Goal: Task Accomplishment & Management: Manage account settings

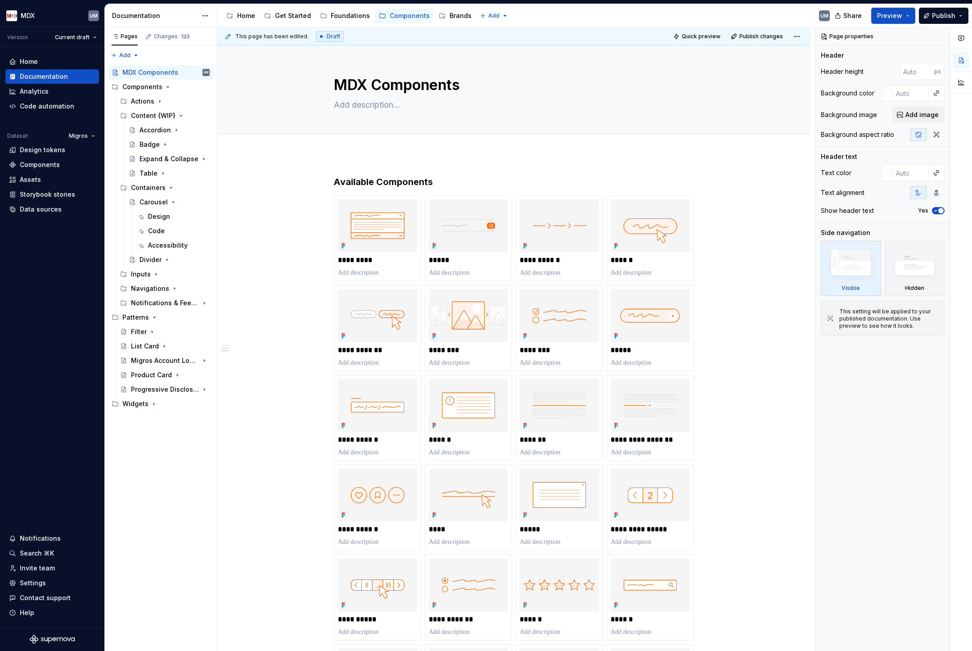
scroll to position [461, 0]
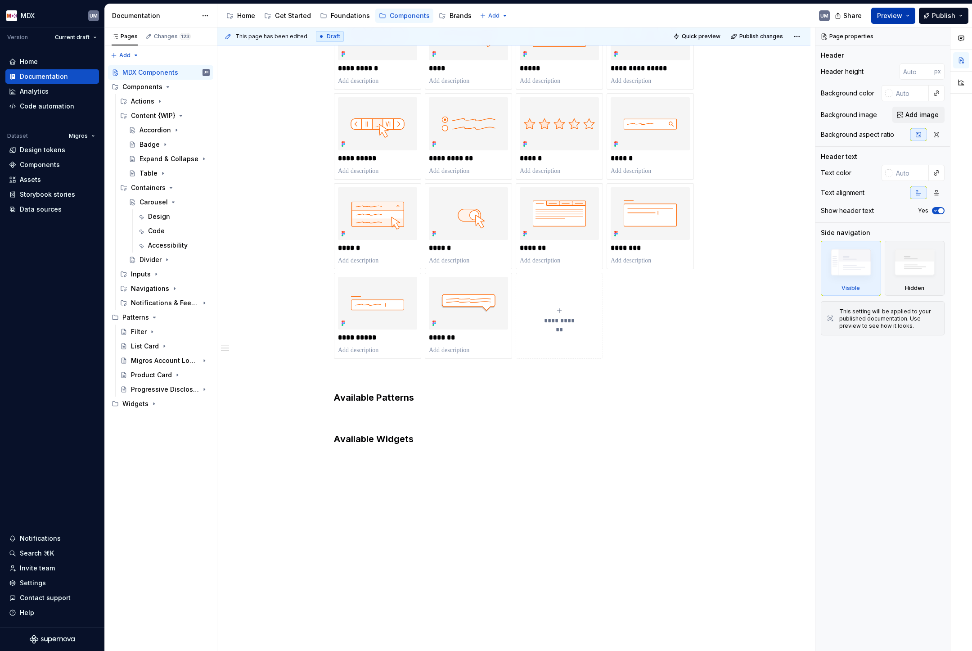
click at [911, 14] on button "Preview" at bounding box center [894, 16] width 44 height 16
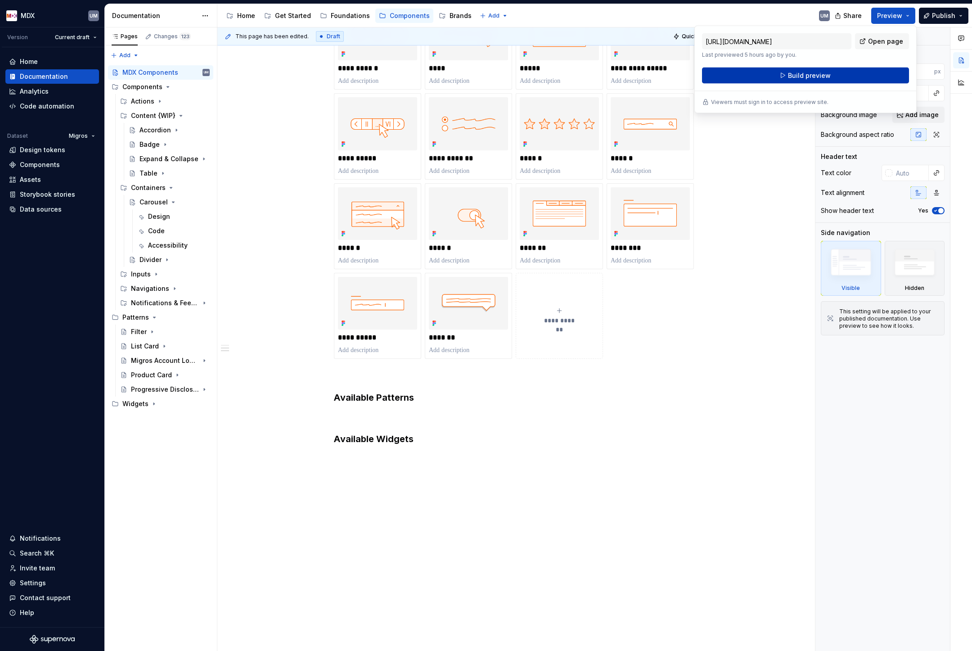
click at [856, 74] on button "Build preview" at bounding box center [805, 76] width 207 height 16
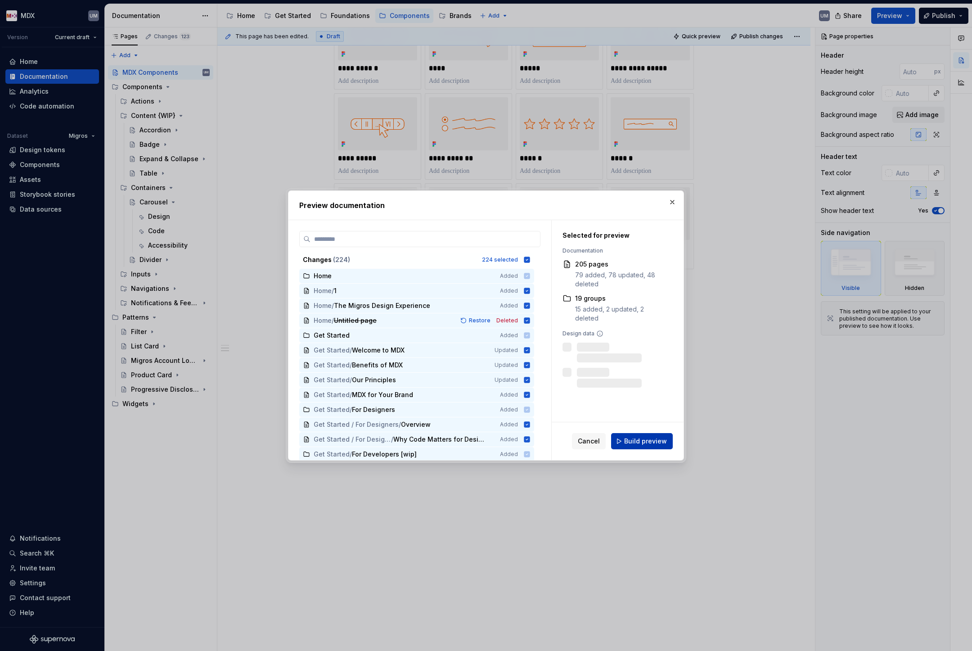
click at [646, 442] on span "Build preview" at bounding box center [645, 441] width 43 height 9
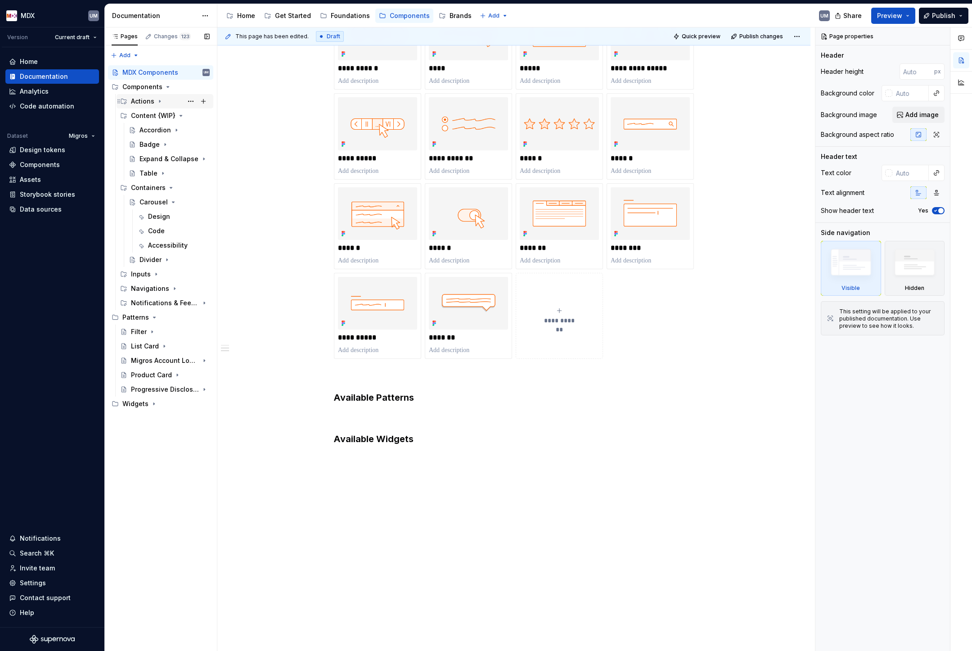
click at [162, 102] on icon "Page tree" at bounding box center [159, 101] width 7 height 7
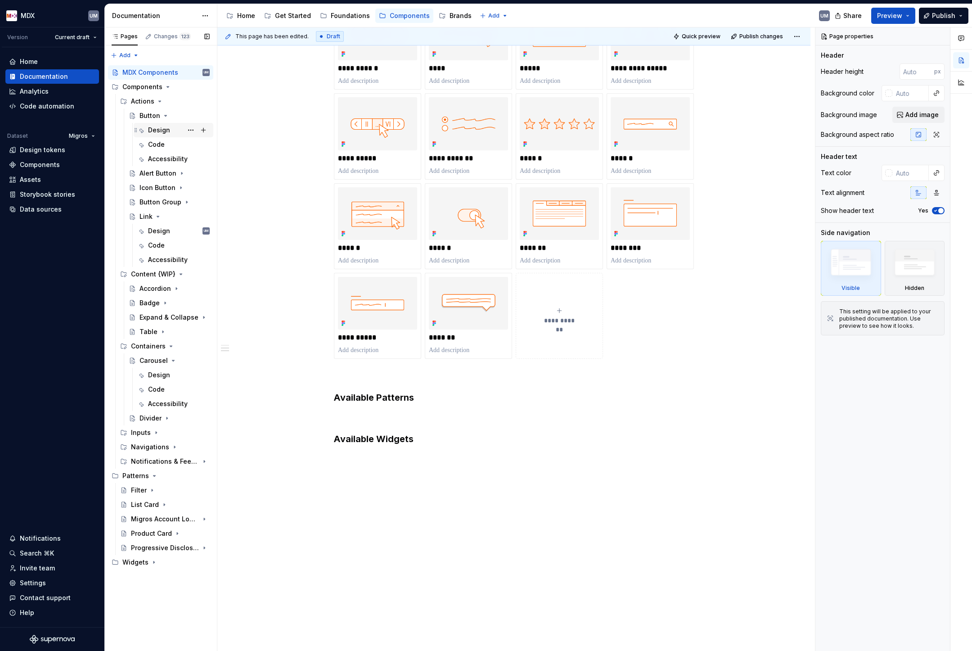
click at [159, 127] on div "Design" at bounding box center [159, 130] width 22 height 9
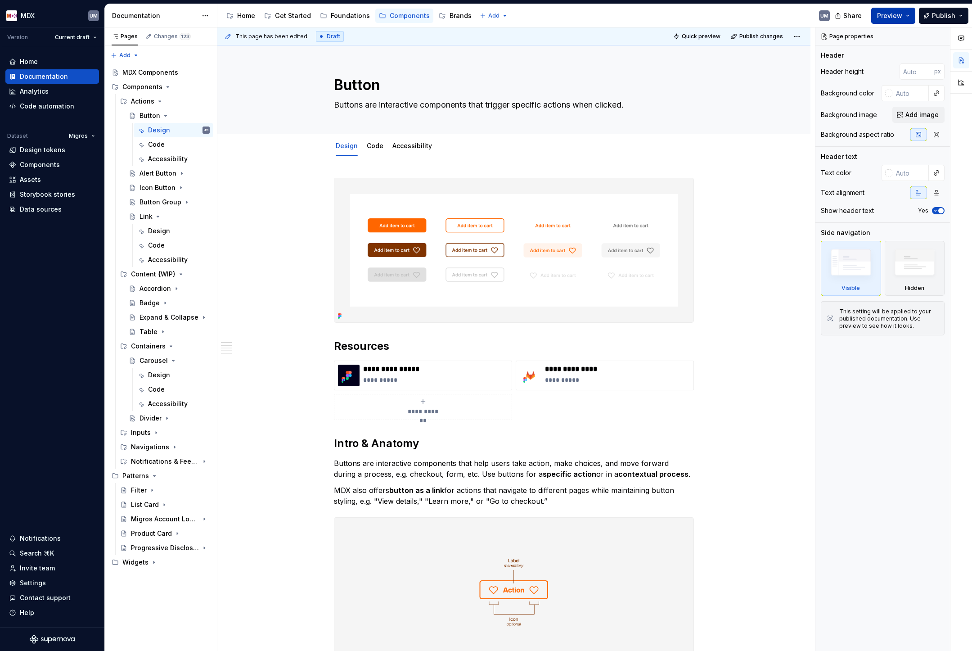
click at [907, 16] on button "Preview" at bounding box center [894, 16] width 44 height 16
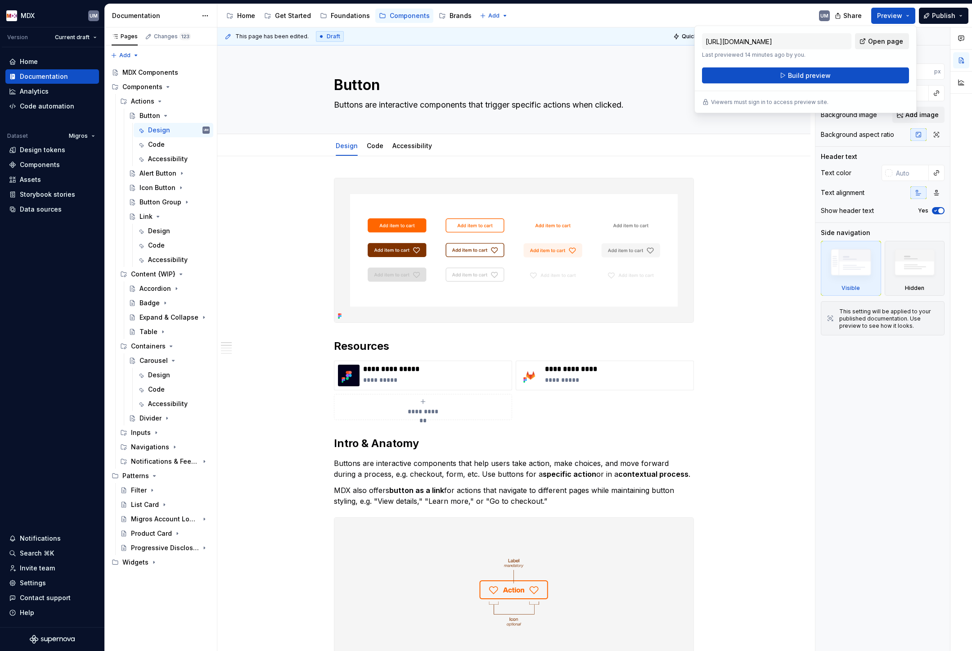
click at [891, 39] on span "Open page" at bounding box center [885, 41] width 35 height 9
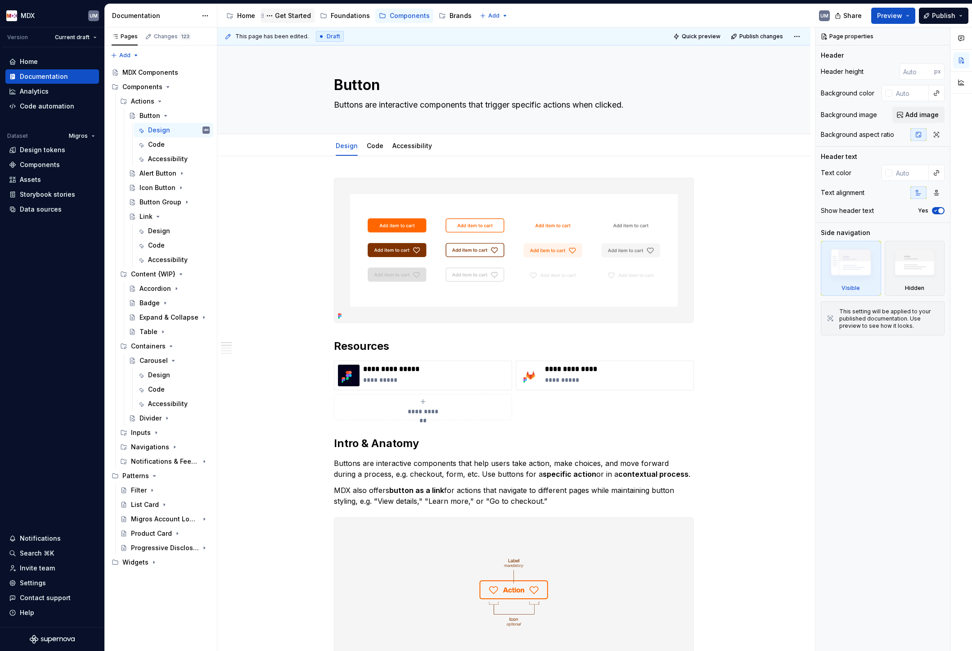
click at [280, 18] on div "Get Started" at bounding box center [293, 15] width 36 height 9
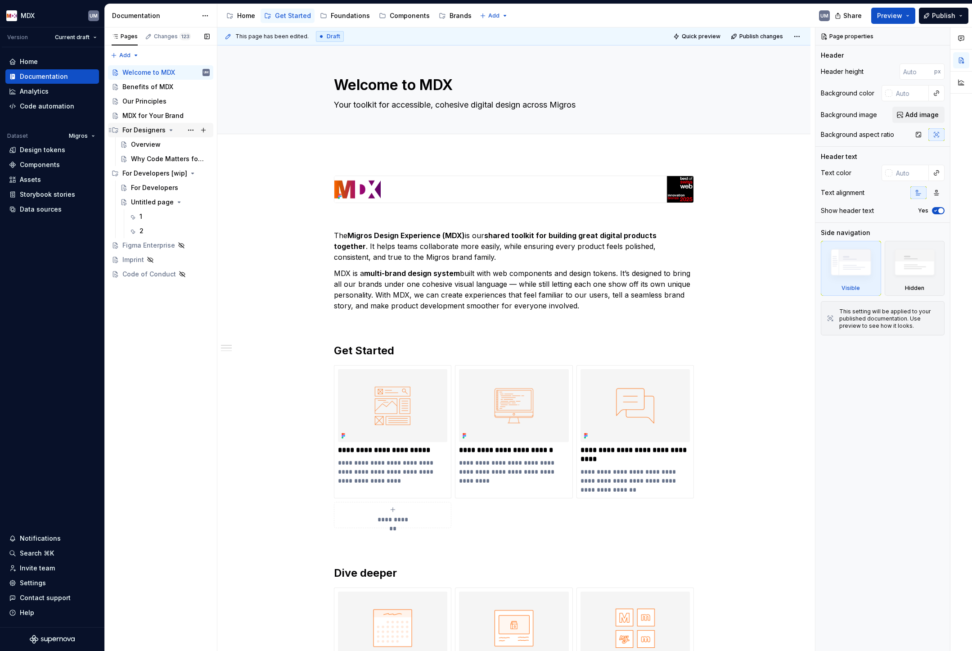
click at [170, 127] on icon "Page tree" at bounding box center [170, 129] width 7 height 7
click at [188, 167] on button "Page tree" at bounding box center [191, 173] width 13 height 13
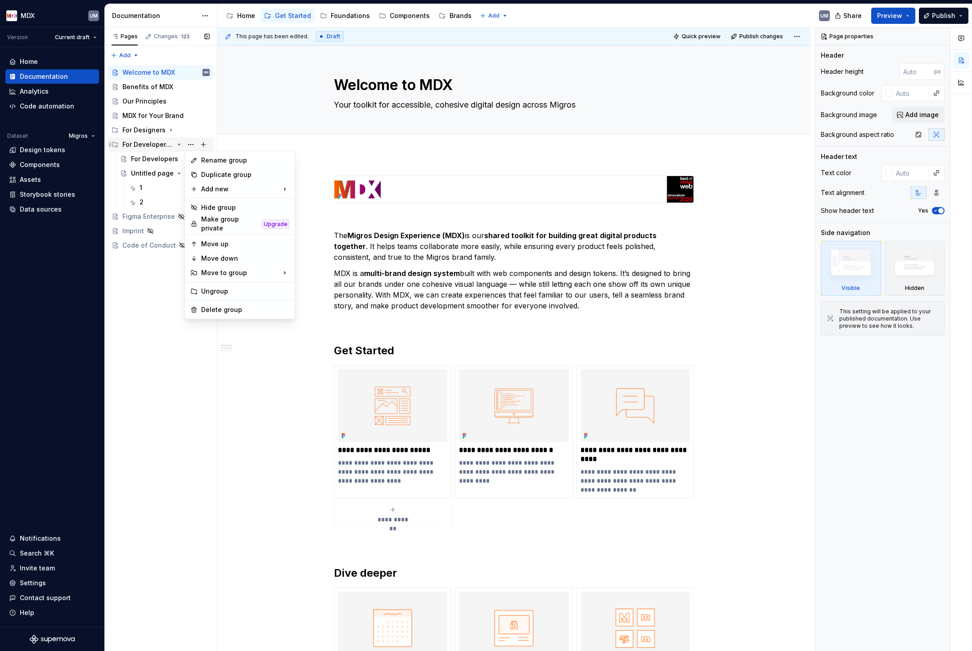
click at [163, 146] on div "Pages Changes 123 Add Accessibility guide for tree Page tree. Navigate the tree…" at bounding box center [160, 339] width 113 height 624
click at [181, 142] on icon "Page tree" at bounding box center [179, 144] width 7 height 7
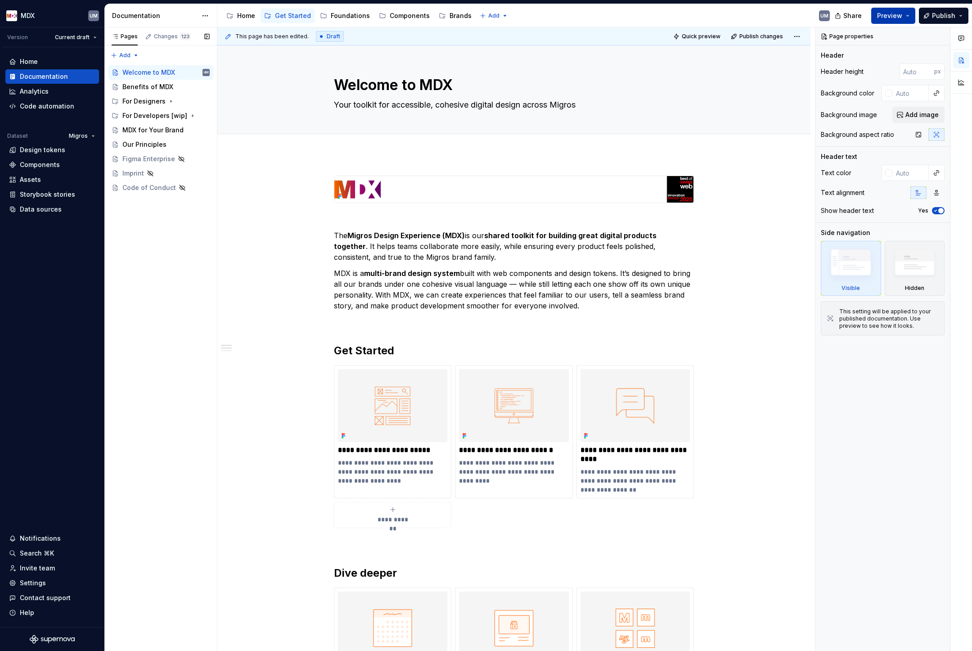
click at [912, 15] on button "Preview" at bounding box center [894, 16] width 44 height 16
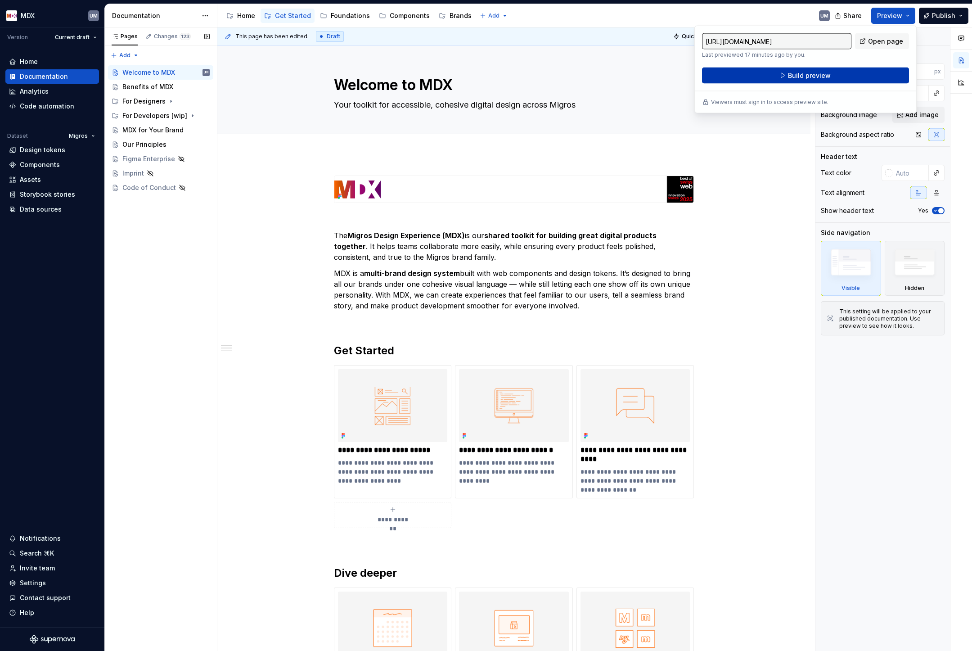
click at [847, 77] on button "Build preview" at bounding box center [805, 76] width 207 height 16
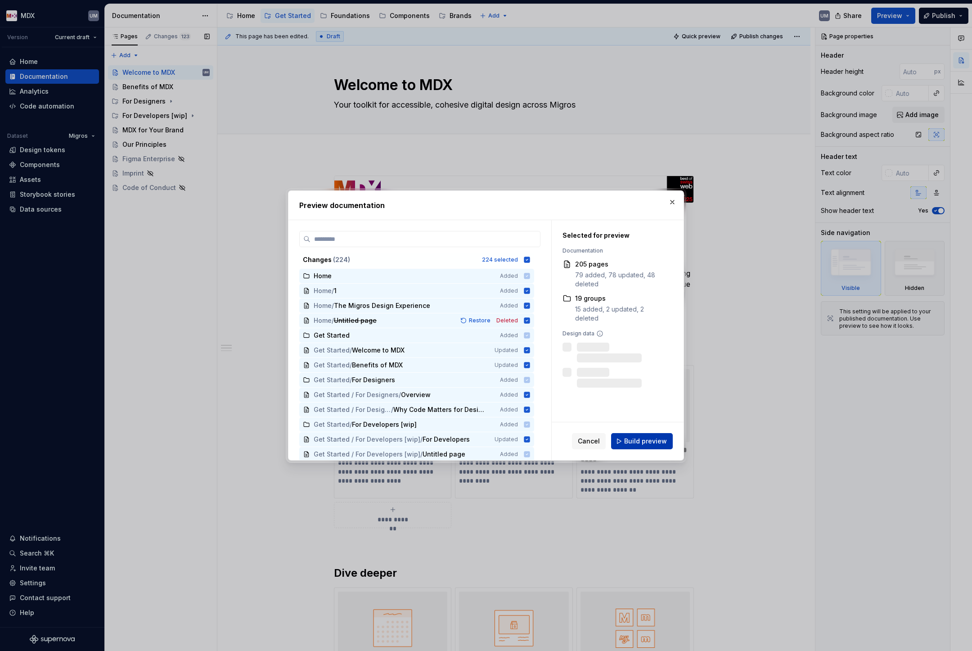
click at [649, 446] on button "Build preview" at bounding box center [642, 441] width 62 height 16
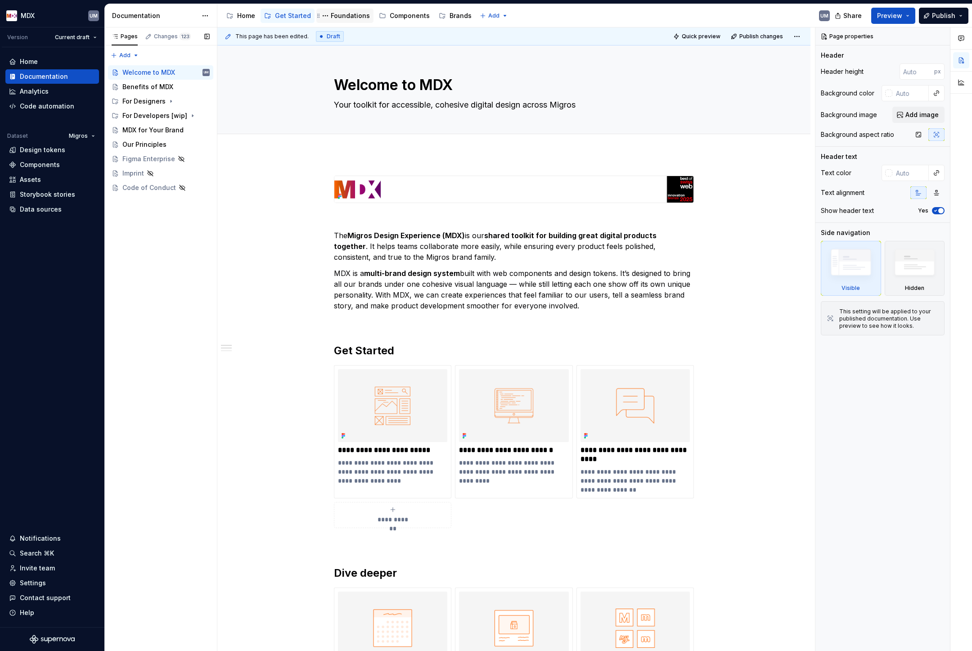
click at [348, 17] on div "Foundations" at bounding box center [350, 15] width 39 height 9
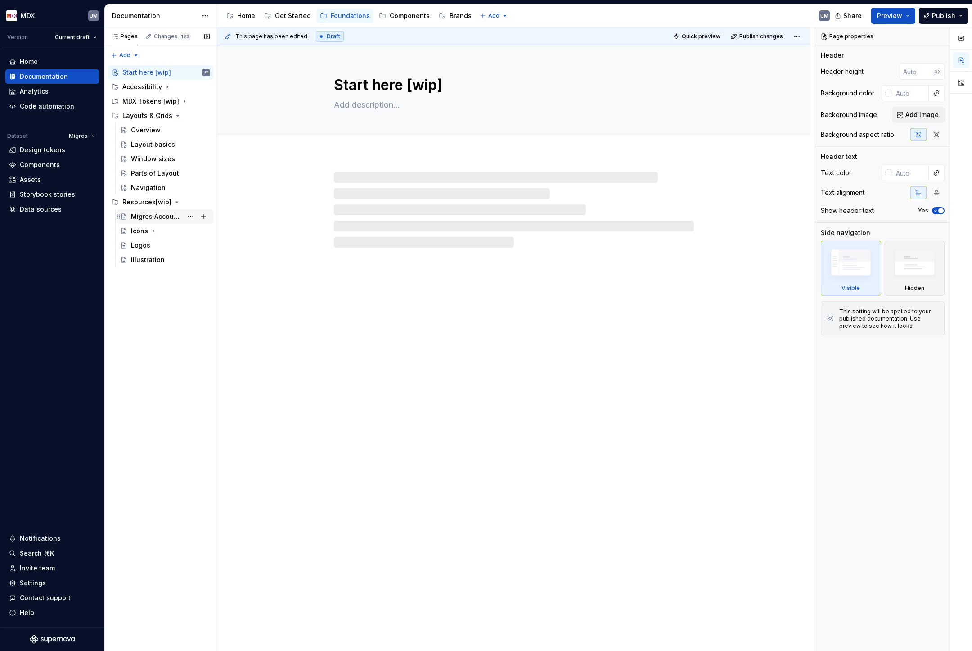
click at [161, 219] on div "Migros Account Guide" at bounding box center [157, 216] width 52 height 9
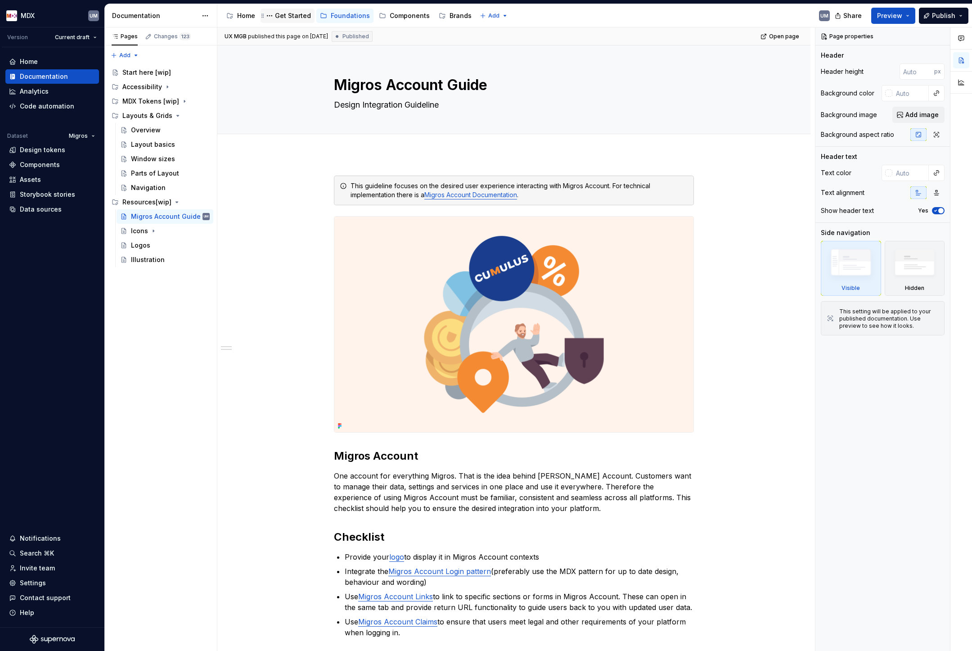
click at [289, 14] on div "Get Started" at bounding box center [293, 15] width 36 height 9
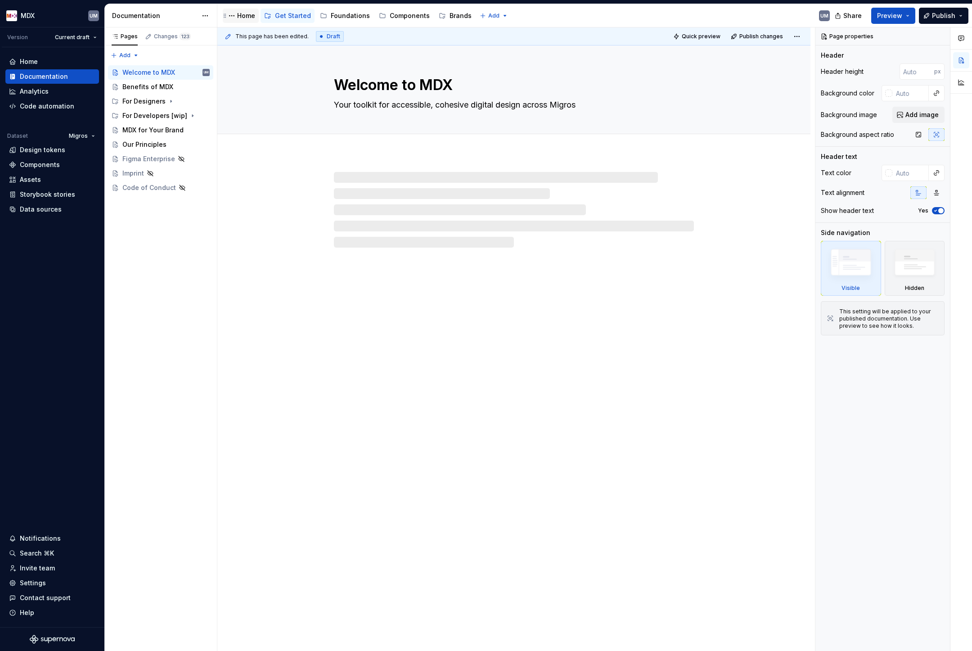
click at [244, 17] on div "Home" at bounding box center [246, 15] width 18 height 9
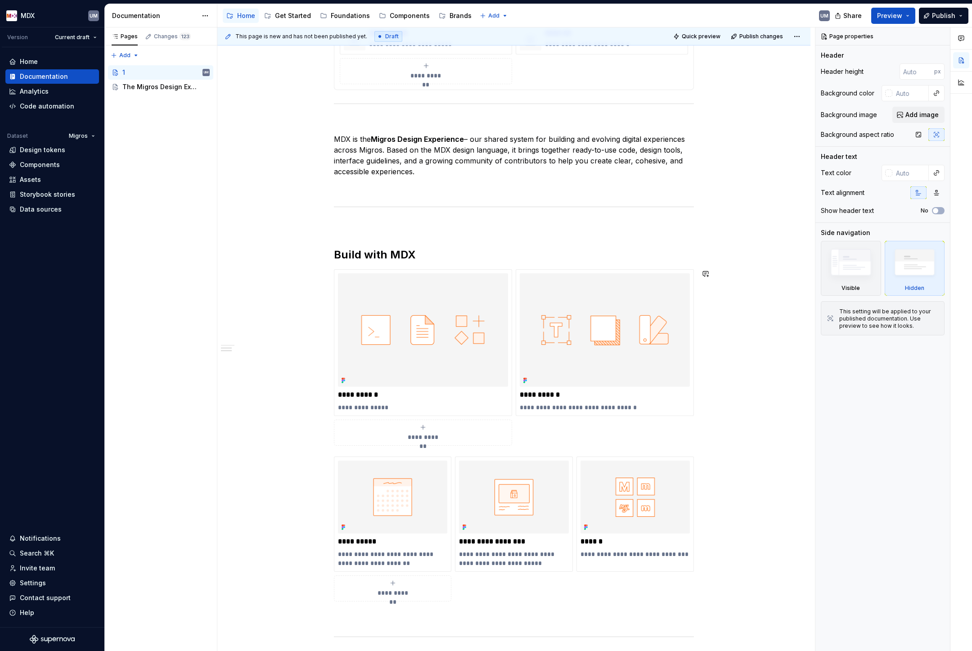
scroll to position [197, 0]
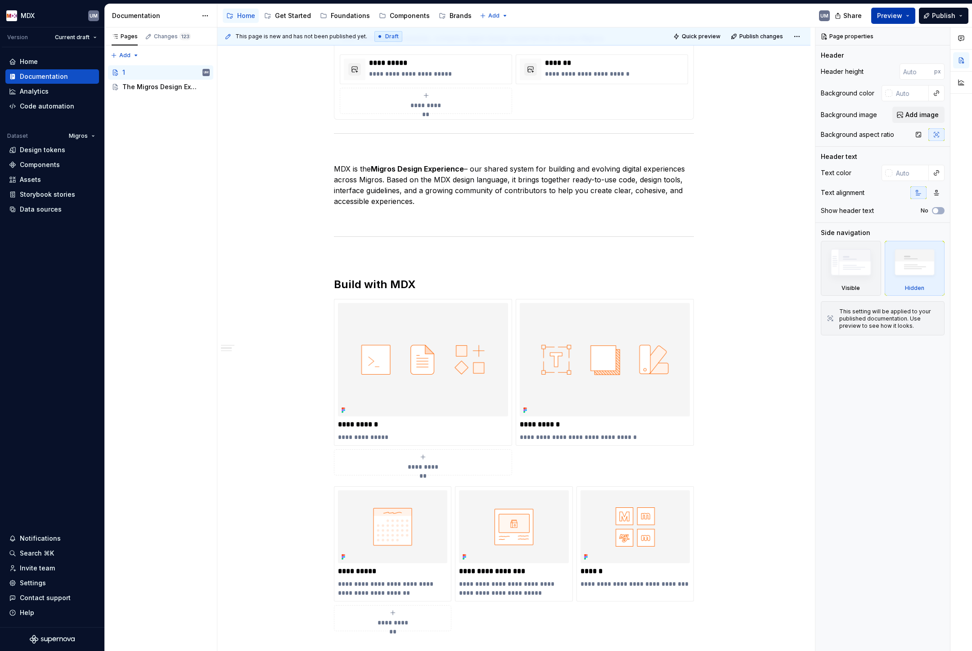
click at [907, 14] on button "Preview" at bounding box center [894, 16] width 44 height 16
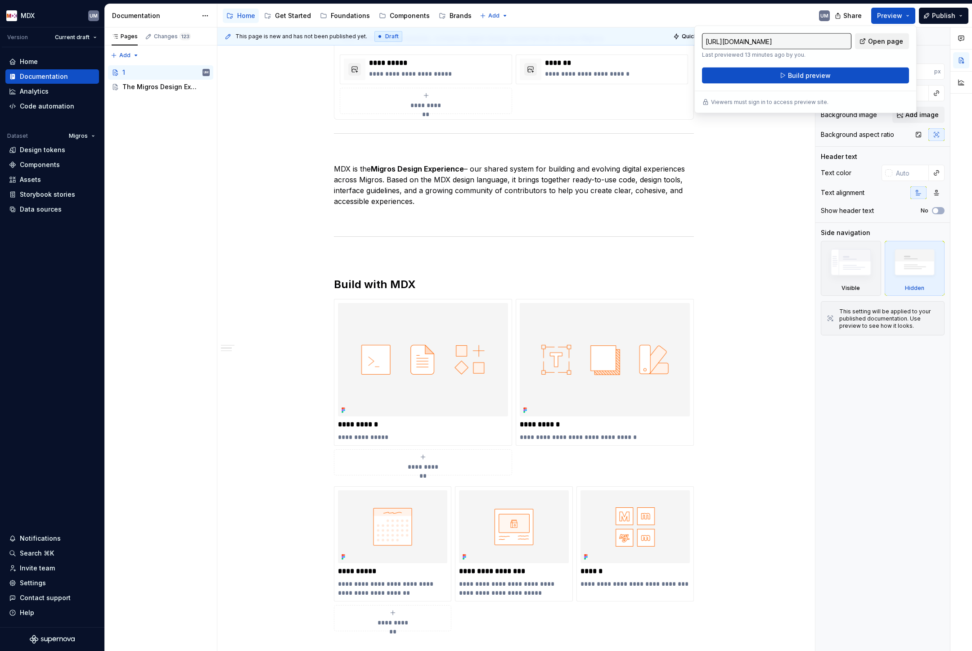
click at [891, 46] on link "Open page" at bounding box center [882, 41] width 54 height 16
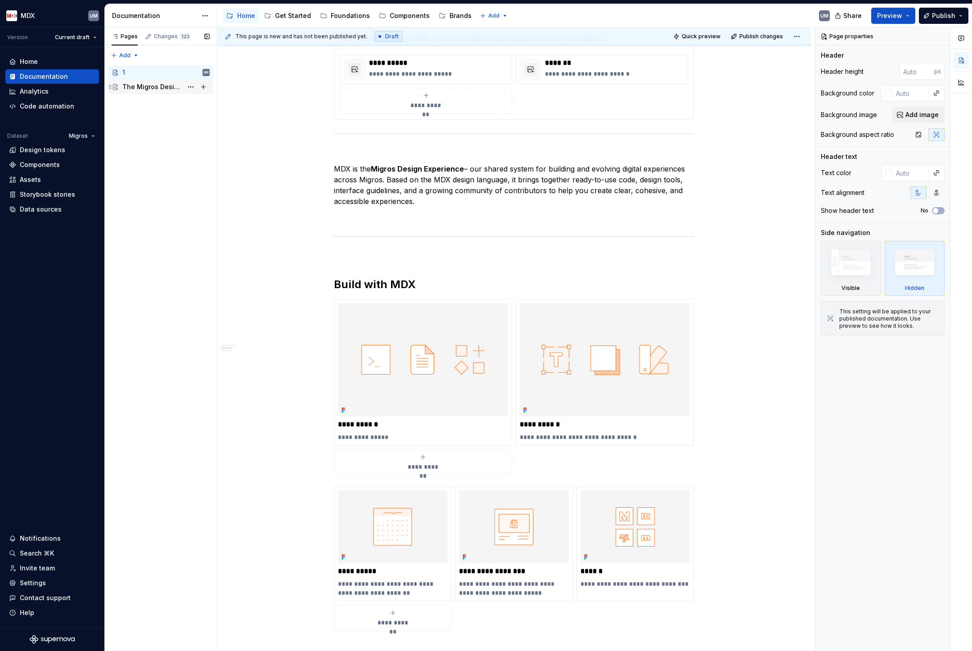
click at [144, 90] on div "The Migros Design Experience" at bounding box center [152, 86] width 60 height 9
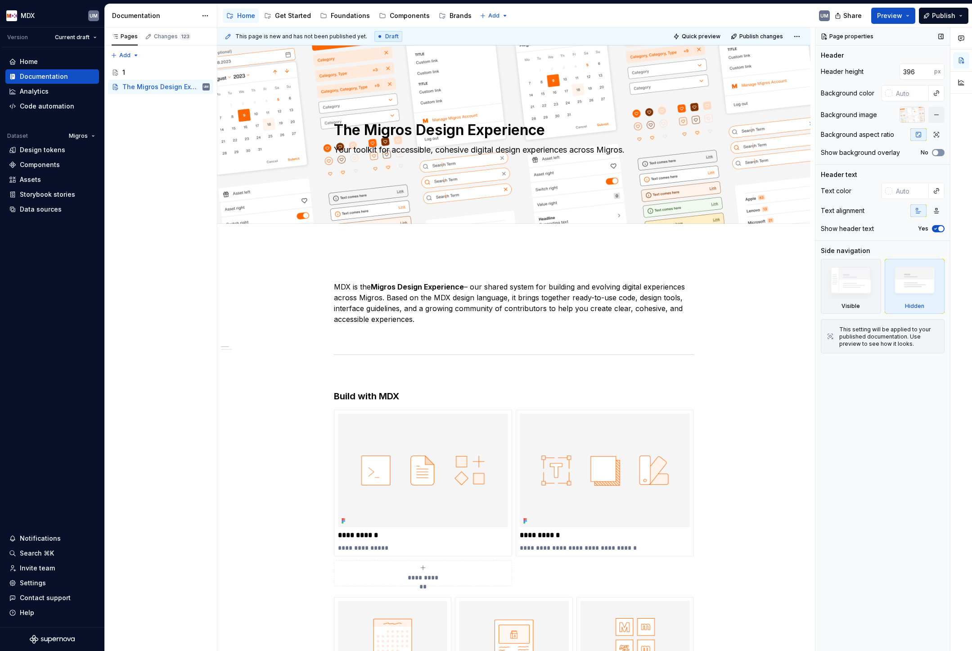
click at [939, 152] on button "No" at bounding box center [938, 152] width 13 height 7
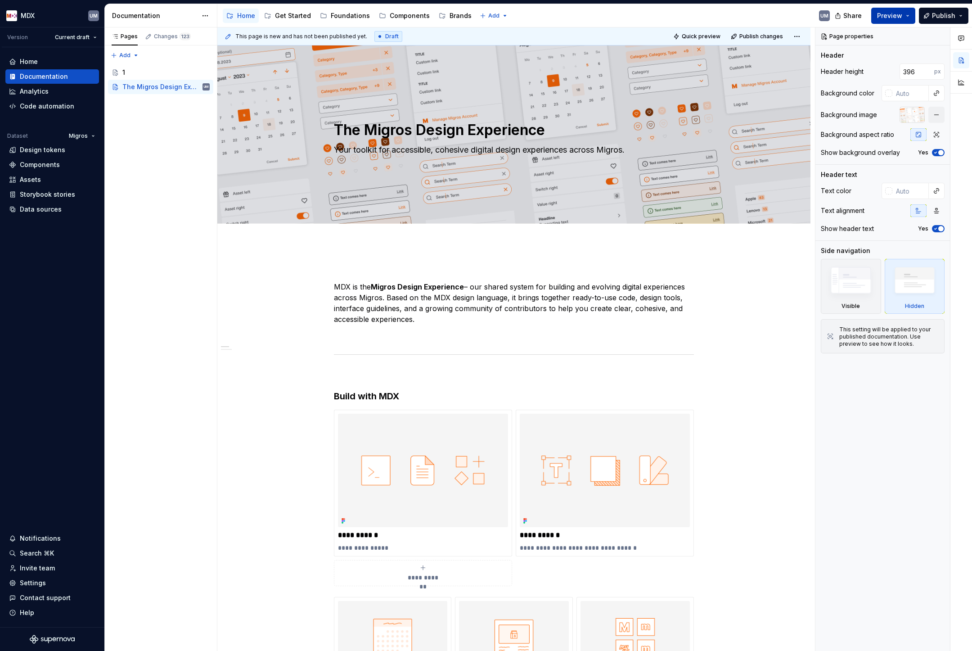
click at [907, 15] on button "Preview" at bounding box center [894, 16] width 44 height 16
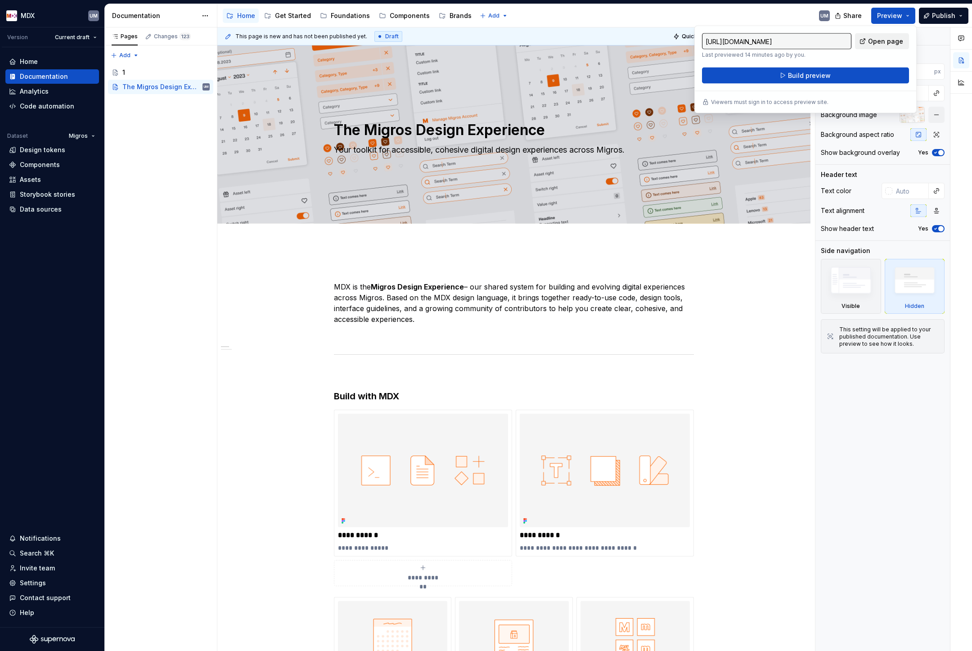
click at [890, 42] on span "Open page" at bounding box center [885, 41] width 35 height 9
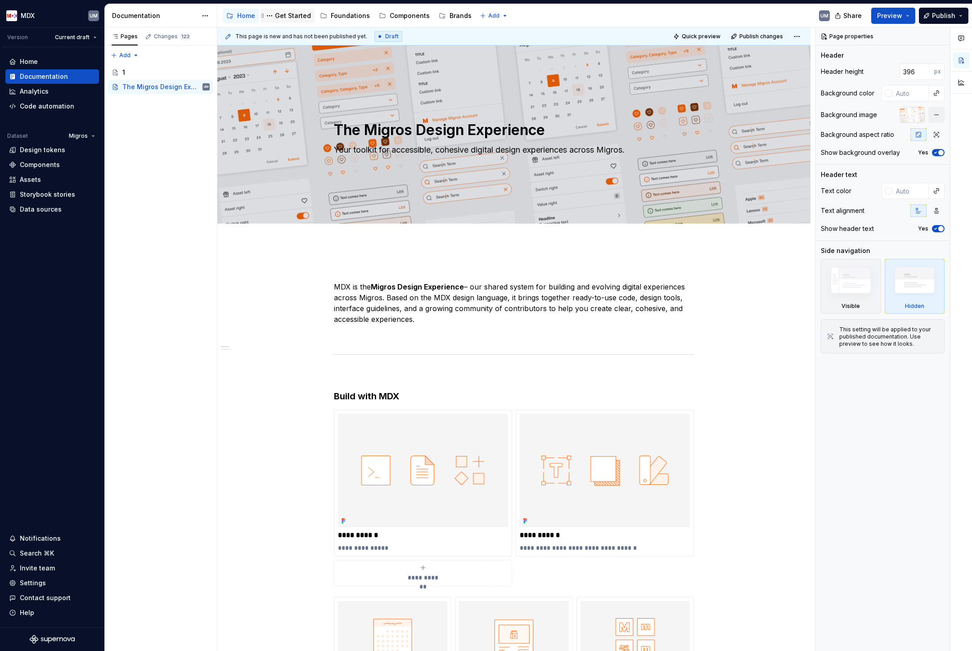
click at [298, 12] on div "Get Started" at bounding box center [293, 15] width 36 height 9
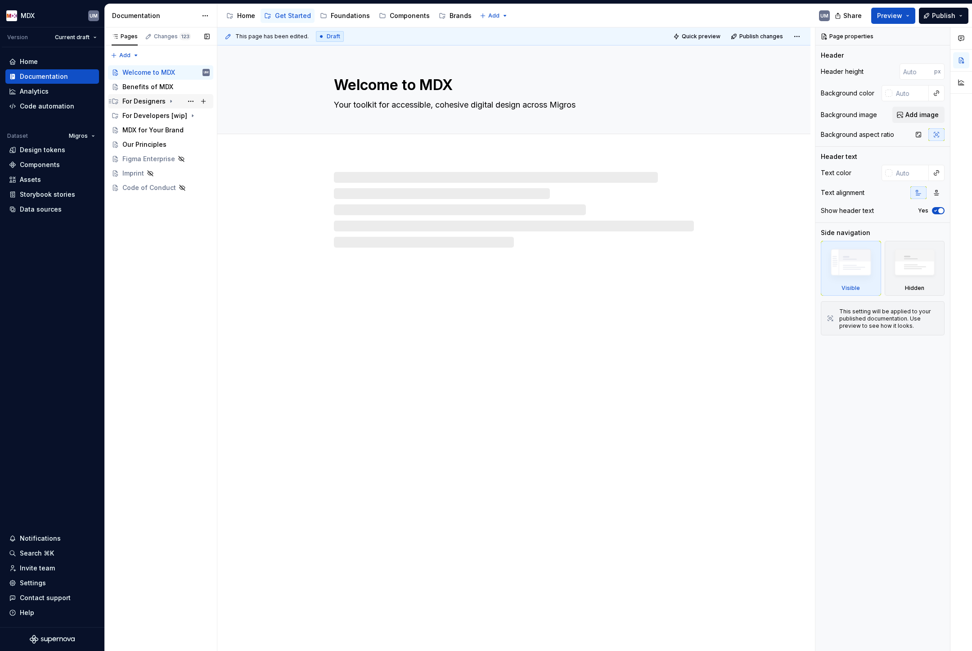
click at [155, 104] on div "For Designers" at bounding box center [143, 101] width 43 height 9
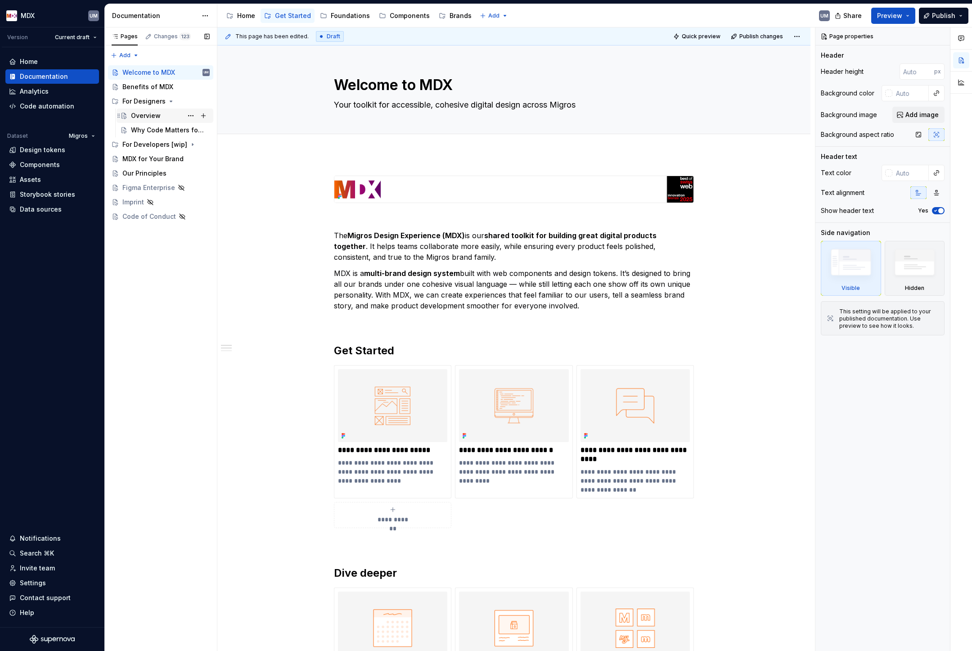
click at [147, 113] on div "Overview" at bounding box center [146, 115] width 30 height 9
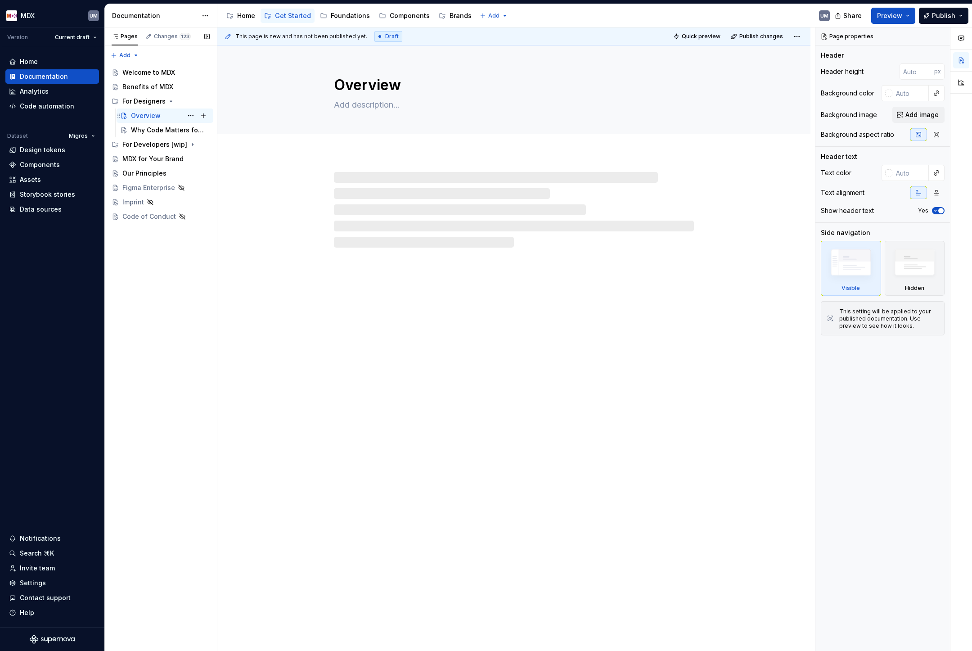
click at [147, 113] on div "Overview" at bounding box center [146, 115] width 30 height 9
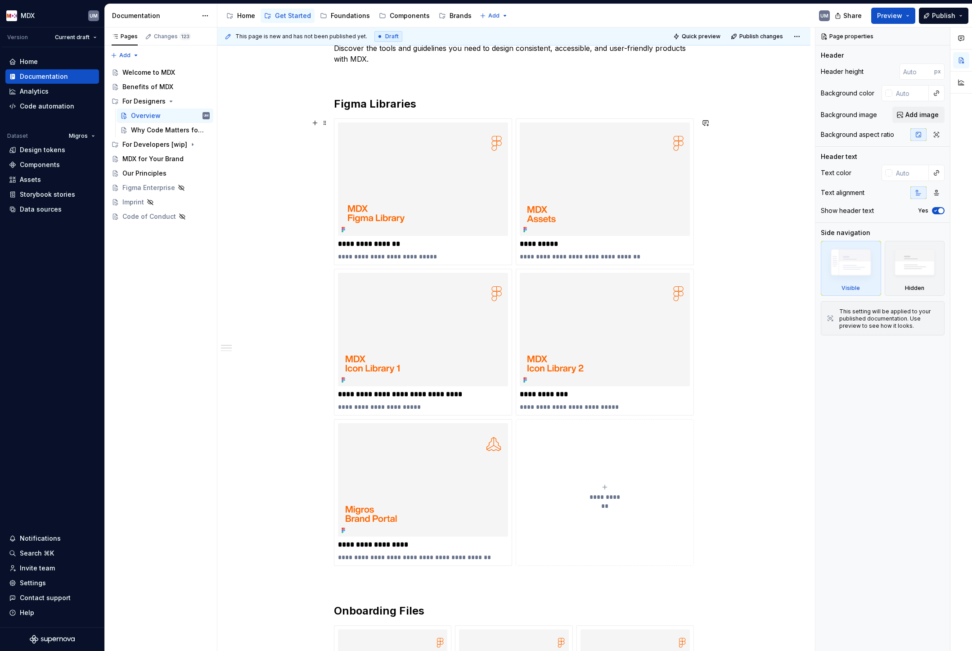
scroll to position [143, 0]
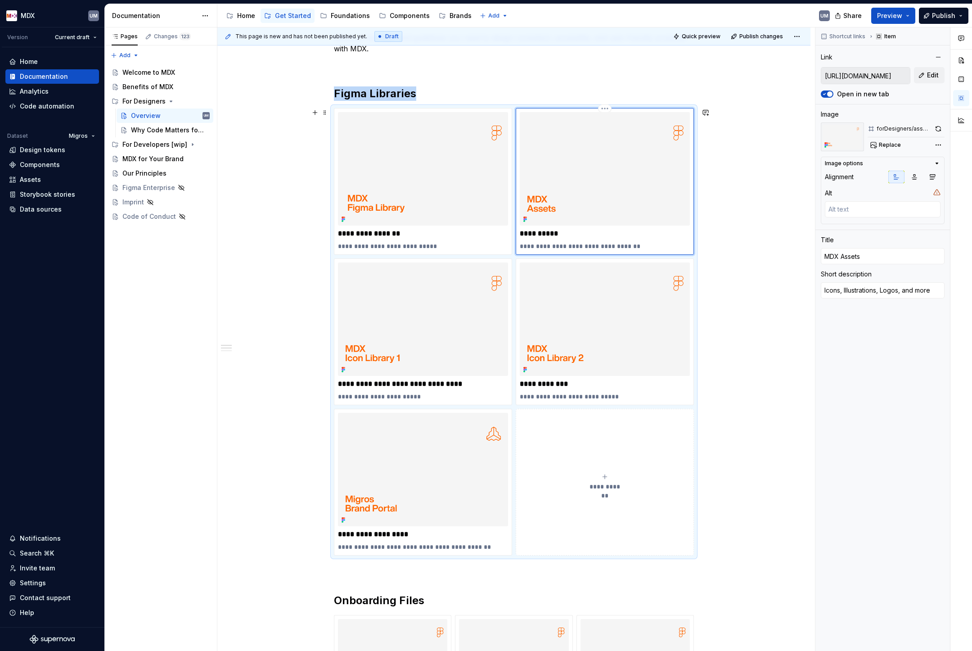
click at [637, 193] on img at bounding box center [605, 168] width 170 height 113
click at [930, 176] on icon "button" at bounding box center [932, 176] width 7 height 7
type textarea "*"
type input "[URL][DOMAIN_NAME]"
type input "MDX Figma Library"
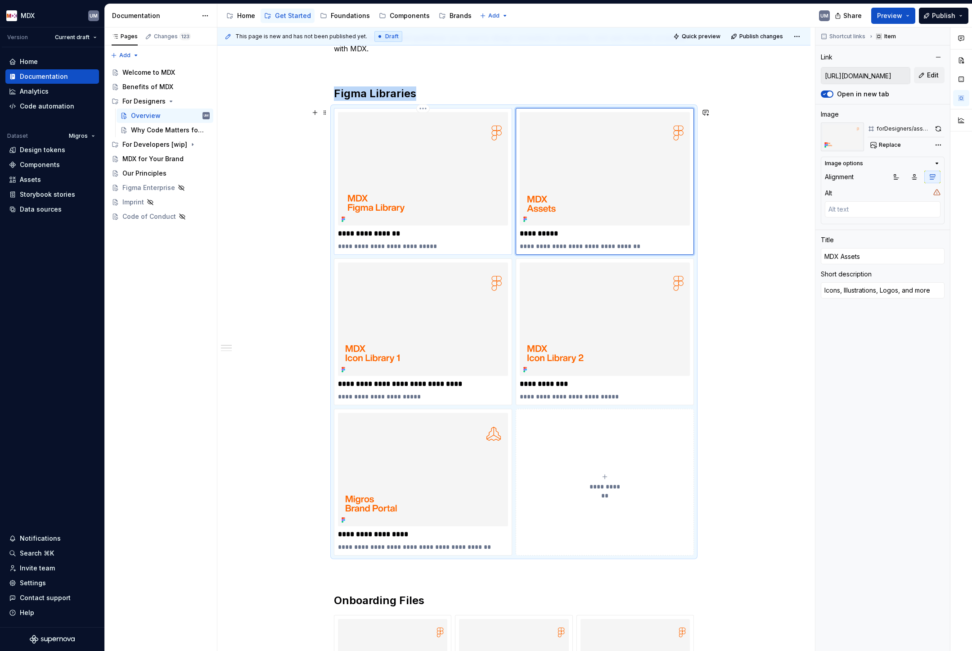
type textarea "All MDX components in one file"
click at [445, 176] on img at bounding box center [423, 168] width 170 height 113
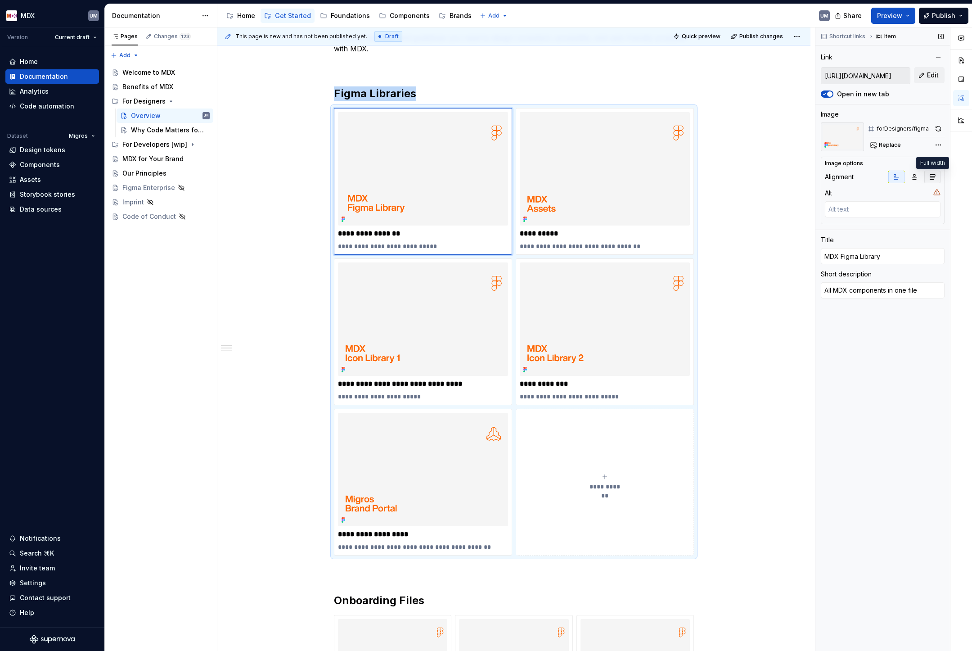
click at [929, 176] on icon "button" at bounding box center [932, 176] width 7 height 7
click at [906, 13] on button "Preview" at bounding box center [894, 16] width 44 height 16
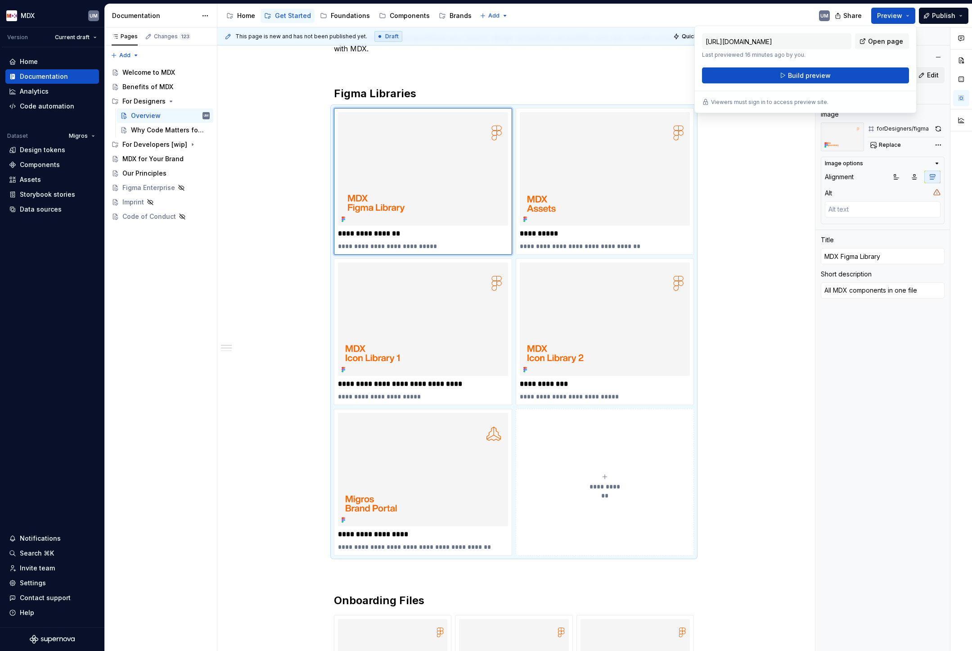
click at [849, 85] on div "[URL][DOMAIN_NAME] Last previewed 16 minutes ago by you. Open page Build previe…" at bounding box center [806, 70] width 222 height 88
click at [885, 40] on span "Open page" at bounding box center [885, 41] width 35 height 9
click at [552, 383] on p "**********" at bounding box center [605, 383] width 170 height 9
type textarea "*"
type input "[URL][DOMAIN_NAME]"
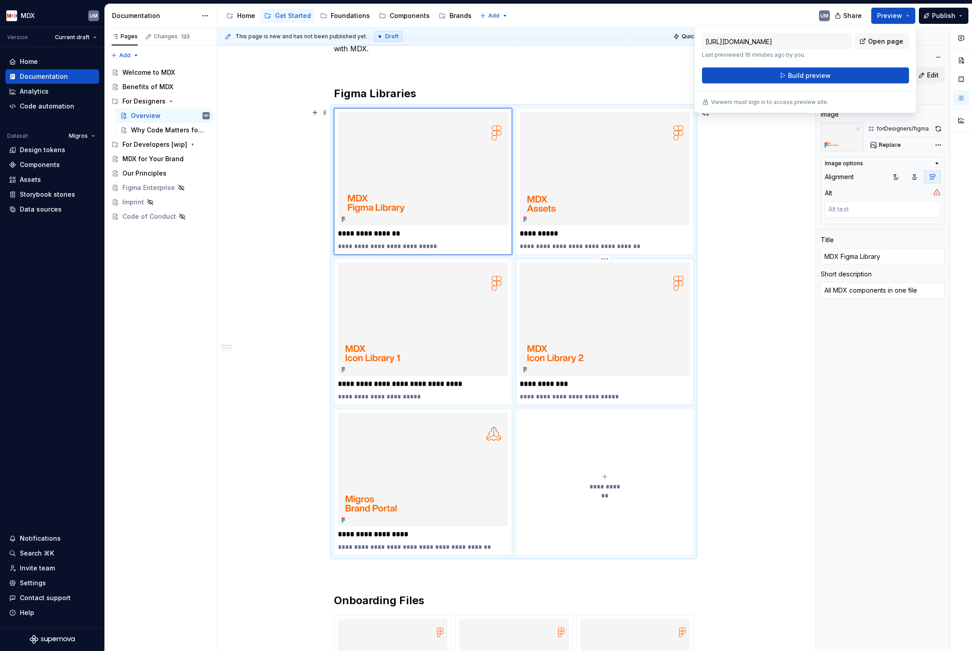
type input "Login | Figma"
type textarea "Even more icons for you to use"
click at [552, 383] on p "**********" at bounding box center [605, 383] width 170 height 9
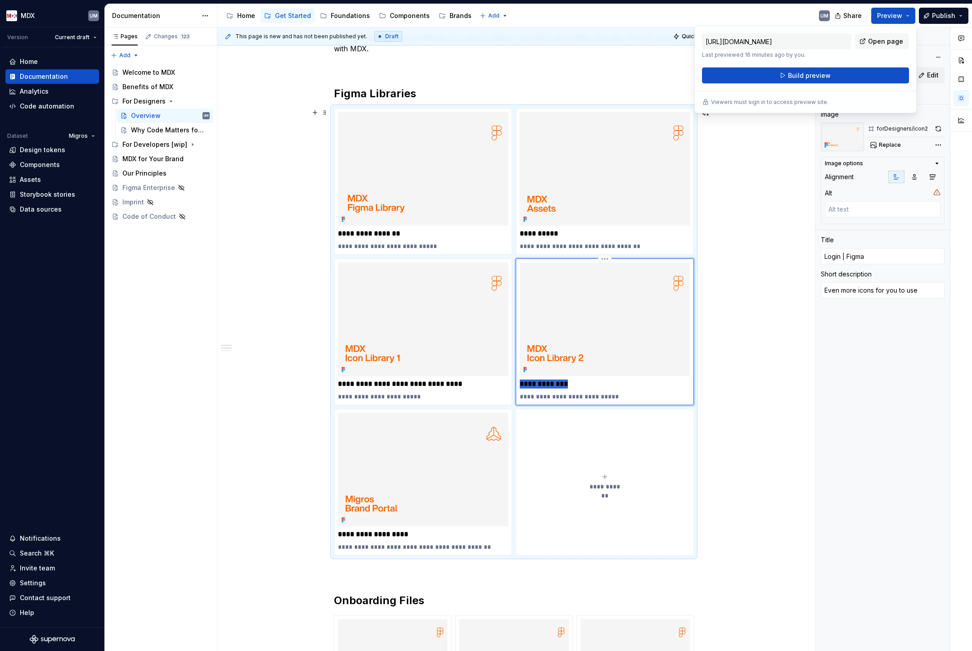
click at [552, 383] on p "**********" at bounding box center [605, 383] width 170 height 9
click at [458, 384] on p "**********" at bounding box center [423, 383] width 170 height 9
type textarea "*"
type input "[URL][DOMAIN_NAME]"
type input "MDX Additional Icon Library Part 1"
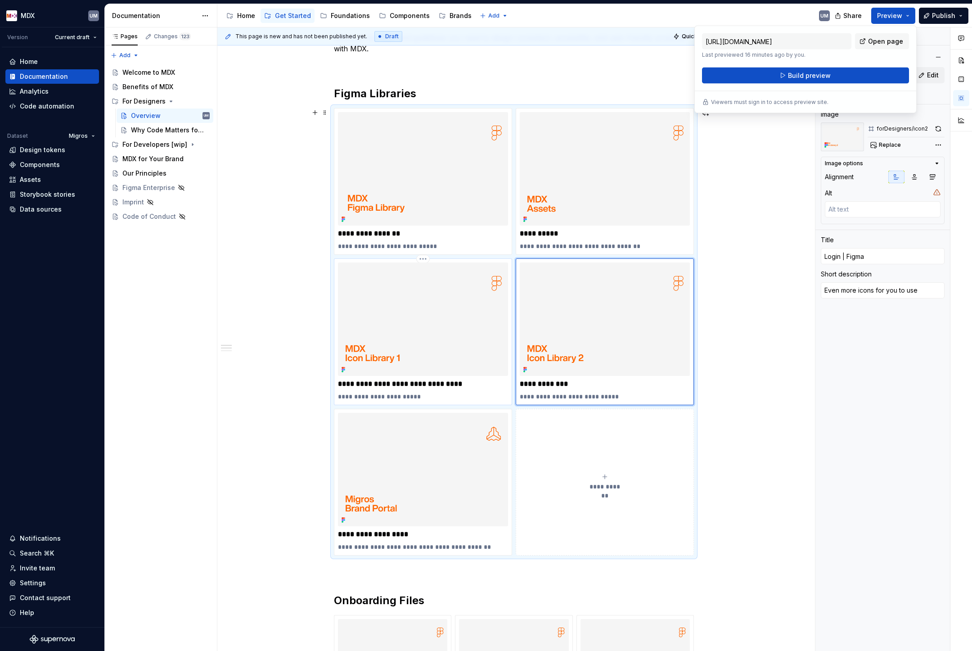
type textarea "More icons for you to use"
click at [458, 384] on p "**********" at bounding box center [423, 383] width 170 height 9
click at [433, 383] on p "**********" at bounding box center [423, 383] width 170 height 9
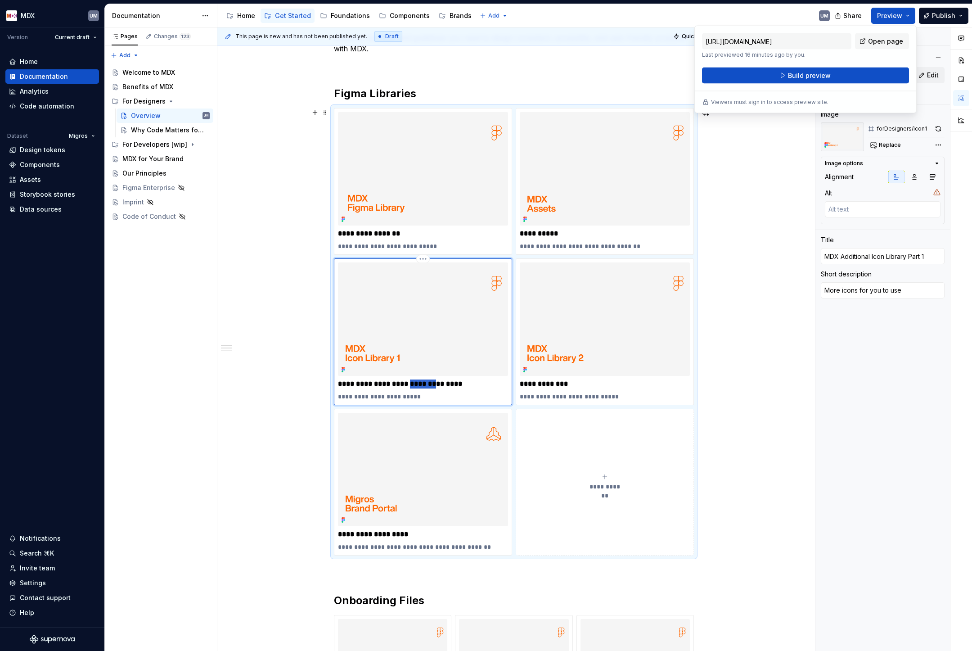
click at [433, 383] on p "**********" at bounding box center [423, 383] width 170 height 9
click at [545, 384] on p "**********" at bounding box center [605, 383] width 170 height 9
type textarea "*"
type input "[URL][DOMAIN_NAME]"
type input "Login | Figma"
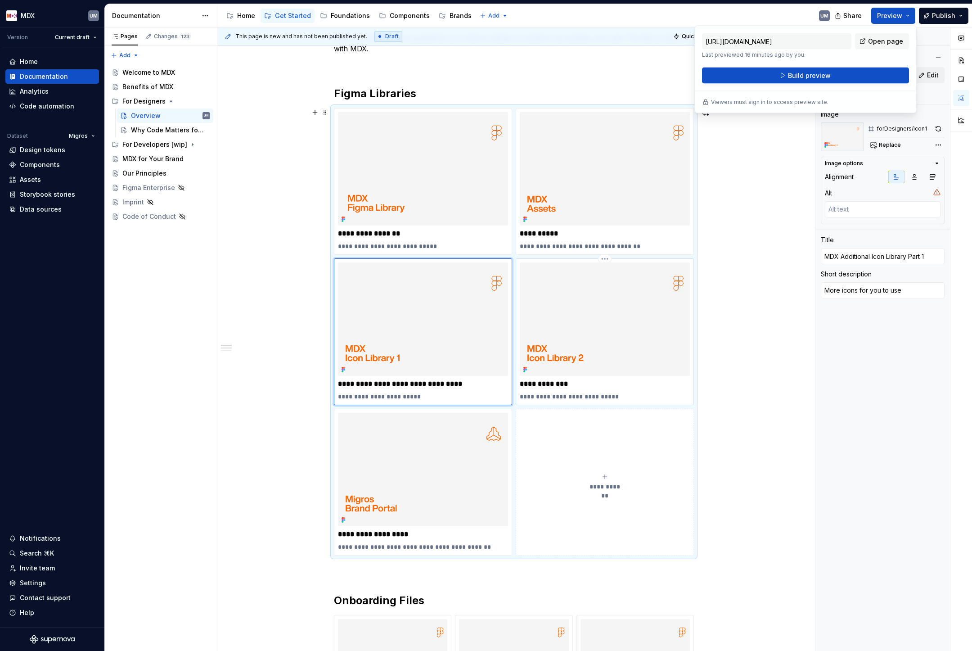
type textarea "Even more icons for you to use"
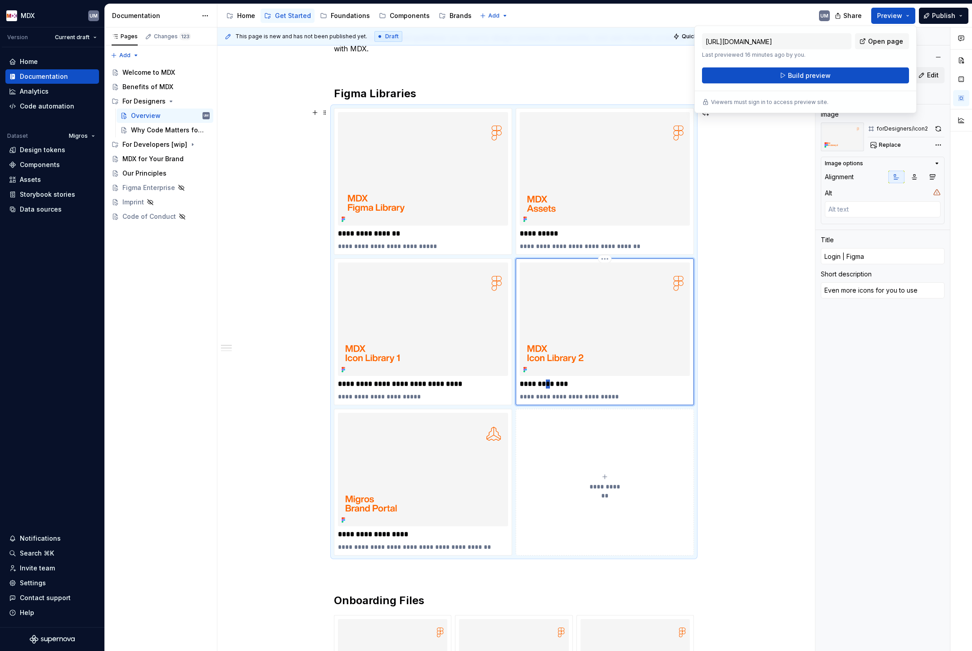
click at [545, 384] on p "**********" at bounding box center [605, 383] width 170 height 9
type textarea "*"
type input "MDX Additional Icon Library Part 1"
type textarea "*"
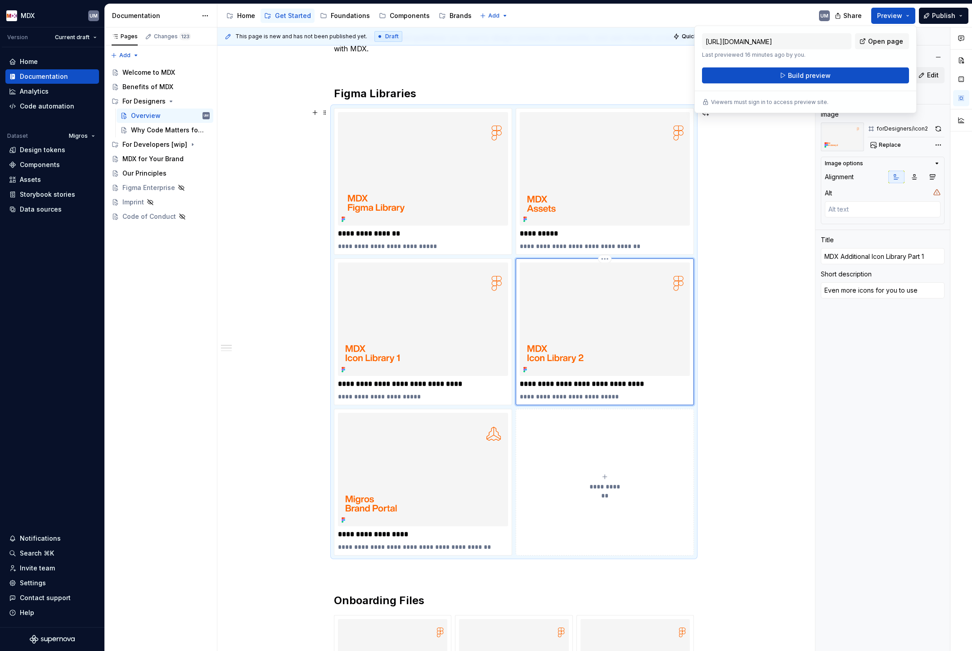
type input "MDX Additional Icon Library Part"
type textarea "*"
type input "MDX Additional Icon Library Part 2"
click at [884, 40] on span "Open page" at bounding box center [885, 41] width 35 height 9
click at [148, 86] on div "Benefits of MDX" at bounding box center [147, 86] width 51 height 9
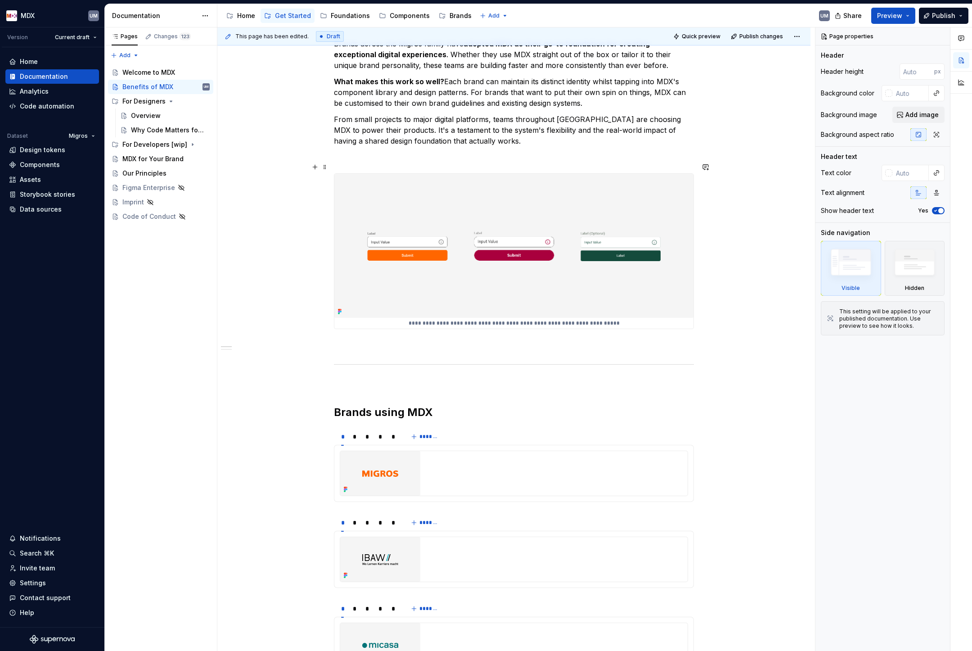
scroll to position [536, 0]
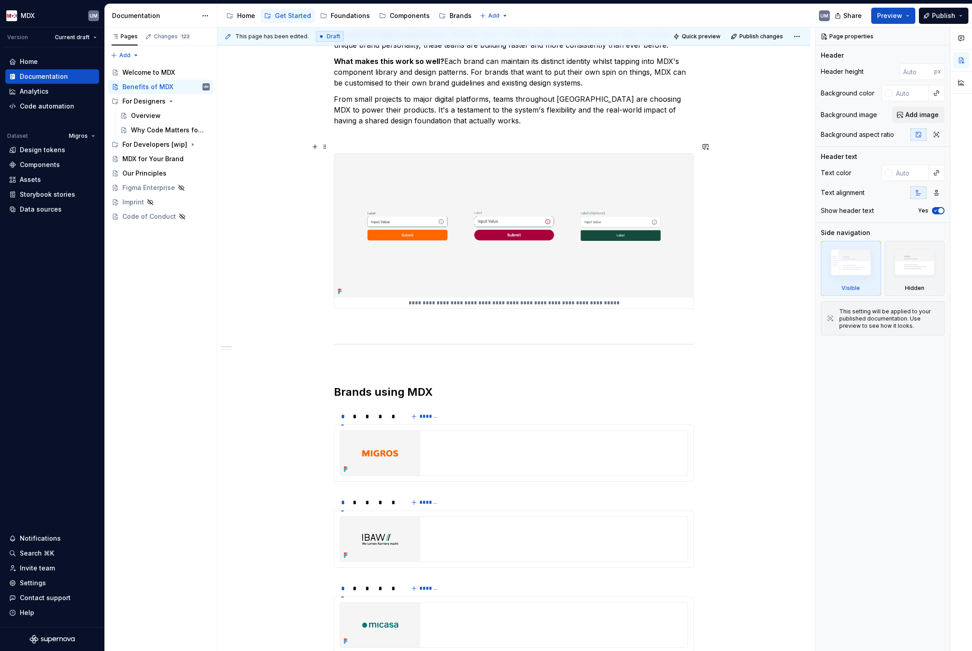
click at [417, 206] on img at bounding box center [513, 226] width 359 height 144
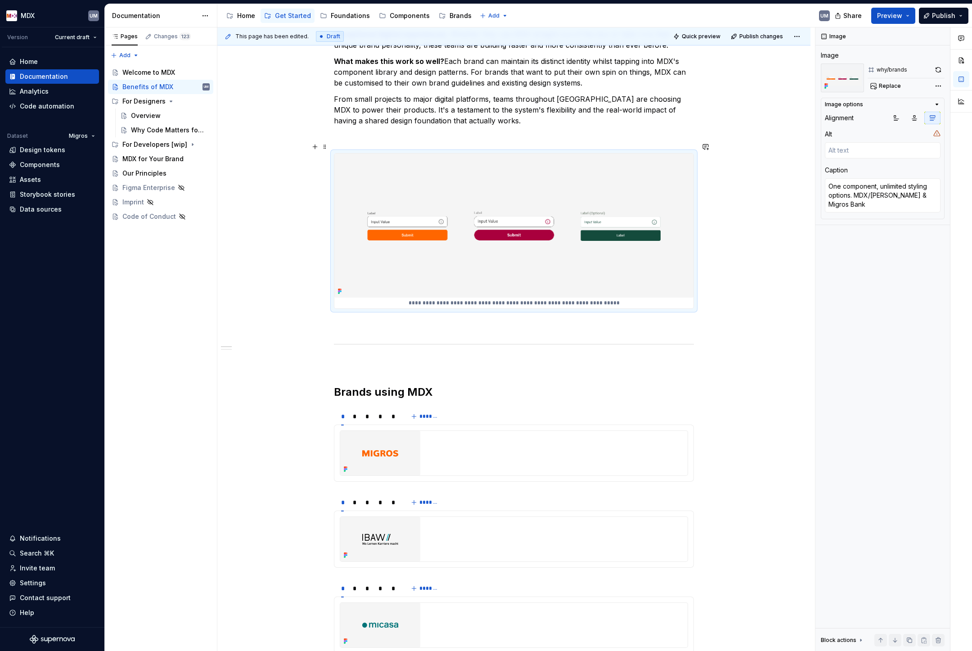
scroll to position [650, 0]
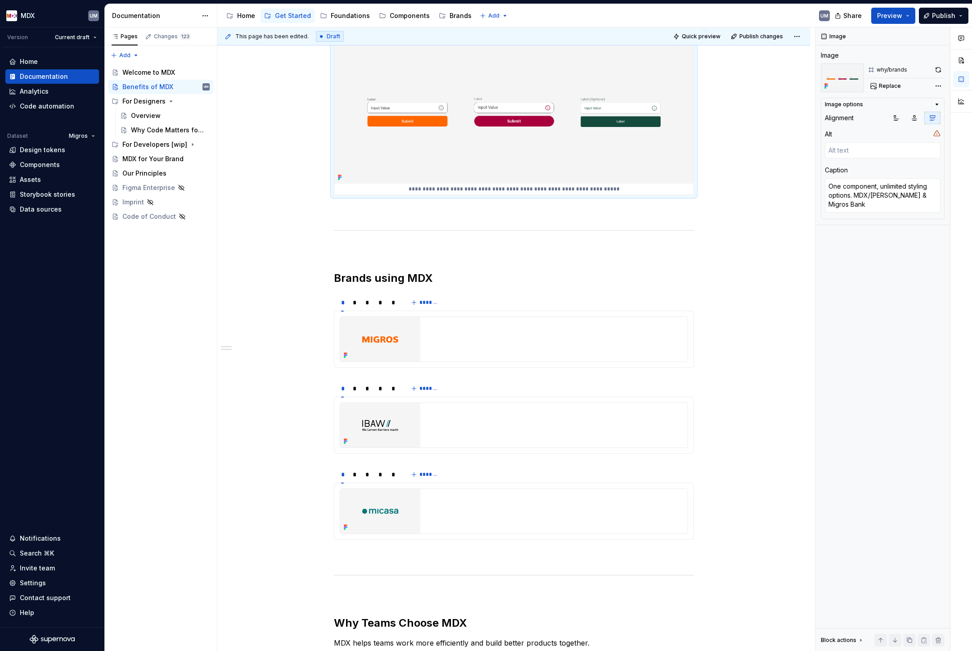
click at [409, 206] on div "**********" at bounding box center [514, 402] width 360 height 1753
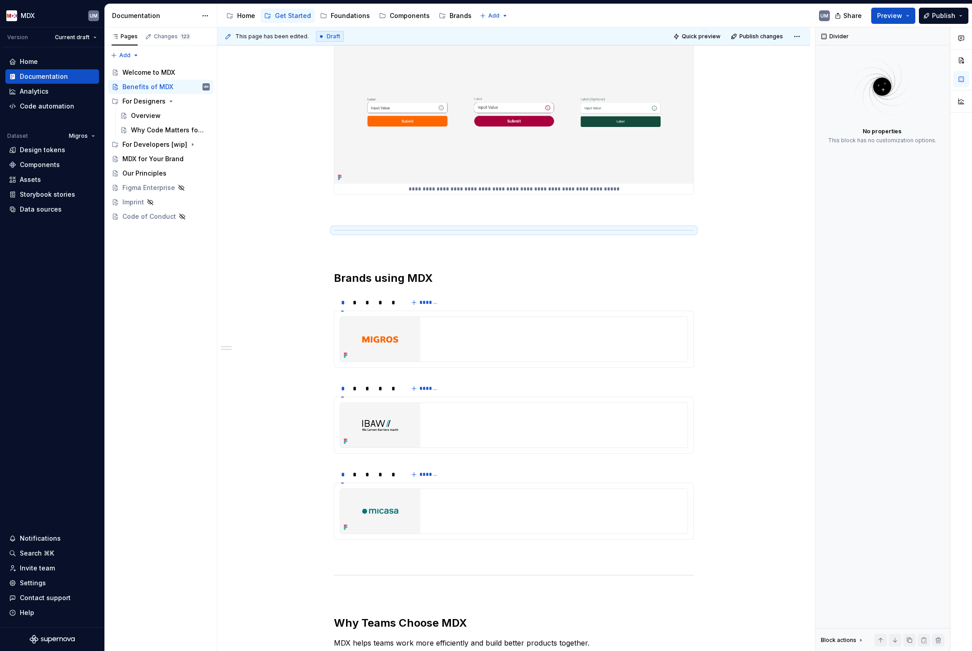
type textarea "*"
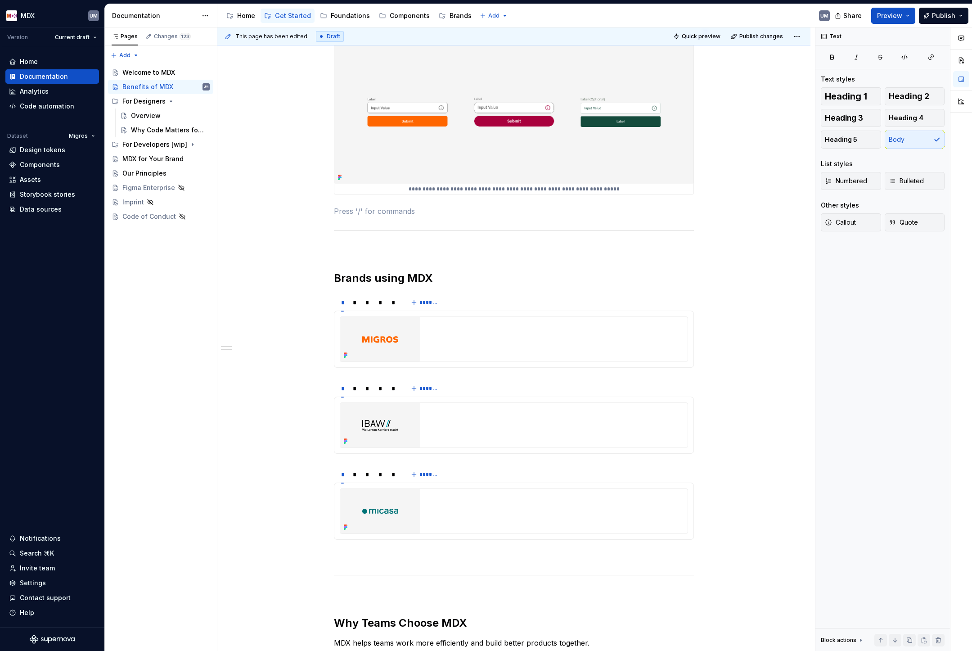
click at [347, 212] on div "**********" at bounding box center [514, 402] width 360 height 1753
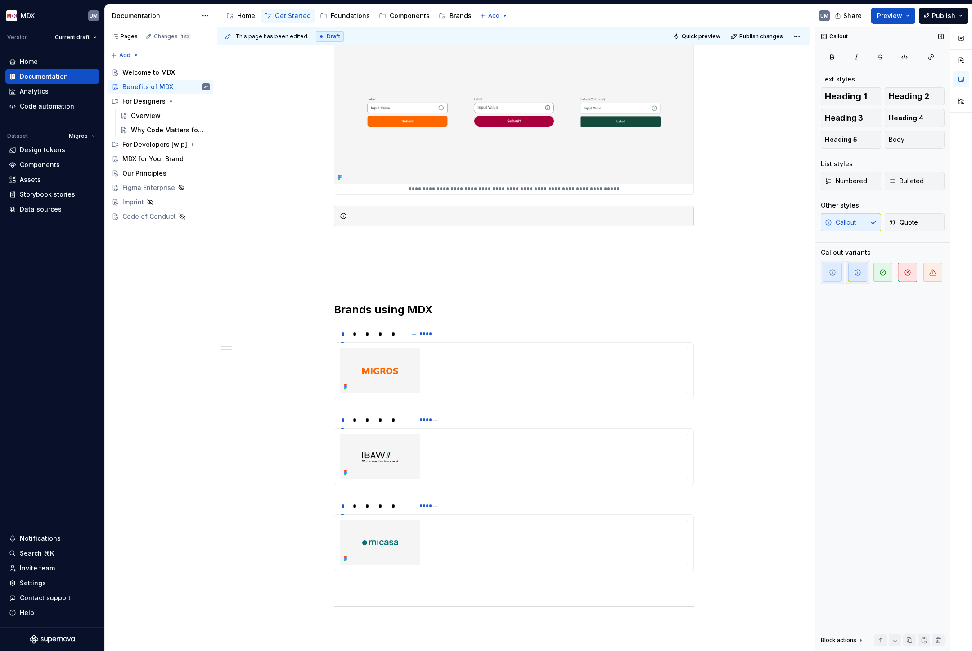
click at [865, 271] on span "button" at bounding box center [858, 272] width 19 height 19
click at [881, 271] on icon "button" at bounding box center [883, 272] width 7 height 7
click at [912, 273] on span "button" at bounding box center [908, 272] width 19 height 19
click at [937, 273] on span "button" at bounding box center [933, 272] width 19 height 19
click at [854, 273] on icon "button" at bounding box center [857, 272] width 7 height 7
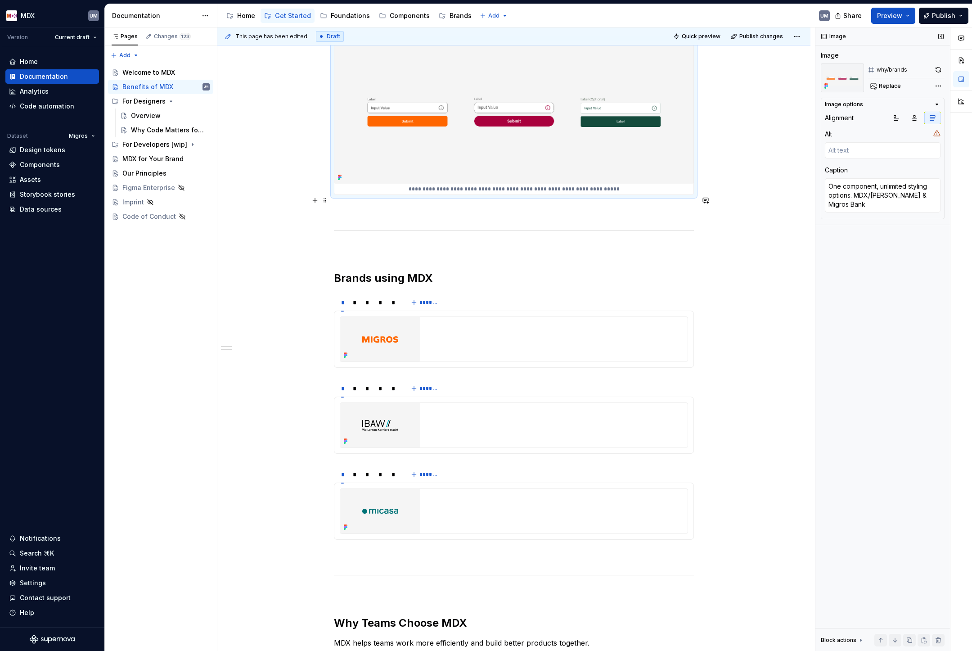
click at [370, 206] on p at bounding box center [514, 211] width 360 height 11
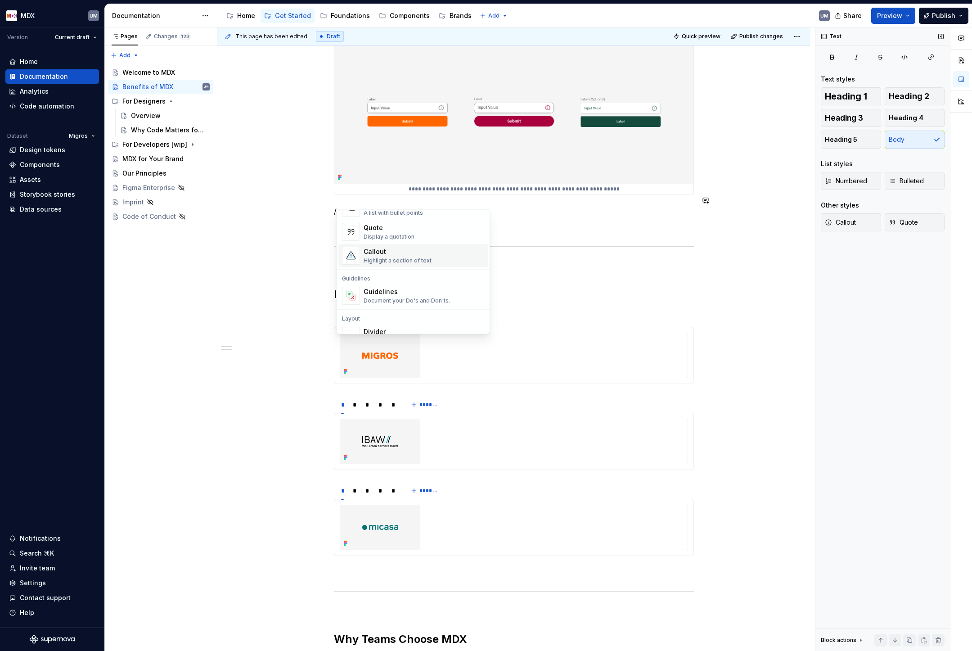
scroll to position [196, 0]
click at [380, 232] on div "Display a quotation" at bounding box center [389, 235] width 51 height 7
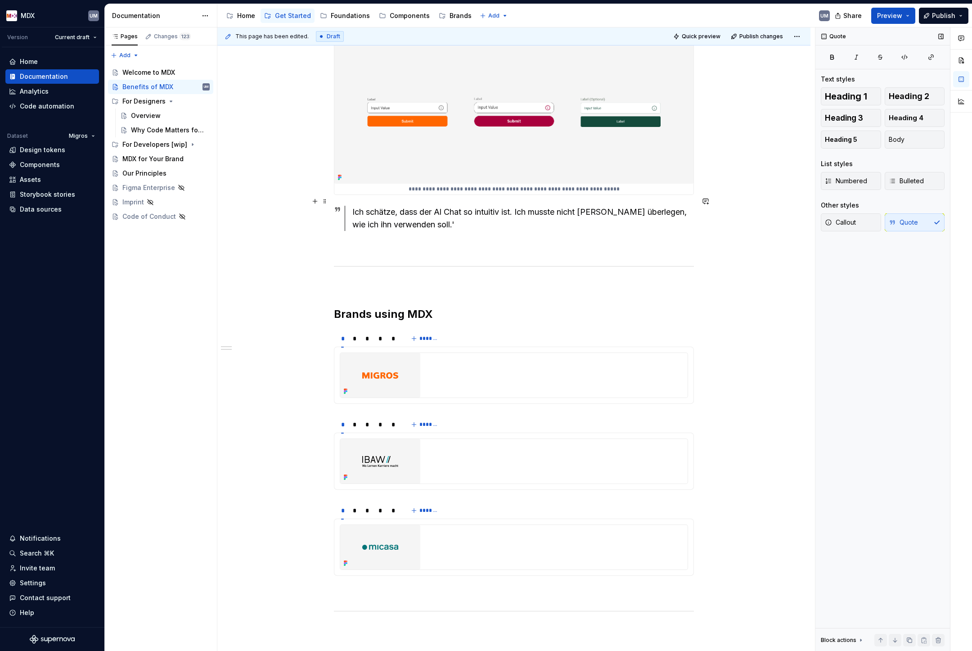
click at [424, 217] on div "Ich schätze, dass der Al Chat so intuitiv ist. Ich musste nicht [PERSON_NAME] ü…" at bounding box center [523, 218] width 342 height 25
click at [355, 206] on div "Ich schätze, dass der Al Chat so intuitiv ist. Ich musste nicht [PERSON_NAME] ü…" at bounding box center [523, 218] width 342 height 25
click at [354, 206] on div "Ich schätze, dass der Al Chat so intuitiv ist. Ich musste nicht [PERSON_NAME] ü…" at bounding box center [519, 218] width 349 height 25
click at [503, 213] on div ""Ich schätze, dass der Al Chat so intuitiv ist. Ich musste nicht [PERSON_NAME] …" at bounding box center [523, 218] width 342 height 25
click at [503, 213] on div "“Ich schätze, dass der Al Chat so intuitiv ist. Ich musste nicht [PERSON_NAME] …" at bounding box center [523, 218] width 342 height 25
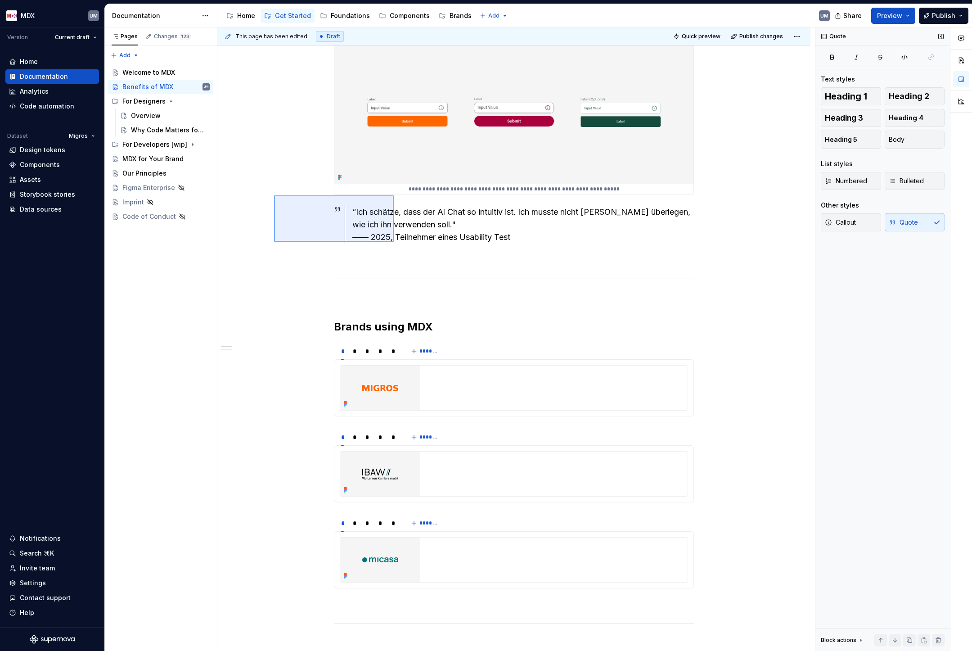
drag, startPoint x: 274, startPoint y: 195, endPoint x: 394, endPoint y: 241, distance: 128.2
click at [394, 241] on div "**********" at bounding box center [516, 339] width 598 height 624
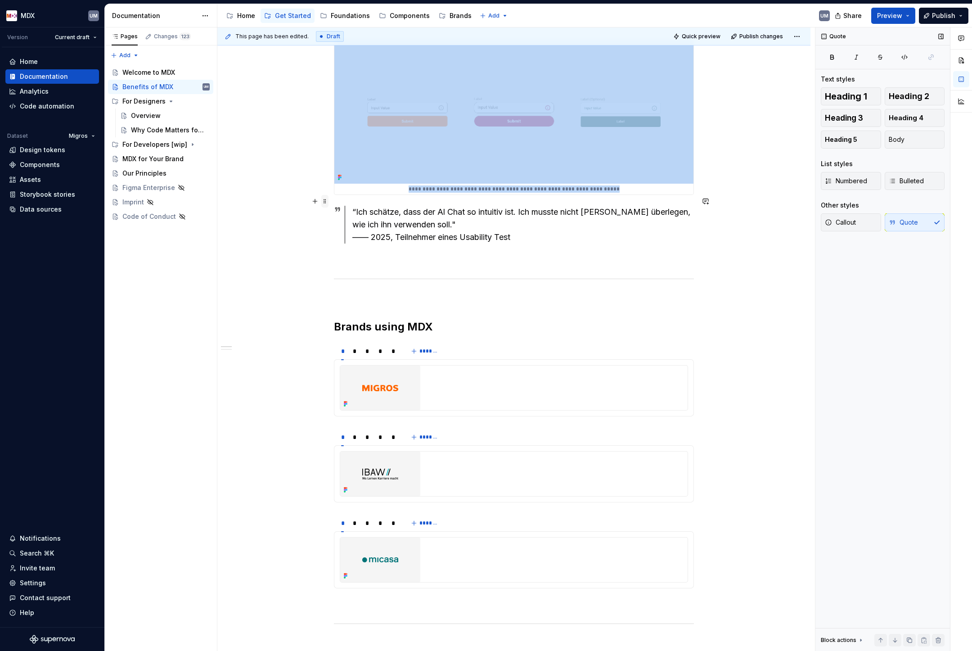
click at [329, 199] on span at bounding box center [324, 201] width 7 height 13
click at [336, 212] on icon at bounding box center [333, 215] width 7 height 7
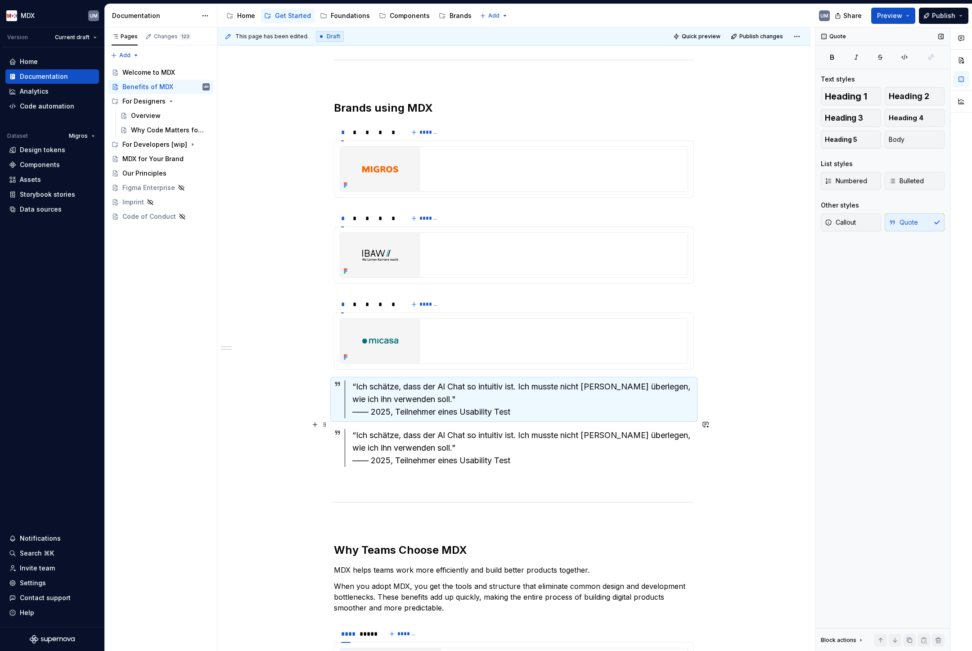
scroll to position [826, 0]
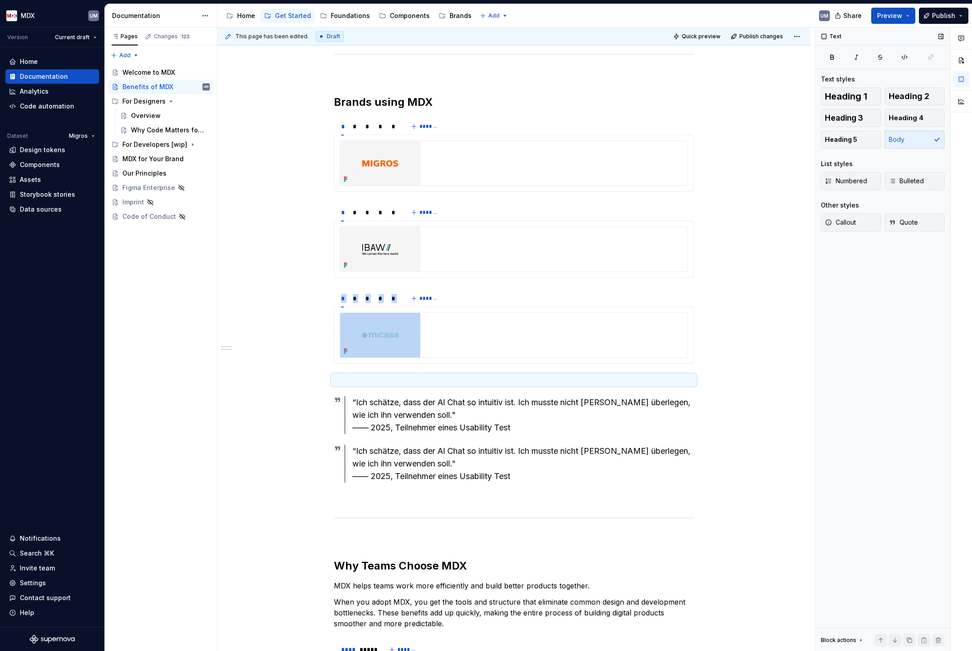
click at [402, 400] on div "“Ich schätze, dass der Al Chat so intuitiv ist. Ich musste nicht [PERSON_NAME] …" at bounding box center [523, 415] width 342 height 38
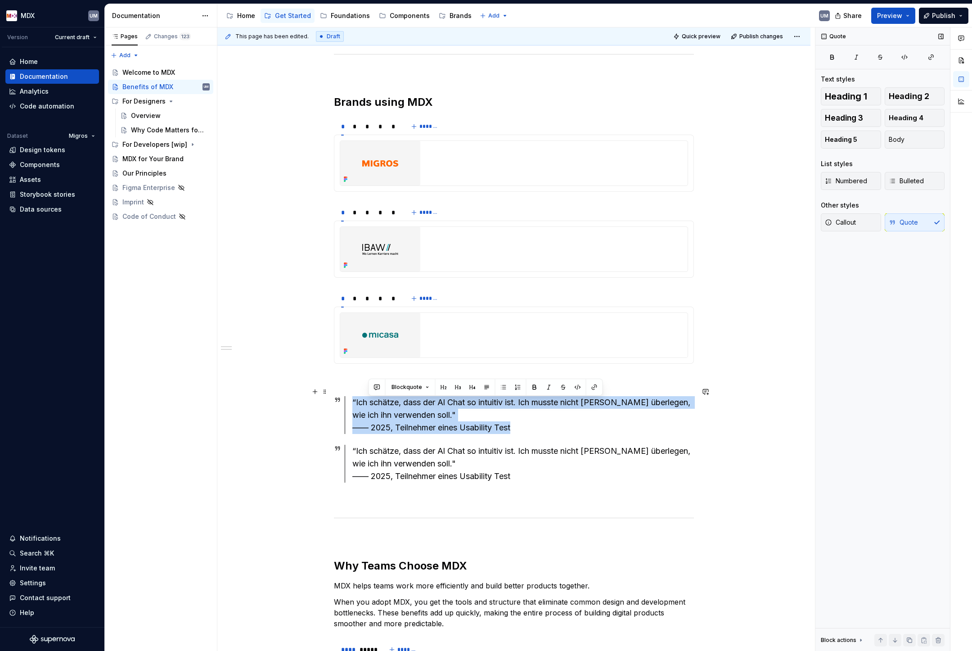
click at [402, 400] on div "“Ich schätze, dass der Al Chat so intuitiv ist. Ich musste nicht [PERSON_NAME] …" at bounding box center [523, 415] width 342 height 38
click at [429, 406] on div "“Ich schätze, dass der Al Chat so intuitiv ist. Ich musste nicht [PERSON_NAME] …" at bounding box center [523, 415] width 342 height 38
click at [431, 406] on div "“Ich schätze, dass der Al Chat so intuitiv ist. Ich musste nicht [PERSON_NAME] …" at bounding box center [523, 415] width 342 height 38
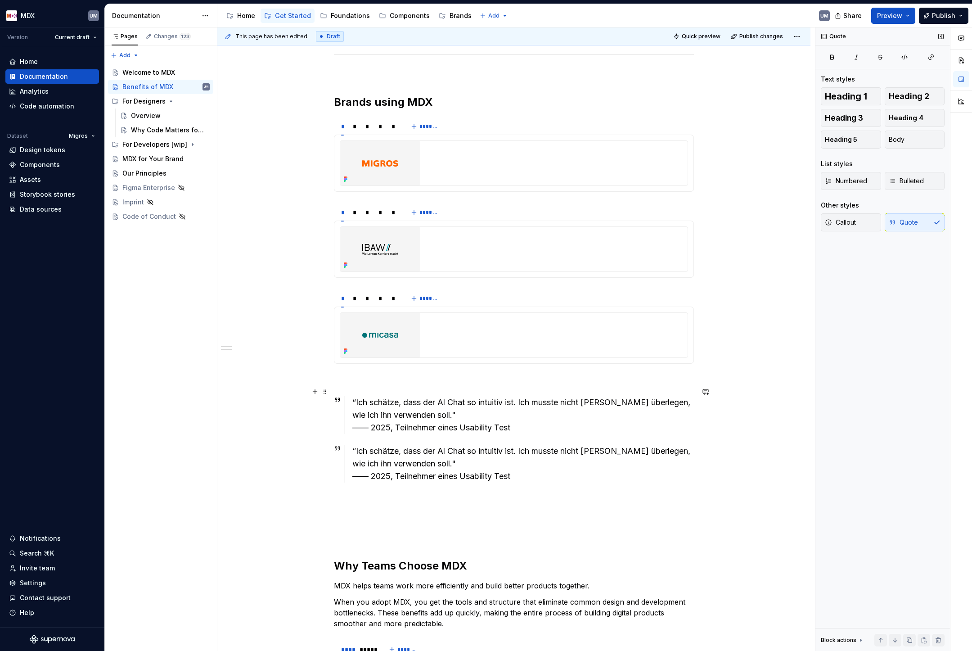
click at [427, 406] on div "“Ich schätze, dass der Al Chat so intuitiv ist. Ich musste nicht [PERSON_NAME] …" at bounding box center [523, 415] width 342 height 38
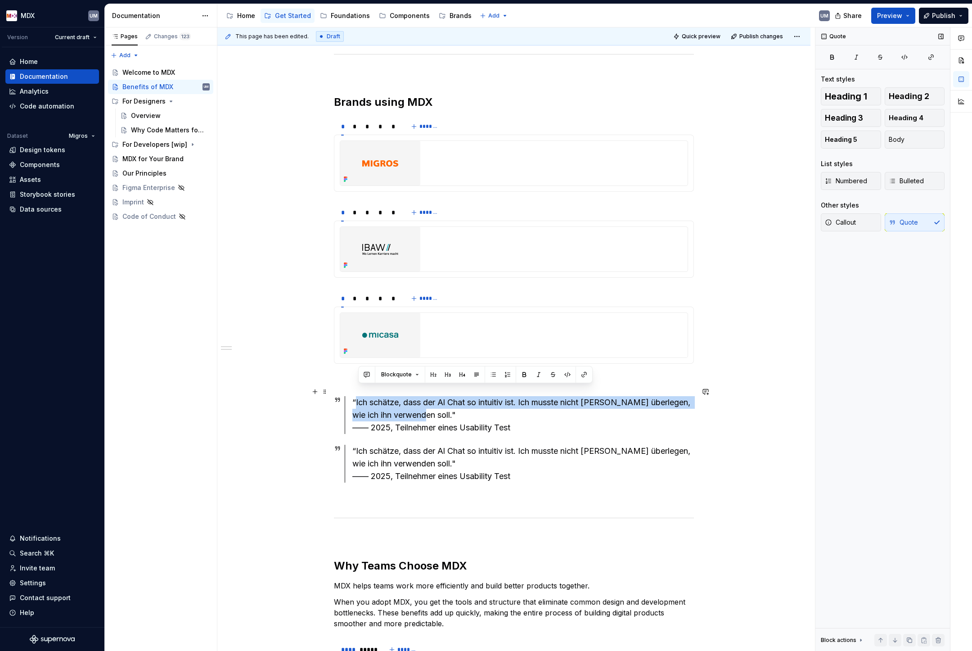
drag, startPoint x: 429, startPoint y: 404, endPoint x: 358, endPoint y: 393, distance: 71.9
click at [358, 396] on div "“Ich schätze, dass der Al Chat so intuitiv ist. Ich musste nicht [PERSON_NAME] …" at bounding box center [523, 415] width 342 height 38
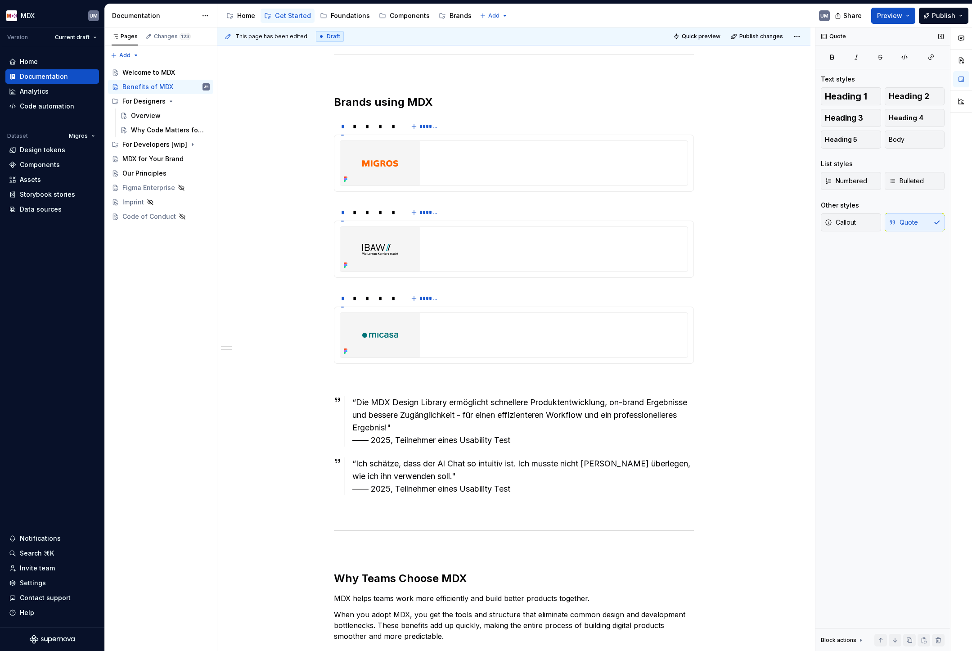
click at [378, 428] on div "“Die MDX Design Library ermöglicht schnellere Produktentwicklung, on-brand Erge…" at bounding box center [523, 421] width 342 height 50
click at [511, 430] on div "“Die MDX Design Library ermöglicht schnellere Produktentwicklung, on-brand Erge…" at bounding box center [523, 421] width 342 height 50
drag, startPoint x: 375, startPoint y: 427, endPoint x: 585, endPoint y: 437, distance: 210.5
click at [586, 437] on div "**********" at bounding box center [514, 292] width 360 height 1884
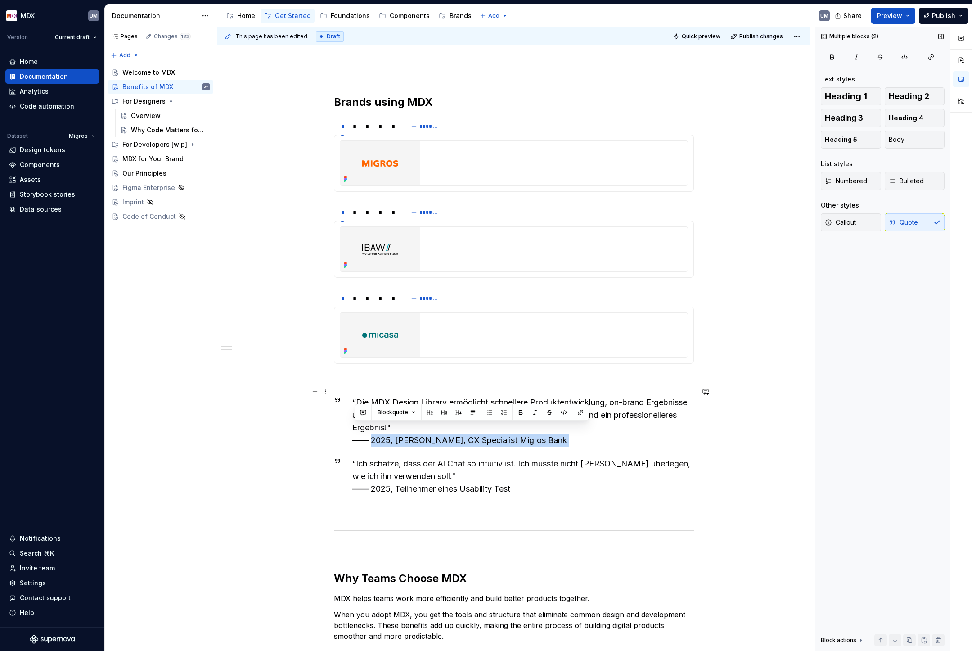
click at [562, 431] on div "“Die MDX Design Library ermöglicht schnellere Produktentwicklung, on-brand Erge…" at bounding box center [523, 421] width 342 height 50
drag, startPoint x: 565, startPoint y: 426, endPoint x: 357, endPoint y: 426, distance: 208.4
click at [357, 426] on div "“Die MDX Design Library ermöglicht schnellere Produktentwicklung, on-brand Erge…" at bounding box center [523, 421] width 342 height 50
click at [365, 415] on button "button" at bounding box center [363, 412] width 13 height 13
click at [562, 431] on div "“Die MDX Design Library ermöglicht schnellere Produktentwicklung, on-brand Erge…" at bounding box center [523, 421] width 342 height 50
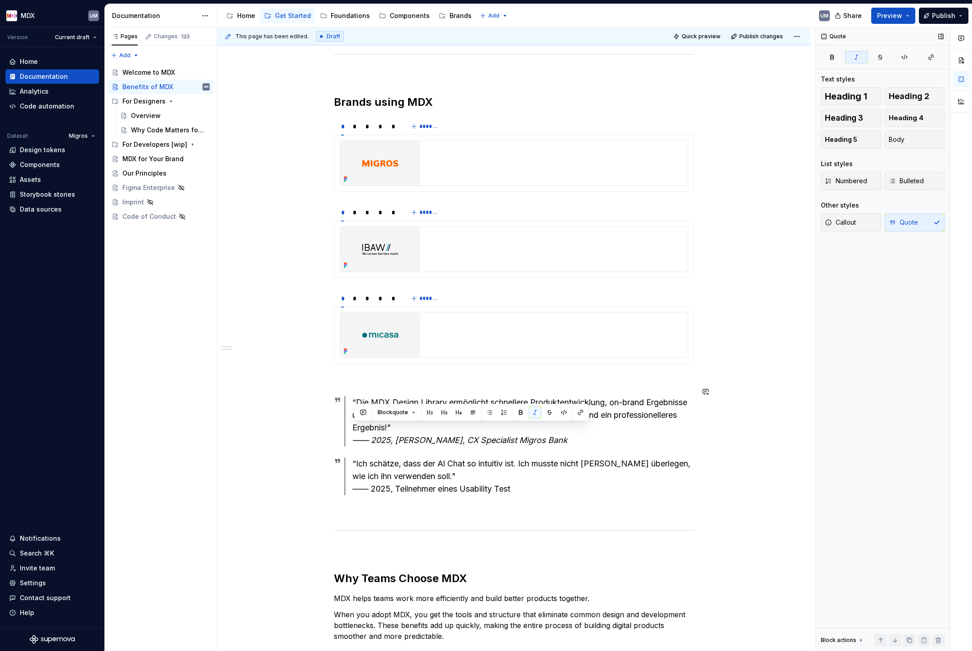
click at [565, 442] on div "**********" at bounding box center [514, 292] width 360 height 1884
drag, startPoint x: 354, startPoint y: 477, endPoint x: 548, endPoint y: 476, distance: 194.0
click at [548, 477] on div "“Ich schätze, dass der Al Chat so intuitiv ist. Ich musste nicht [PERSON_NAME] …" at bounding box center [519, 476] width 349 height 38
click at [548, 476] on div "“Ich schätze, dass der Al Chat so intuitiv ist. Ich musste nicht [PERSON_NAME] …" at bounding box center [523, 476] width 342 height 38
click at [329, 390] on span at bounding box center [324, 391] width 7 height 13
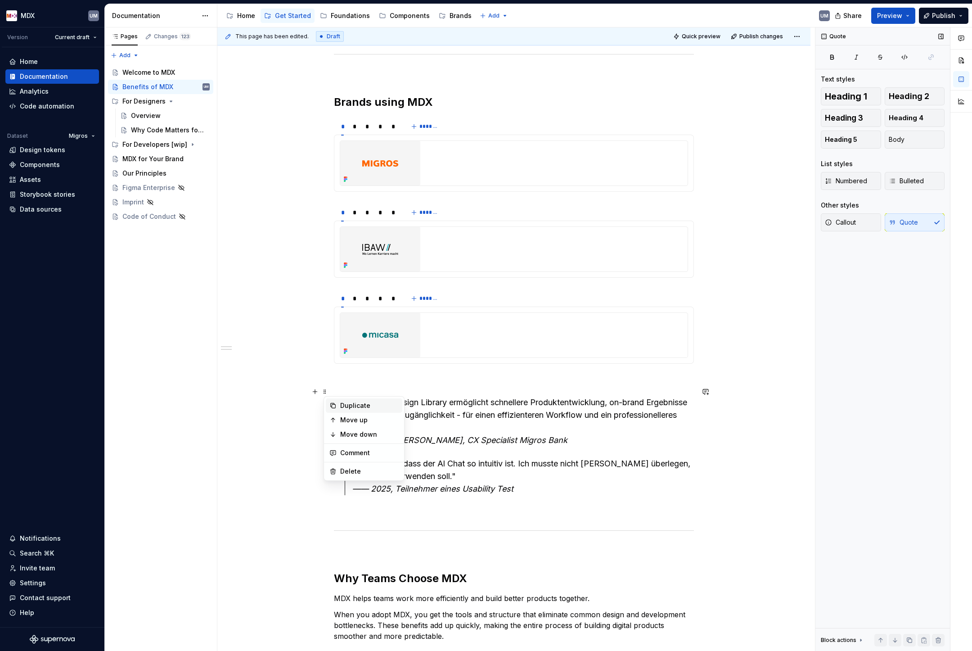
click at [341, 407] on div "Duplicate" at bounding box center [369, 405] width 59 height 9
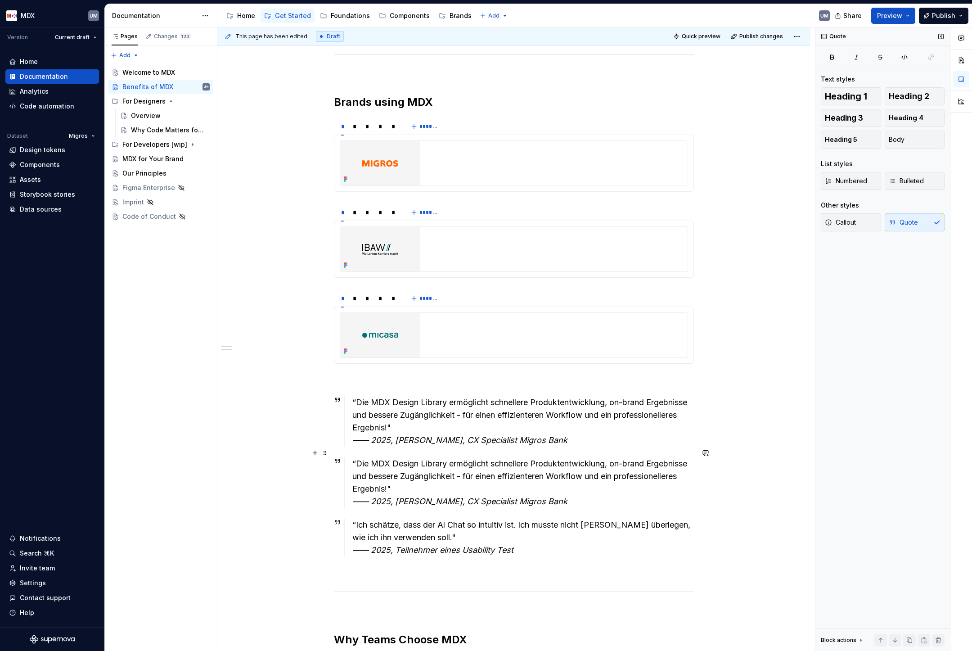
click at [361, 457] on div "“Die MDX Design Library ermöglicht schnellere Produktentwicklung, on-brand Erge…" at bounding box center [523, 482] width 342 height 50
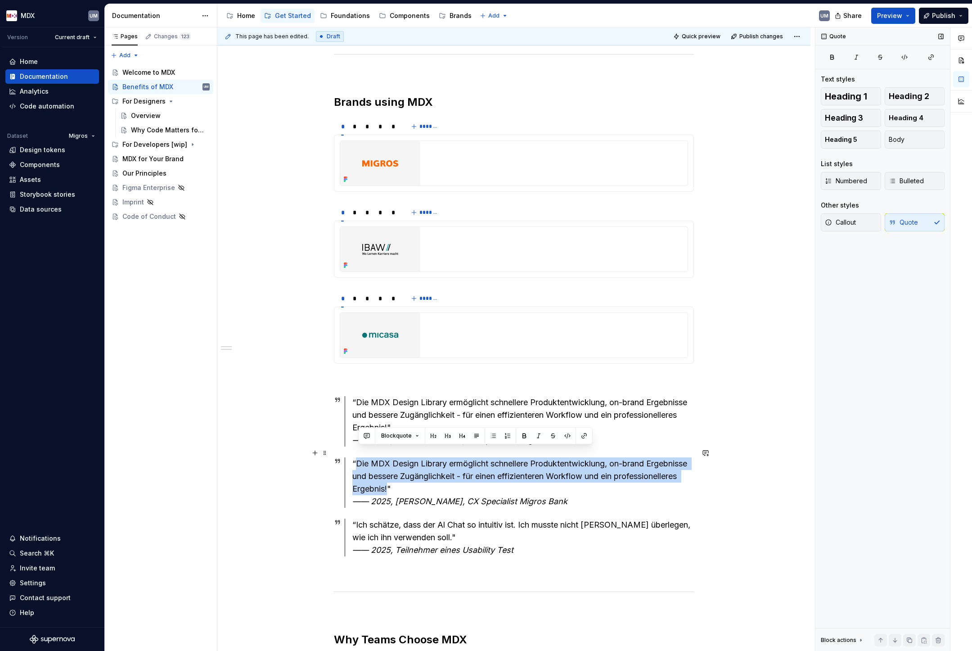
drag, startPoint x: 361, startPoint y: 452, endPoint x: 458, endPoint y: 478, distance: 100.6
click at [458, 478] on div "“Die MDX Design Library ermöglicht schnellere Produktentwicklung, on-brand Erge…" at bounding box center [523, 482] width 342 height 50
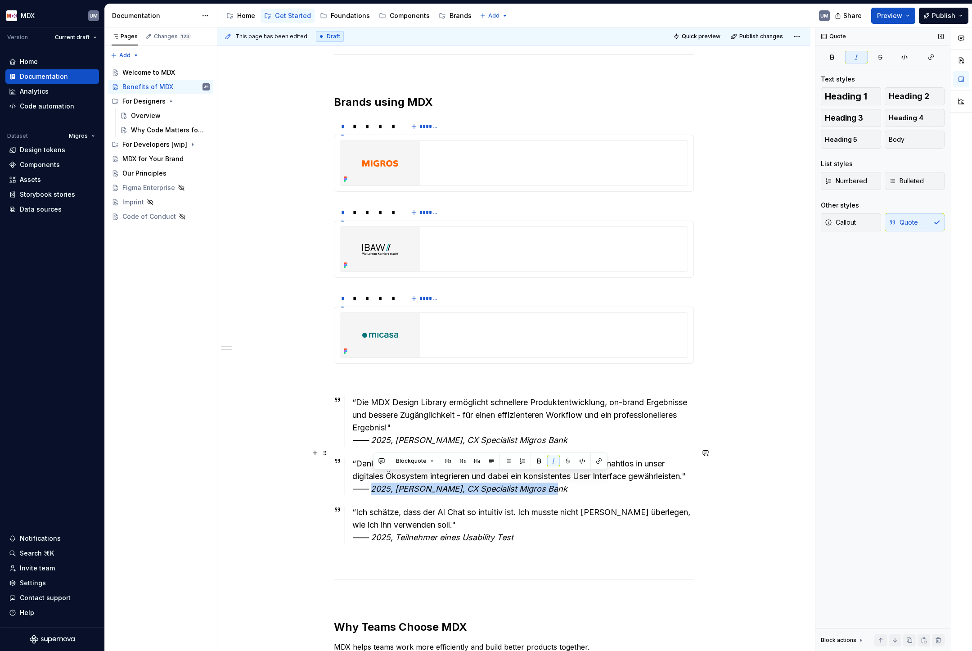
drag, startPoint x: 375, startPoint y: 478, endPoint x: 554, endPoint y: 479, distance: 179.6
click at [554, 479] on div "“Dank MDX konnten wir den Migros Al Chat [PERSON_NAME] und nahtlos in unser dig…" at bounding box center [523, 476] width 342 height 38
drag, startPoint x: 534, startPoint y: 478, endPoint x: 348, endPoint y: 478, distance: 186.4
click at [348, 478] on div "“Dank MDX konnten wir den Migros Al Chat [PERSON_NAME] und nahtlos in unser dig…" at bounding box center [519, 476] width 349 height 38
click at [320, 492] on div "**********" at bounding box center [513, 408] width 593 height 2161
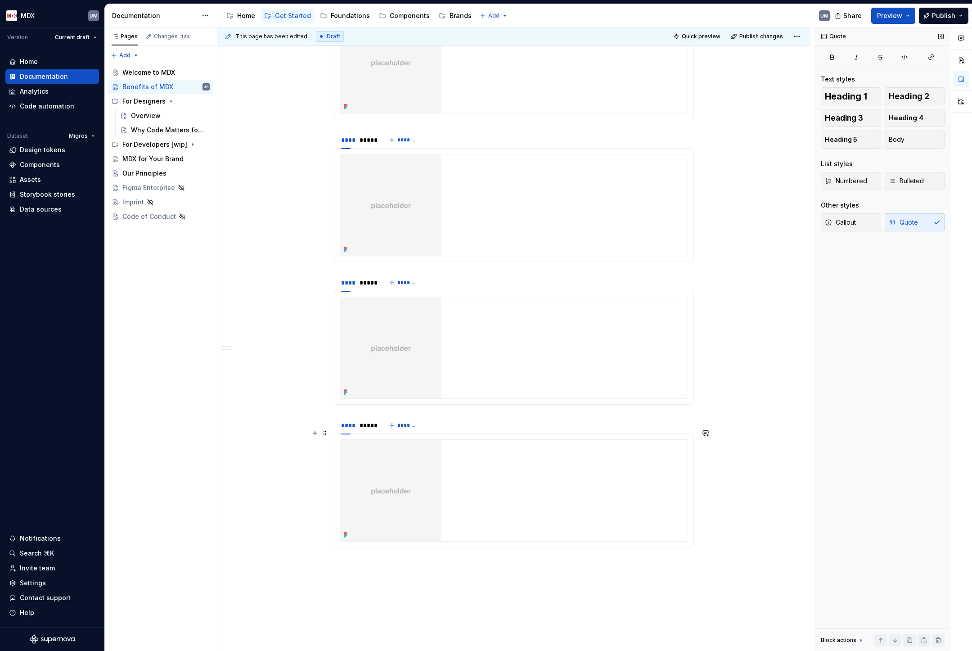
scroll to position [1589, 0]
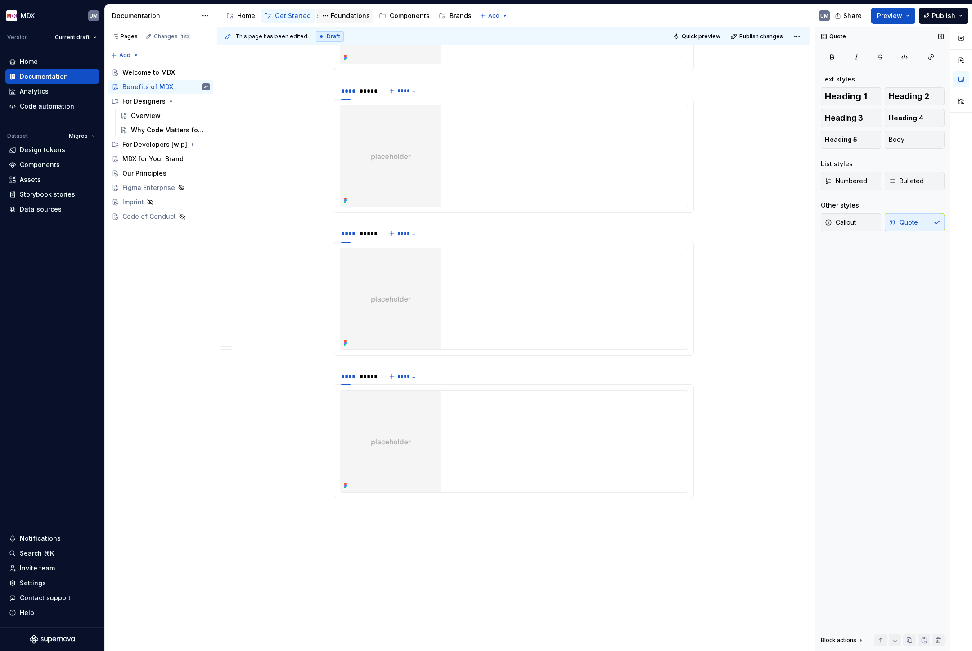
click at [341, 17] on div "Foundations" at bounding box center [350, 15] width 39 height 9
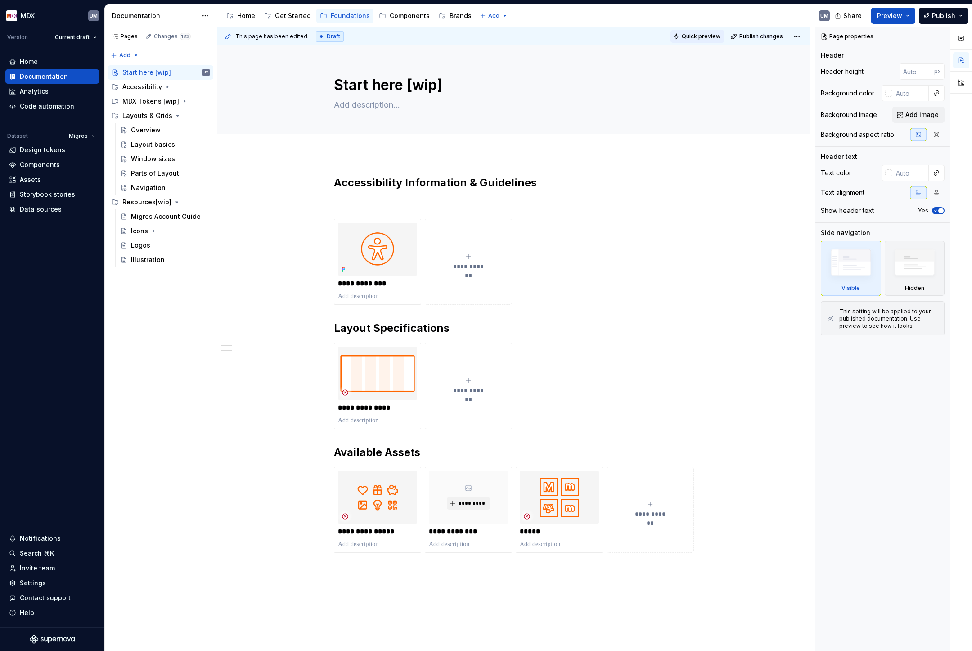
drag, startPoint x: 303, startPoint y: 17, endPoint x: 705, endPoint y: 36, distance: 401.6
click at [303, 17] on div "Get Started" at bounding box center [293, 15] width 36 height 9
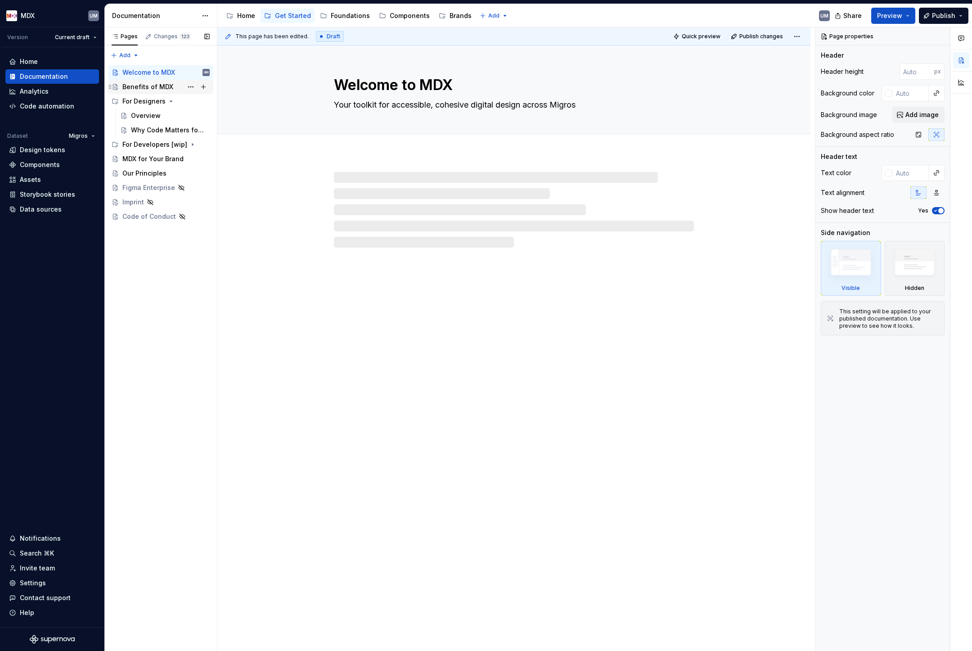
click at [175, 87] on div "Benefits of MDX" at bounding box center [165, 87] width 87 height 13
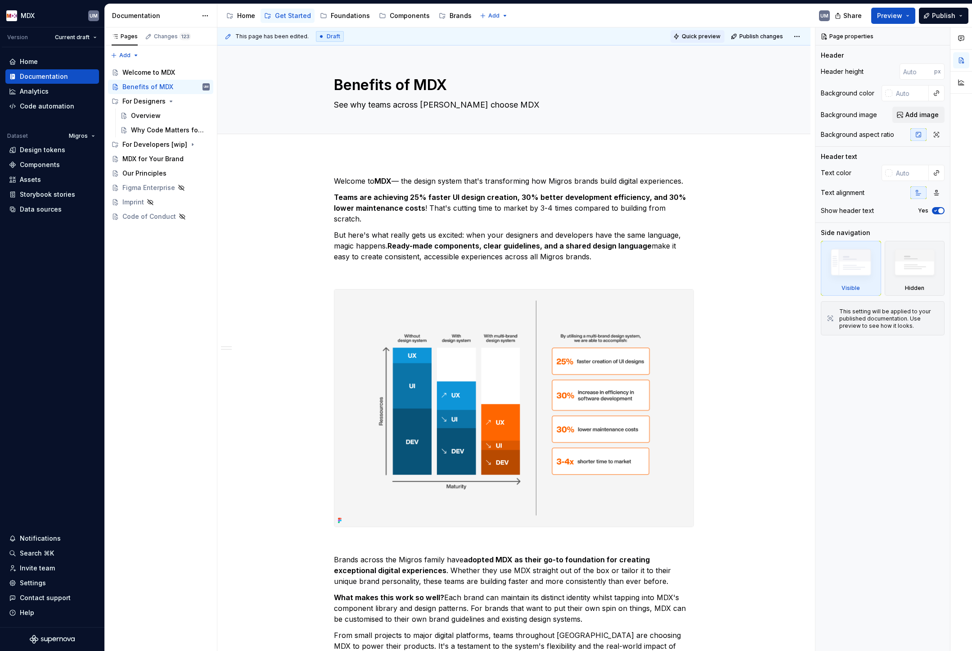
click at [715, 39] on span "Quick preview" at bounding box center [701, 36] width 39 height 7
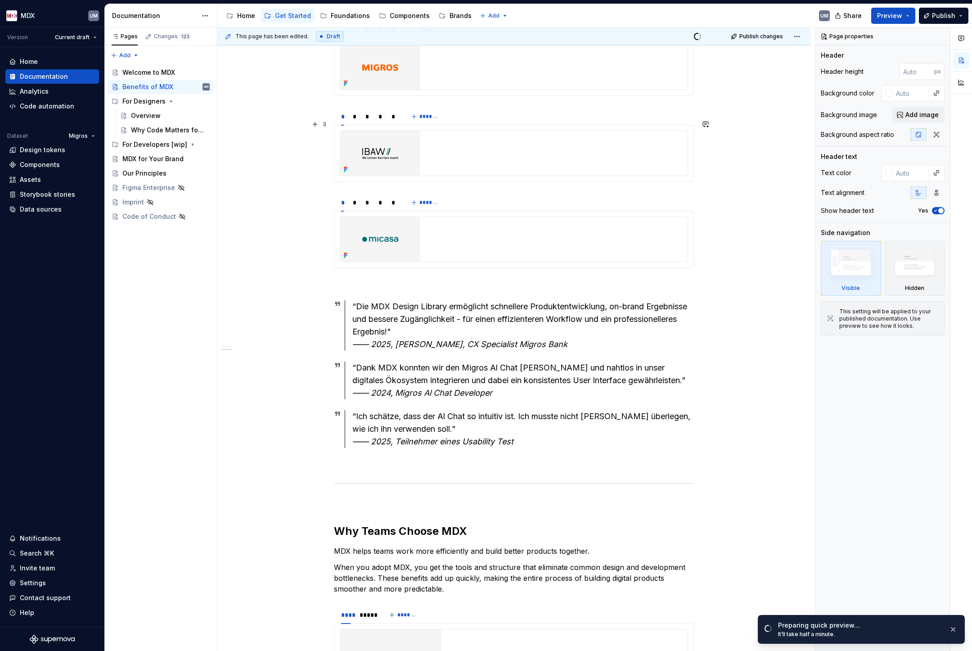
scroll to position [922, 0]
click at [915, 628] on span "Open page" at bounding box center [925, 629] width 30 height 7
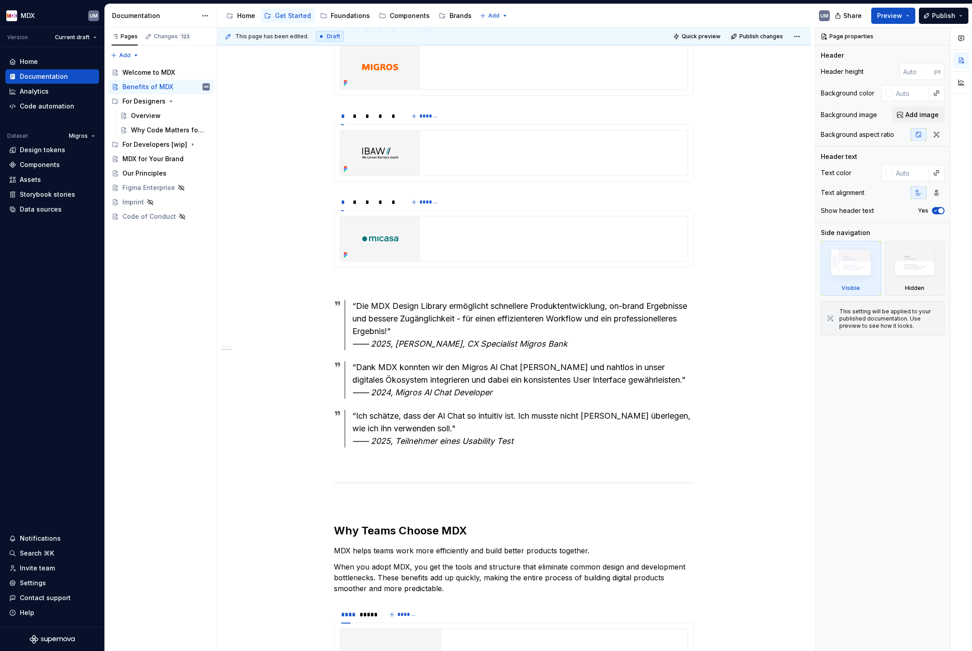
type textarea "*"
click at [36, 211] on div "Data sources" at bounding box center [41, 209] width 42 height 9
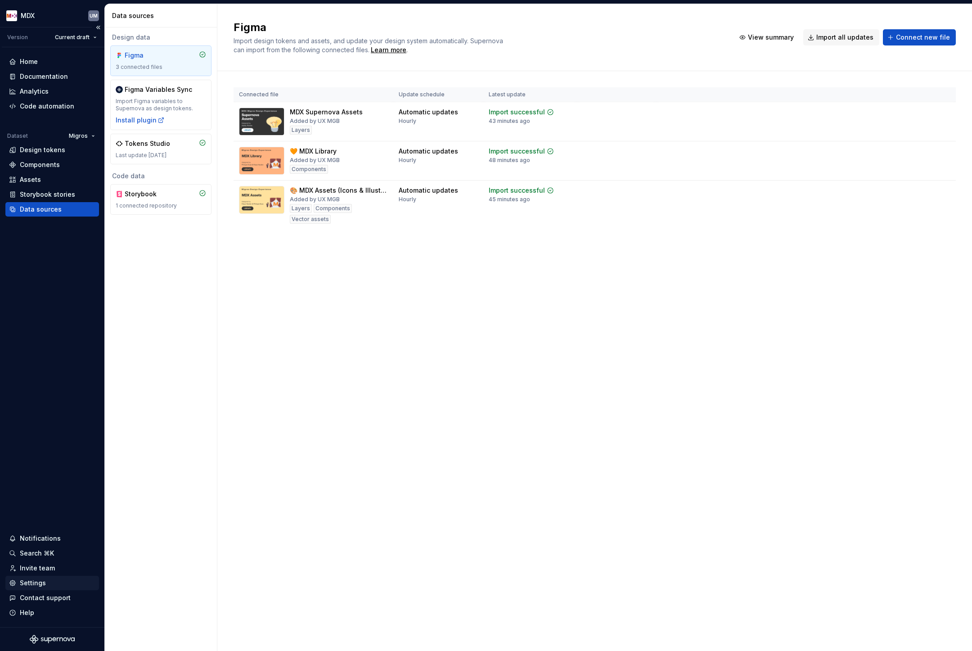
click at [39, 579] on div "Settings" at bounding box center [33, 582] width 26 height 9
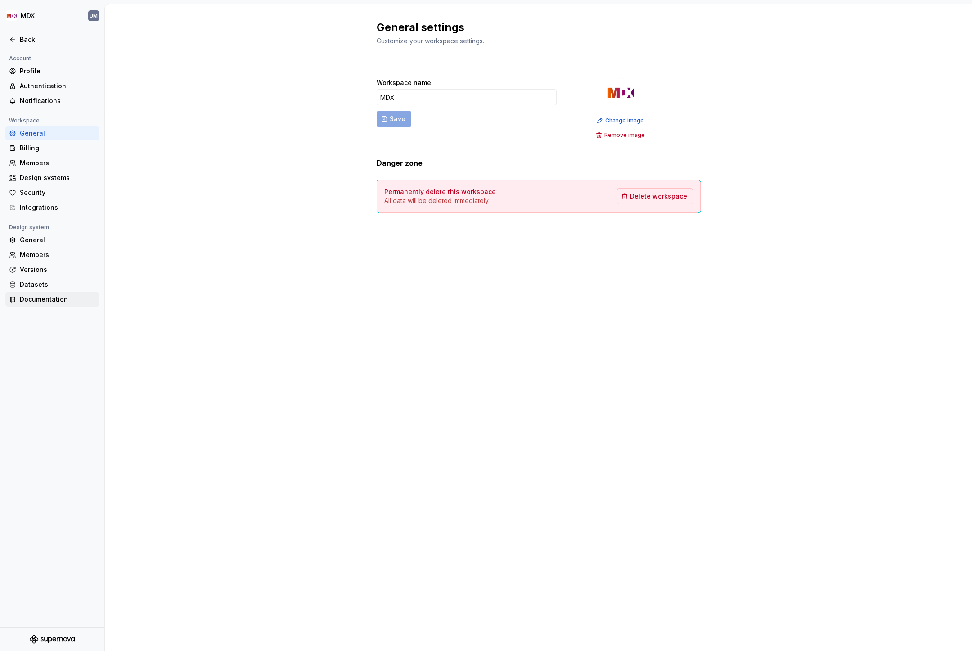
click at [53, 295] on div "Documentation" at bounding box center [58, 299] width 76 height 9
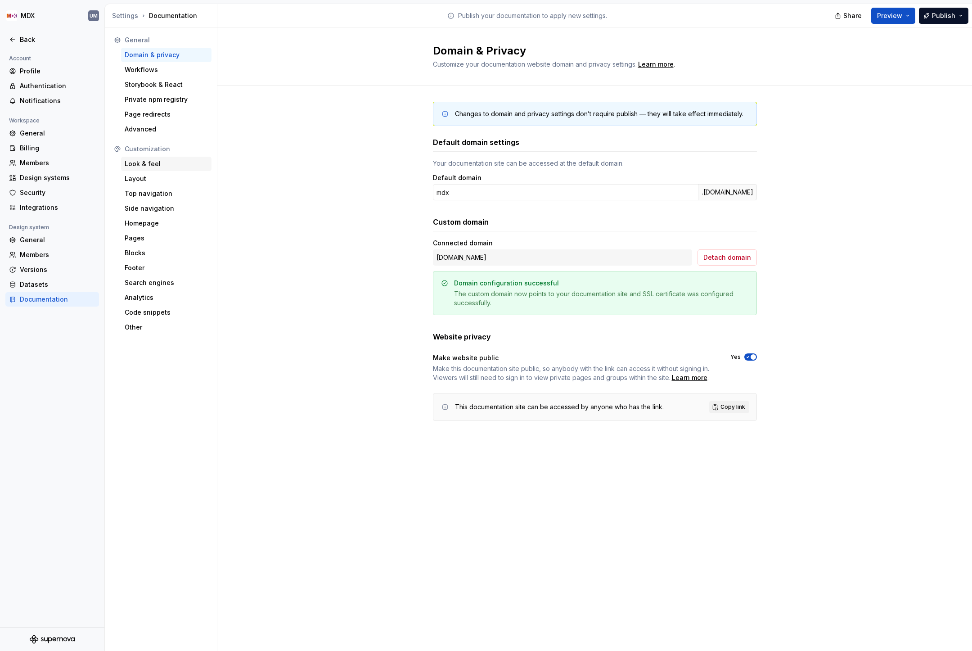
click at [149, 161] on div "Look & feel" at bounding box center [166, 163] width 83 height 9
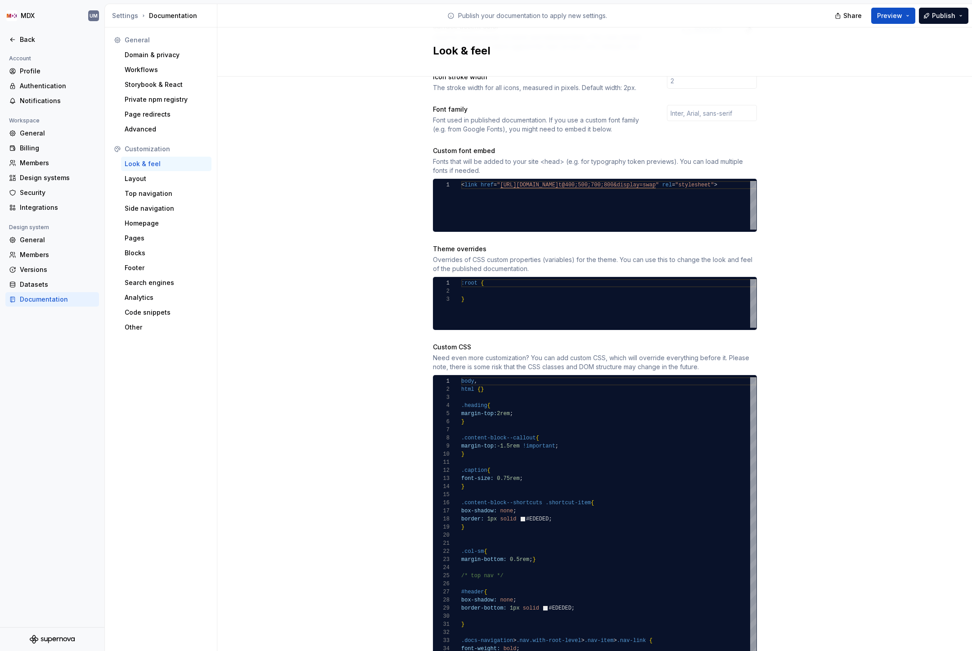
scroll to position [348, 0]
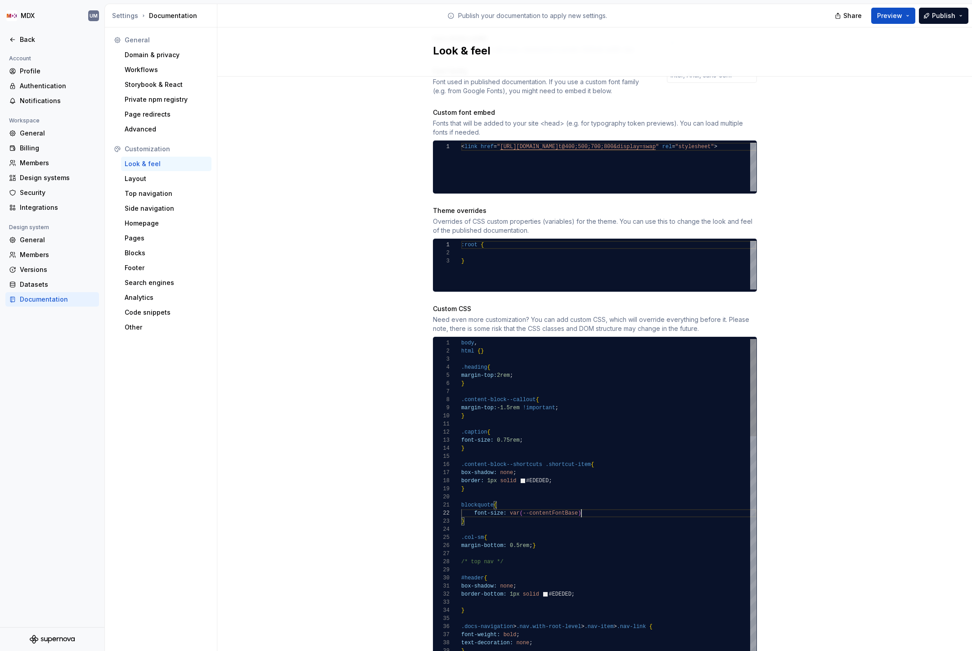
scroll to position [8, 120]
type textarea "**********"
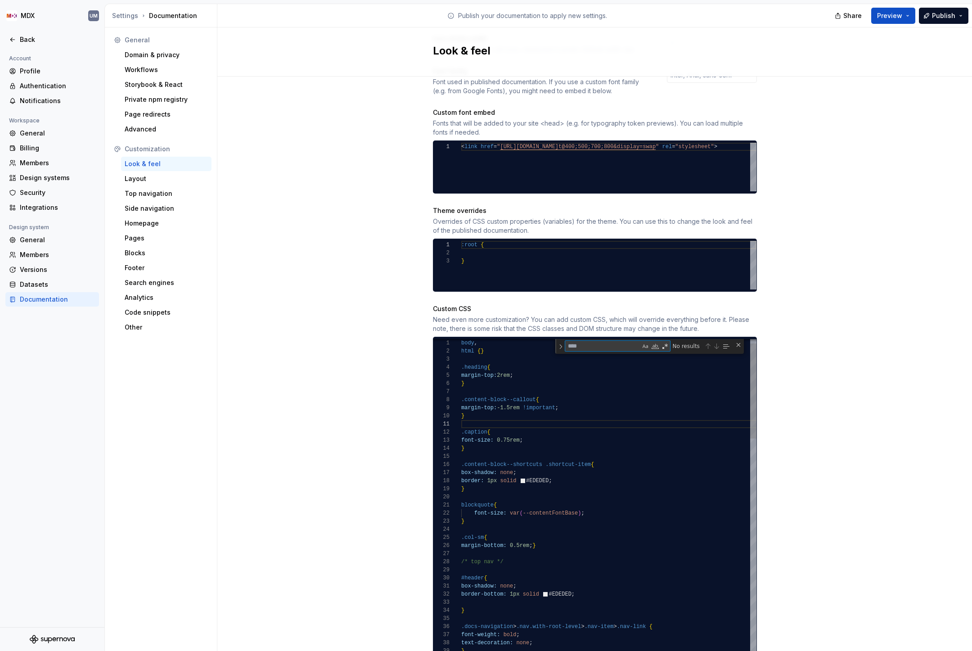
type textarea "*"
type textarea "**********"
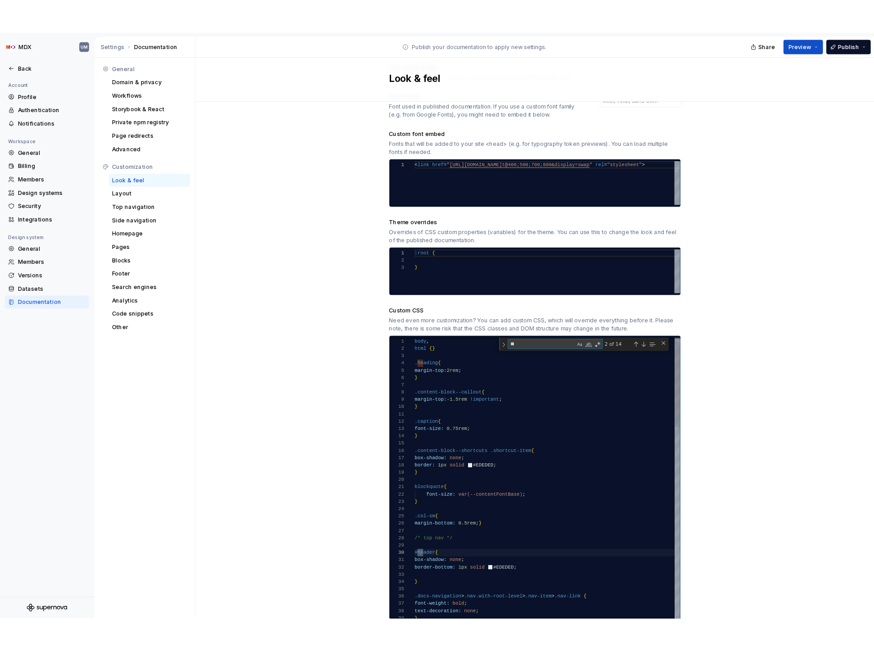
scroll to position [81, 10]
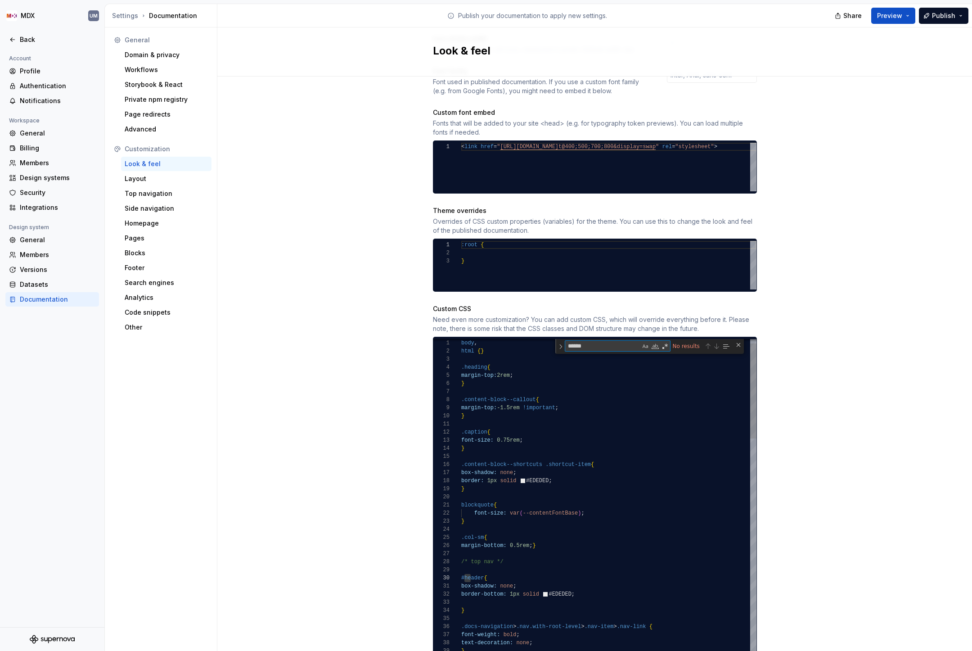
type textarea "******"
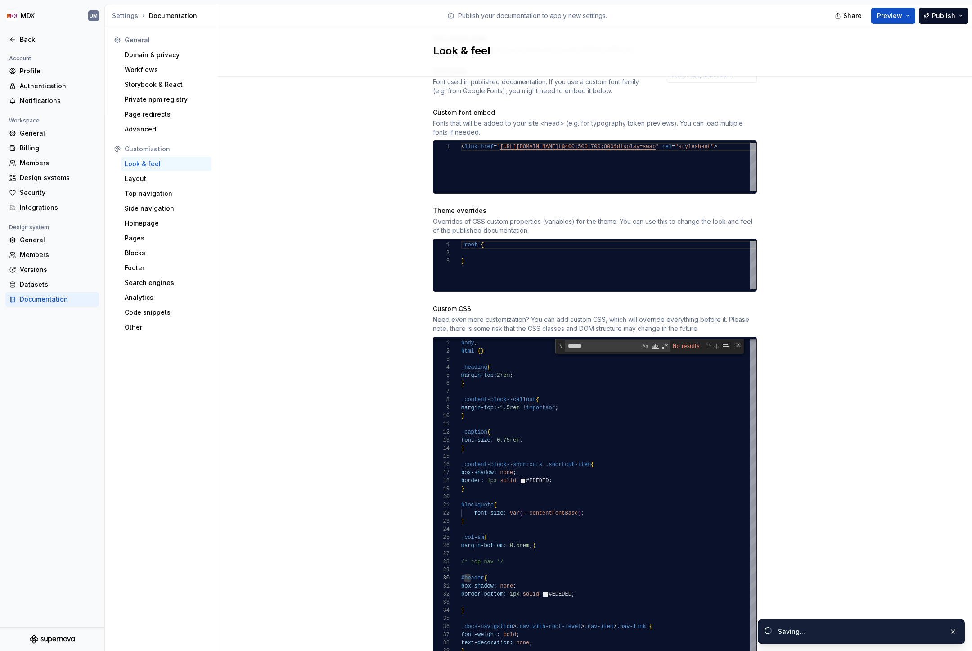
click at [376, 393] on div "Site logo A company logo that will be displayed on all pages on your documentat…" at bounding box center [594, 211] width 755 height 967
click at [908, 14] on button "Preview" at bounding box center [894, 16] width 44 height 16
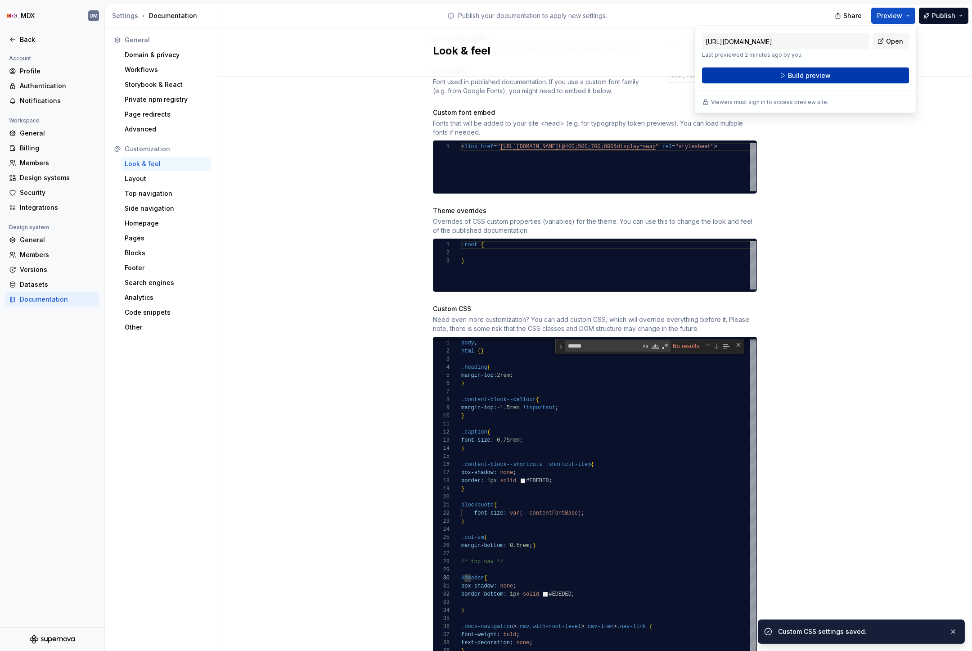
click at [838, 75] on button "Build preview" at bounding box center [805, 76] width 207 height 16
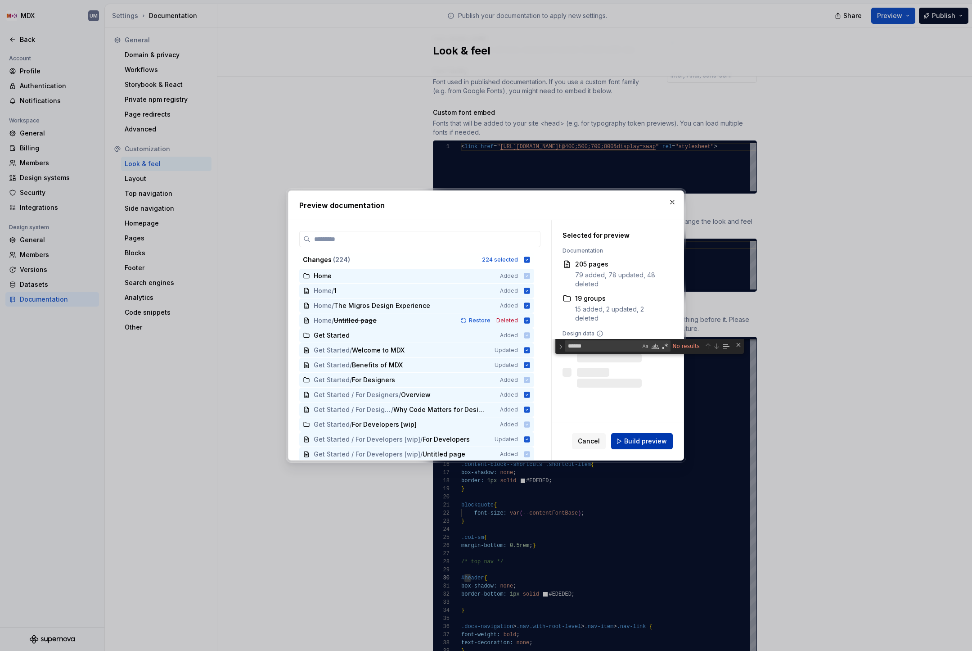
click at [648, 443] on span "Build preview" at bounding box center [645, 441] width 43 height 9
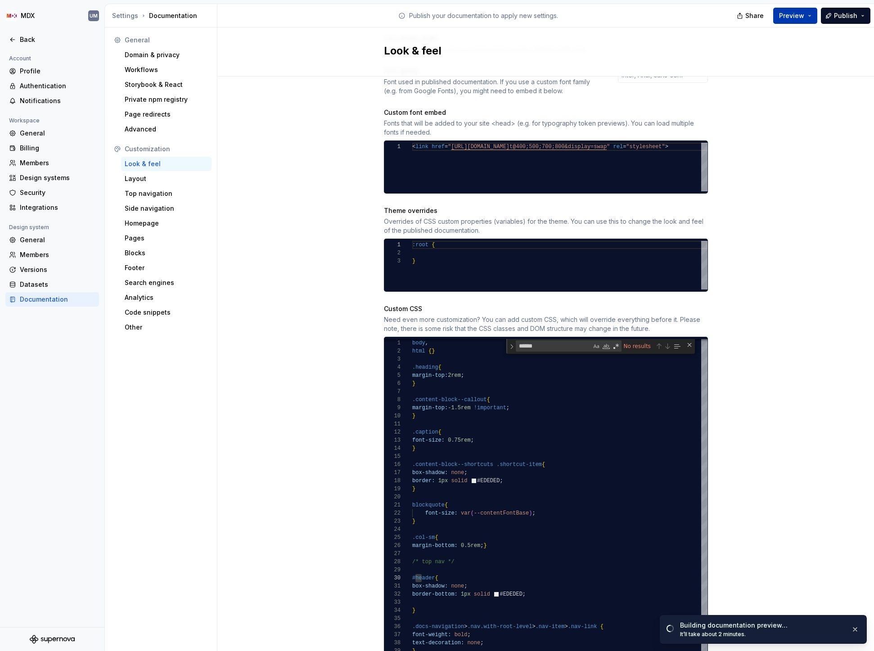
click at [806, 14] on button "Preview" at bounding box center [795, 16] width 44 height 16
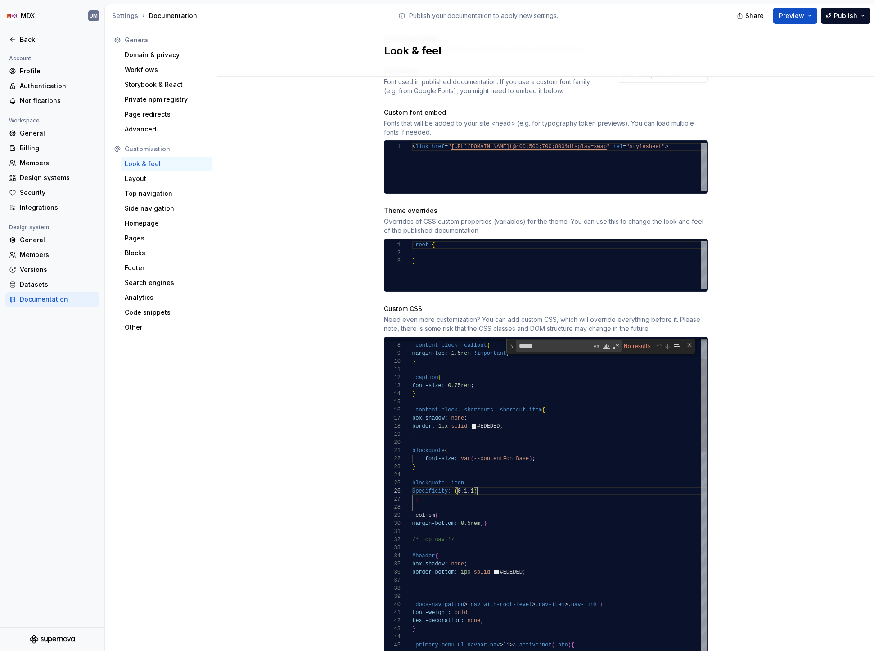
scroll to position [41, 0]
drag, startPoint x: 482, startPoint y: 481, endPoint x: 380, endPoint y: 481, distance: 101.7
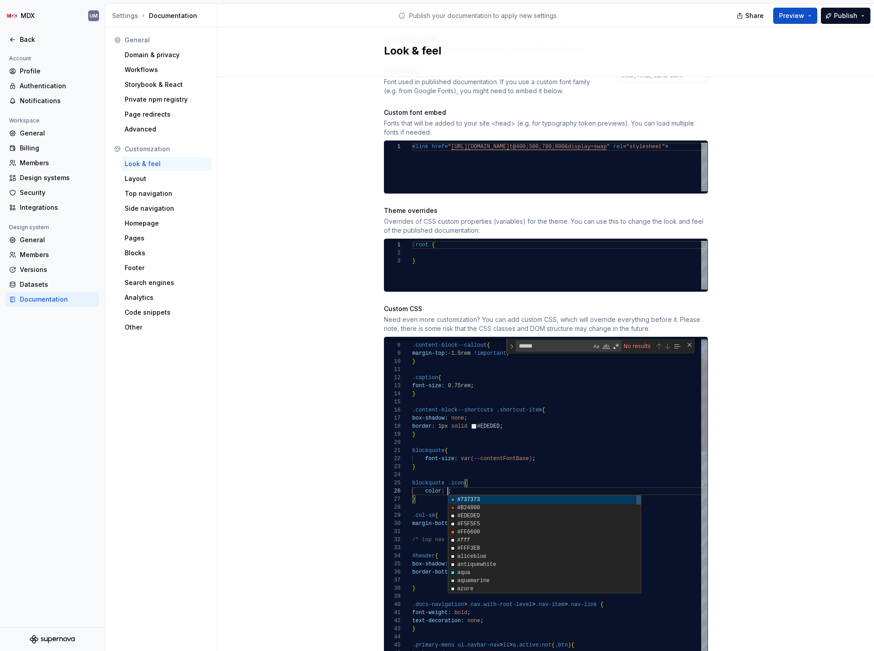
scroll to position [41, 59]
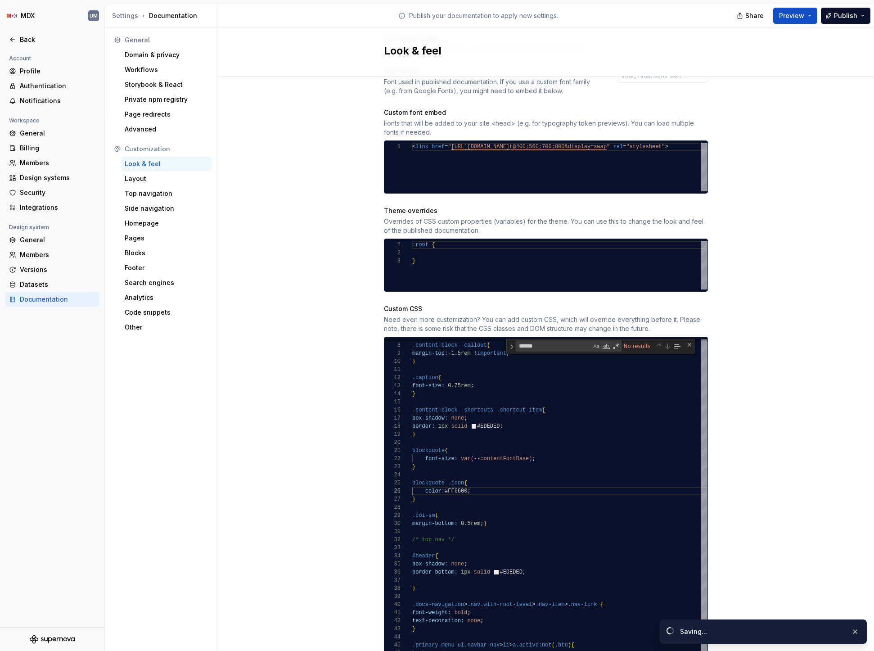
click at [789, 461] on div "Site logo A company logo that will be displayed on all pages on your documentat…" at bounding box center [545, 211] width 657 height 967
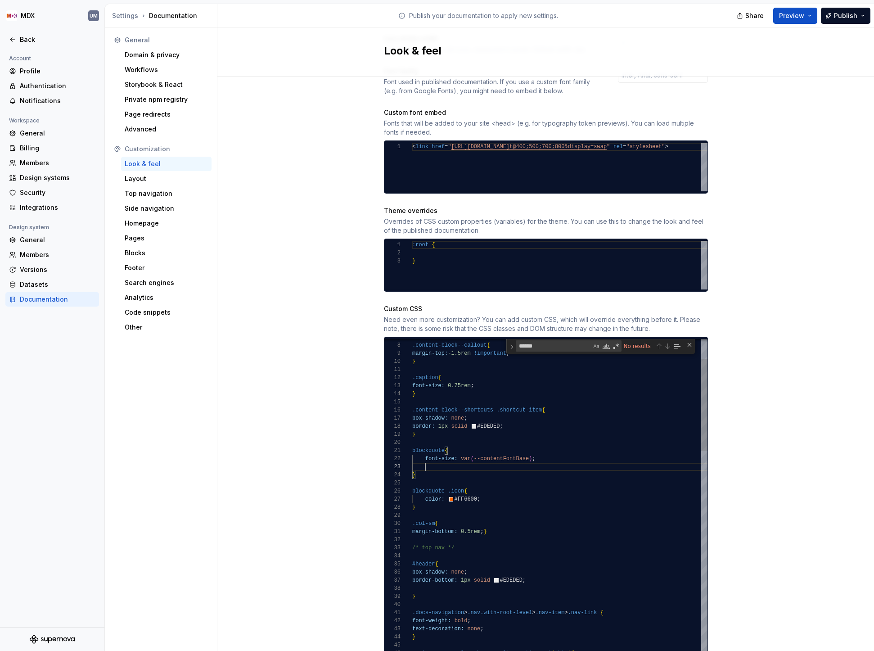
scroll to position [16, 126]
type textarea "**********"
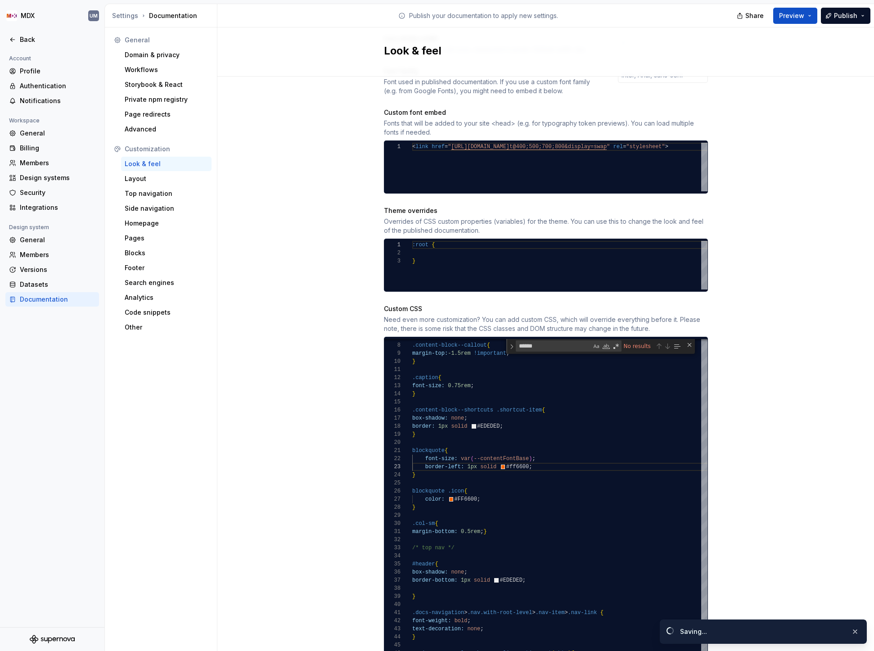
click at [218, 453] on div "Site logo A company logo that will be displayed on all pages on your documentat…" at bounding box center [545, 211] width 657 height 967
click at [32, 36] on div "Back" at bounding box center [58, 39] width 76 height 9
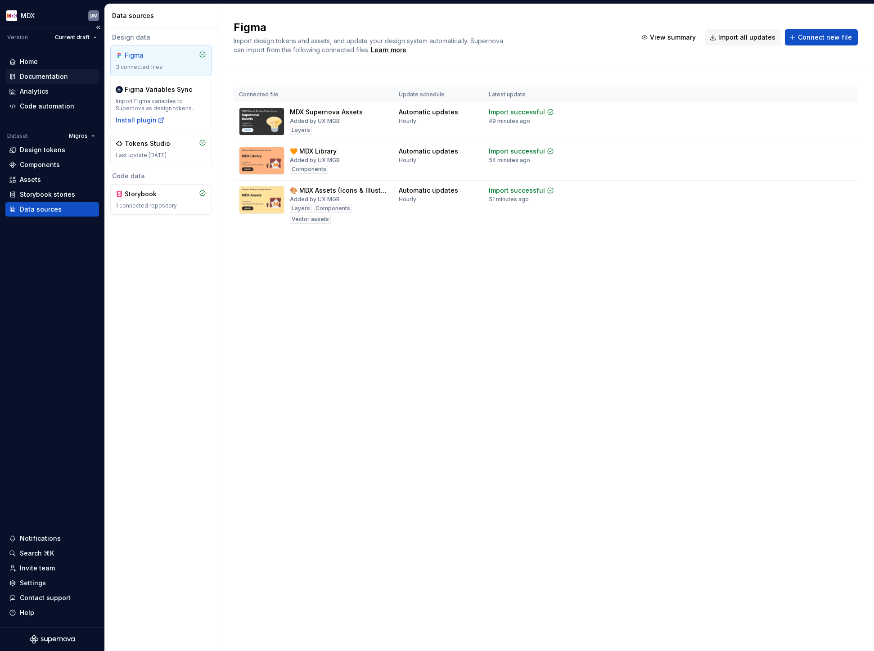
click at [40, 77] on div "Documentation" at bounding box center [44, 76] width 48 height 9
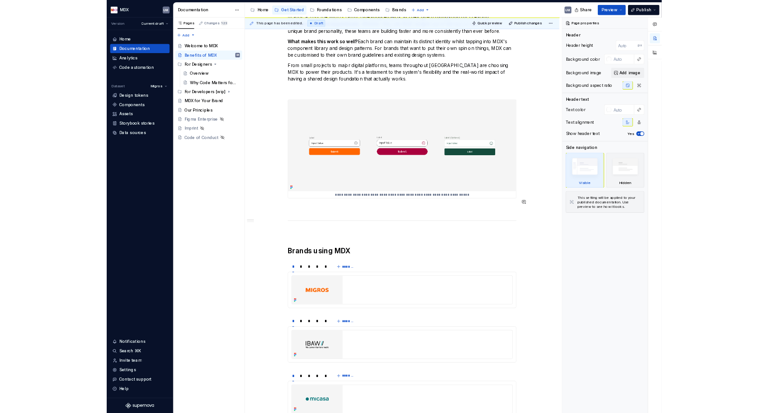
scroll to position [517, 0]
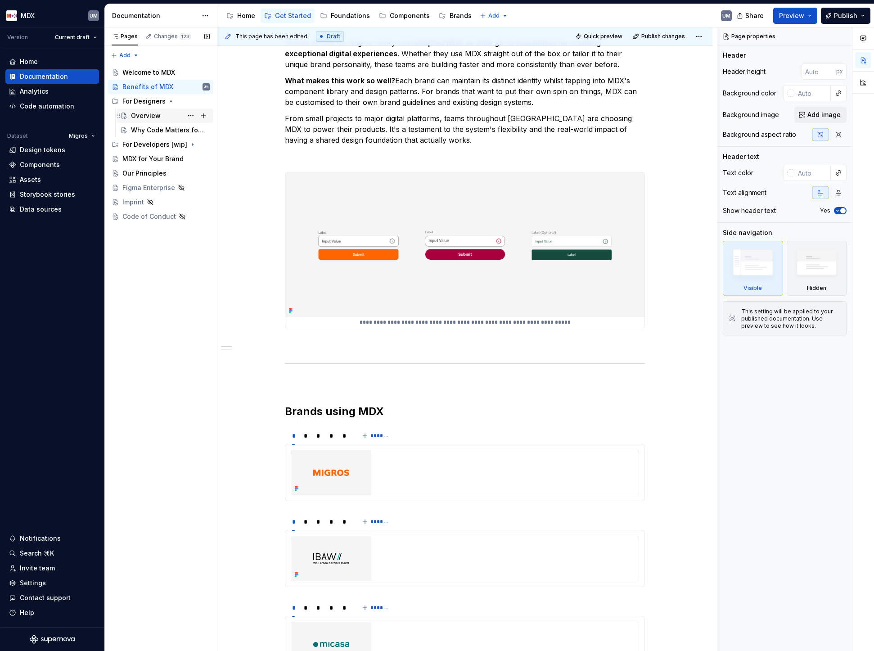
click at [144, 111] on div "Overview" at bounding box center [170, 115] width 79 height 13
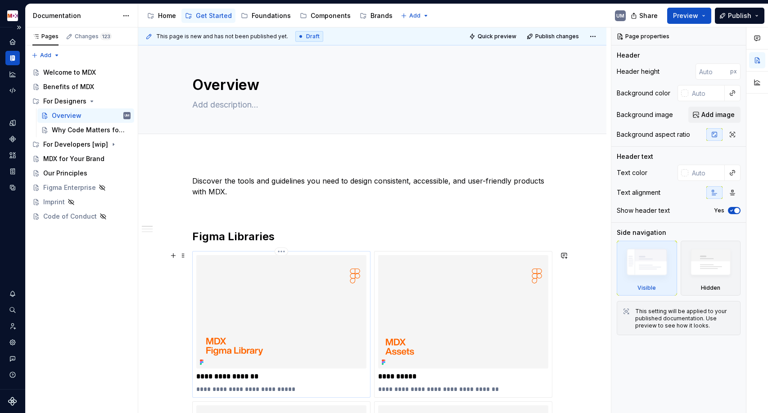
click at [288, 288] on img at bounding box center [281, 311] width 170 height 113
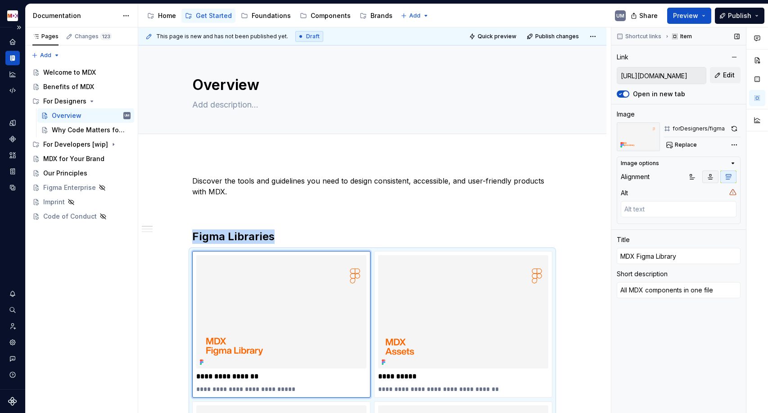
click at [707, 176] on icon "button" at bounding box center [710, 176] width 7 height 7
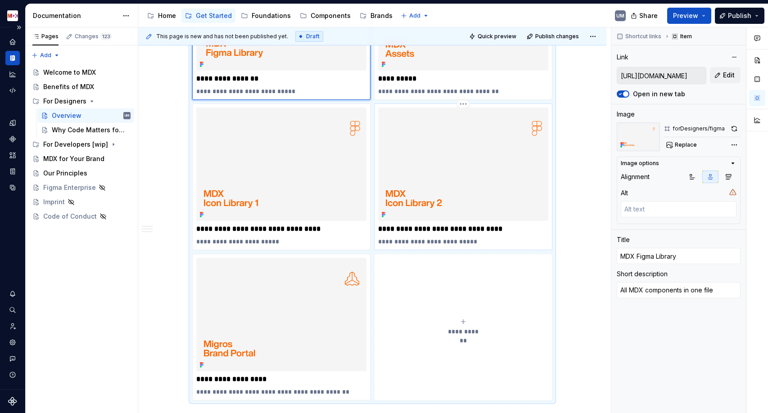
type textarea "*"
type input "[URL][DOMAIN_NAME]"
type input "MDX Additional Icon Library Part 2"
type textarea "Even more icons for you to use"
click at [411, 181] on img at bounding box center [463, 164] width 170 height 113
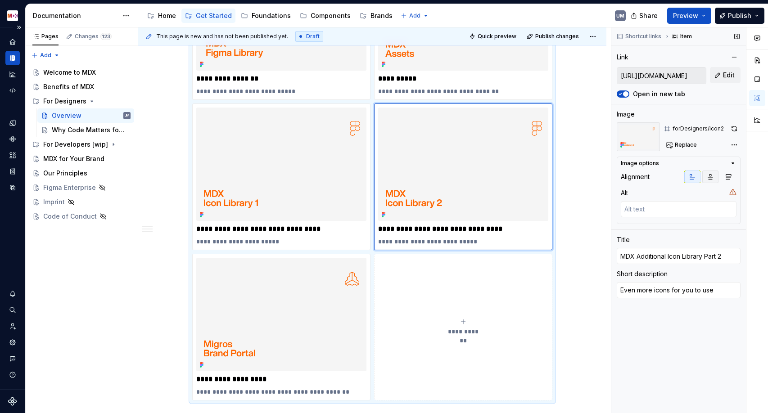
click at [710, 175] on icon "button" at bounding box center [710, 176] width 7 height 7
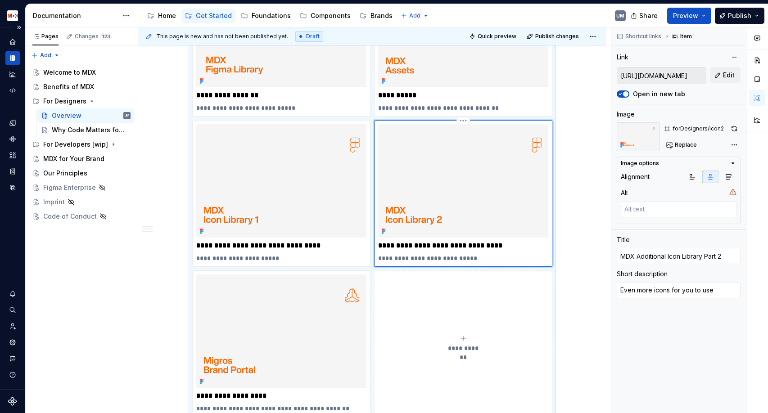
scroll to position [272, 0]
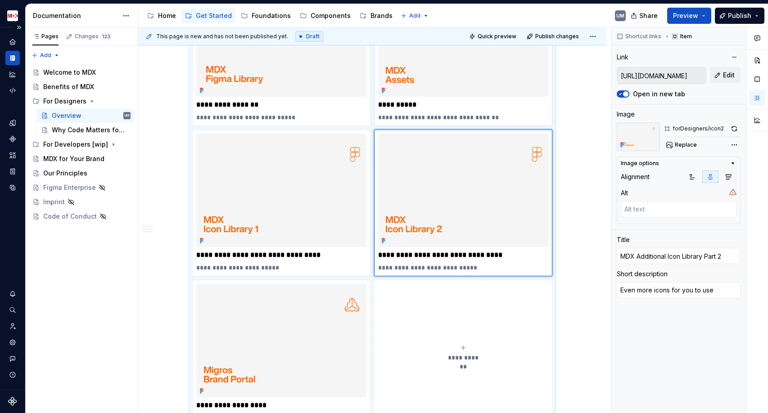
type textarea "*"
type input "[URL][DOMAIN_NAME]"
type input "MDX Assets"
type textarea "Icons, Illustrations, Logos, and more"
click at [438, 73] on img at bounding box center [463, 39] width 170 height 113
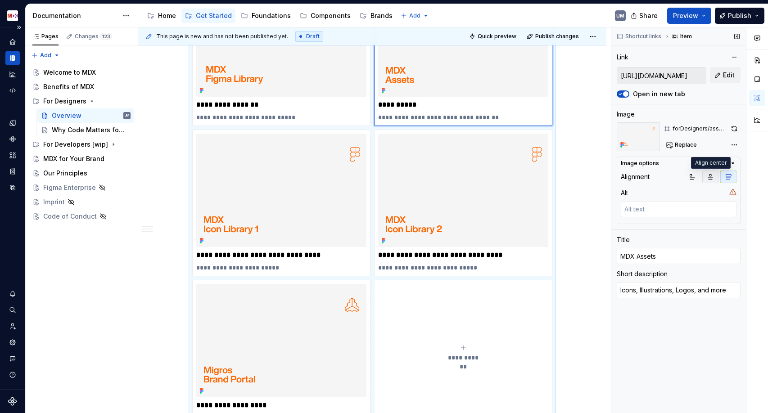
click at [709, 176] on icon "button" at bounding box center [710, 176] width 7 height 7
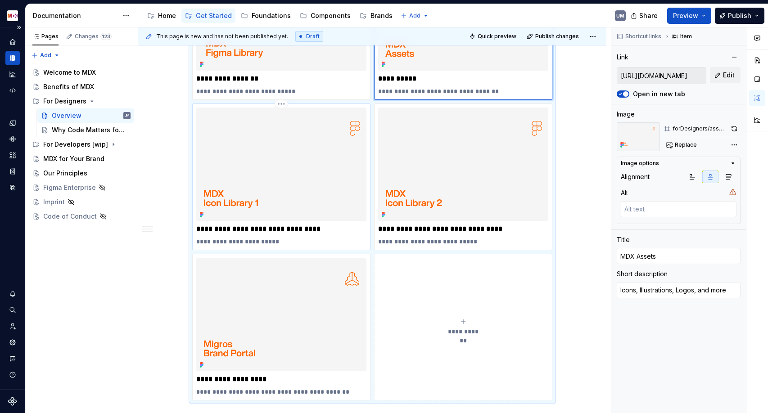
type textarea "*"
type input "[URL][DOMAIN_NAME]"
type input "MDX Additional Icon Library Part 1"
type textarea "More icons for you to use"
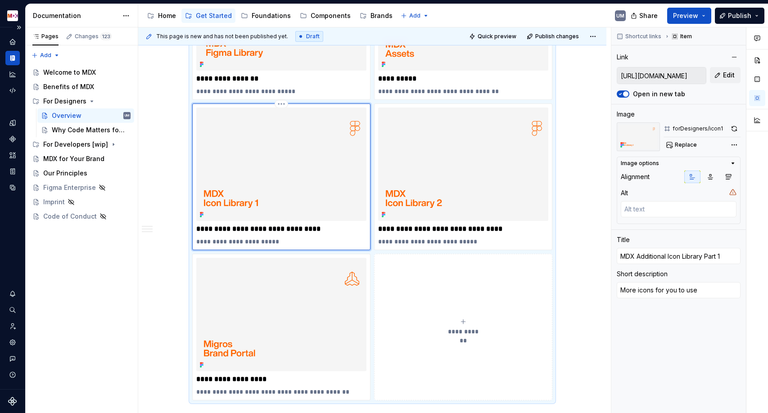
click at [261, 198] on img at bounding box center [281, 164] width 170 height 113
click at [712, 176] on icon "button" at bounding box center [710, 176] width 7 height 7
type textarea "*"
type input "[URL][DOMAIN_NAME]"
type input "Migros Brand Portal"
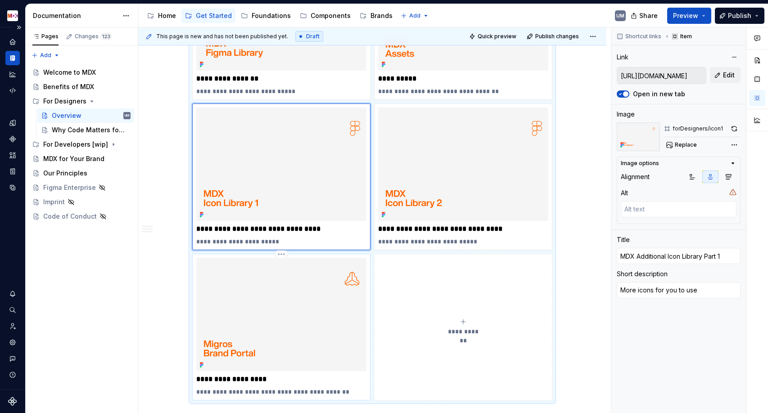
type textarea "Guidelines for Migros brands and private labels"
click at [233, 300] on img at bounding box center [281, 314] width 170 height 113
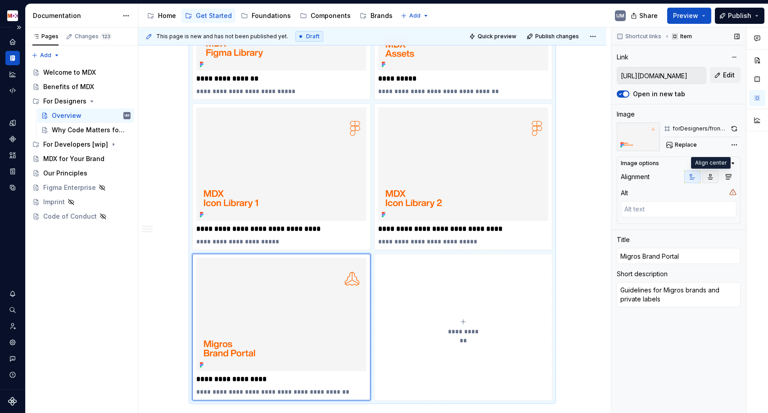
click at [707, 178] on icon "button" at bounding box center [710, 176] width 7 height 7
click at [499, 34] on span "Quick preview" at bounding box center [497, 36] width 39 height 7
click at [704, 15] on button "Preview" at bounding box center [689, 16] width 44 height 16
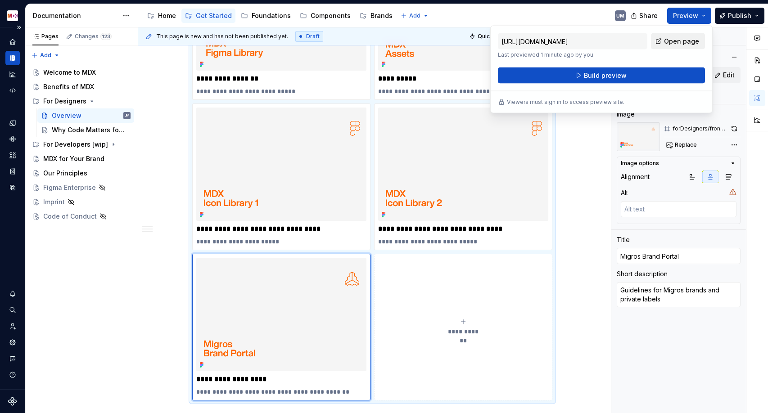
click at [674, 41] on span "Open page" at bounding box center [681, 41] width 35 height 9
type textarea "*"
click at [16, 400] on icon "Supernova Logo" at bounding box center [12, 401] width 9 height 9
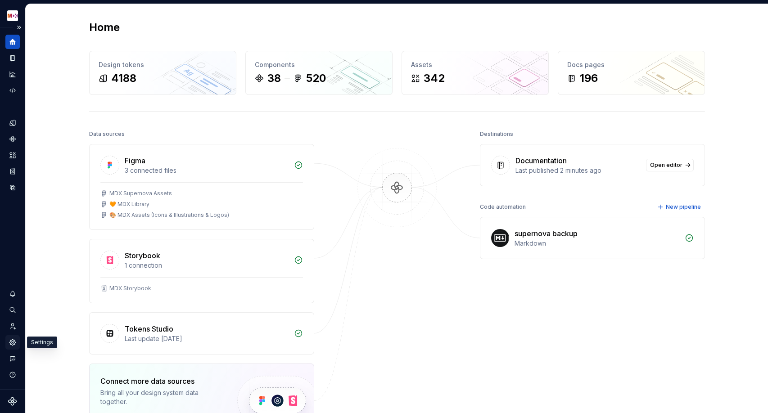
click at [13, 342] on icon "Settings" at bounding box center [13, 343] width 8 height 8
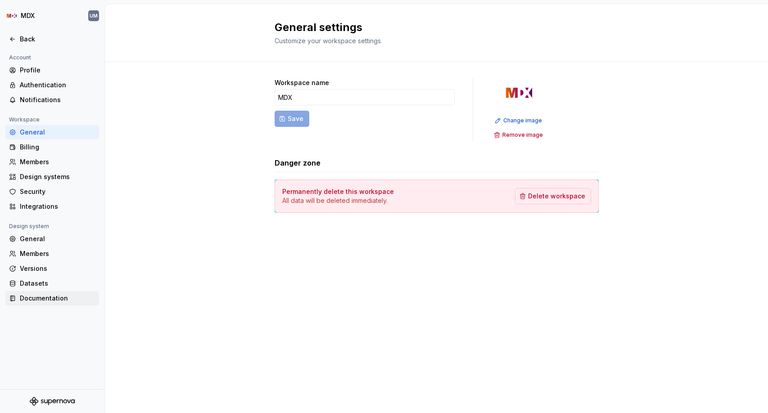
click at [39, 298] on div "Documentation" at bounding box center [58, 298] width 76 height 9
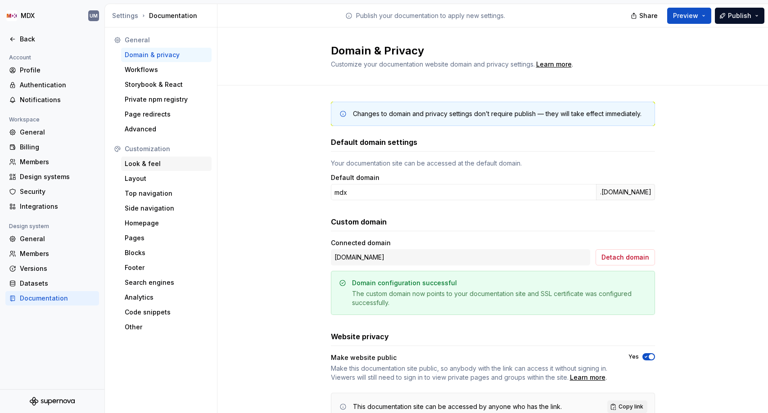
click at [149, 164] on div "Look & feel" at bounding box center [166, 163] width 83 height 9
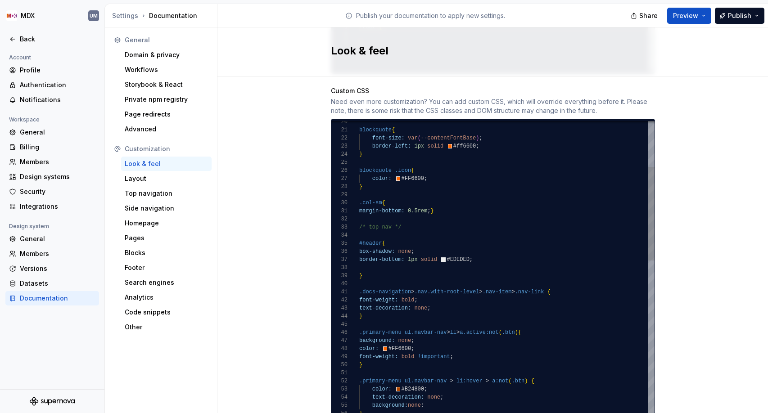
scroll to position [618, 0]
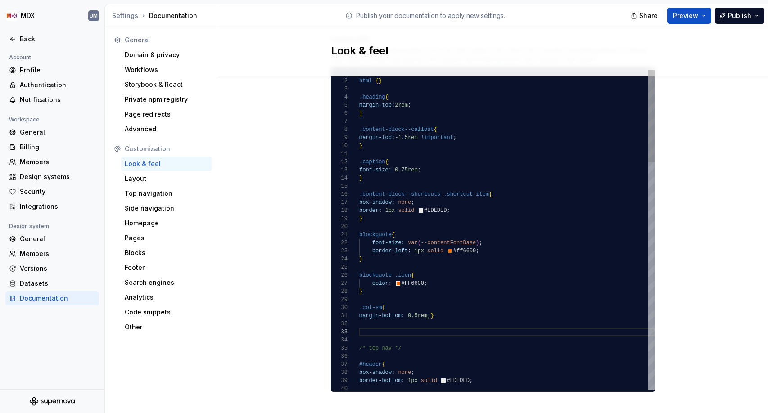
scroll to position [41, 3]
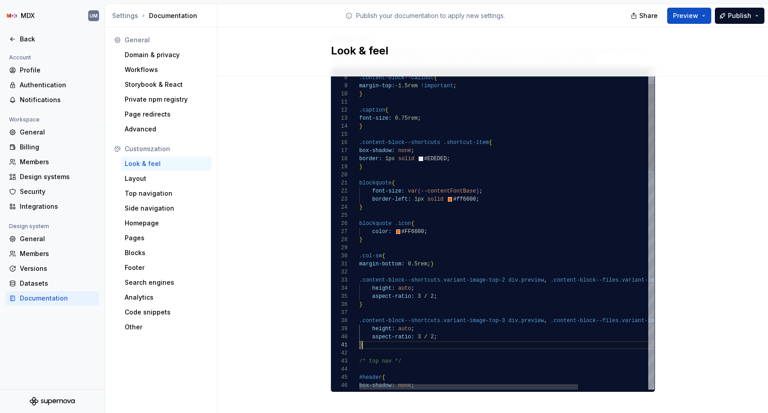
scroll to position [0, 3]
type textarea "**********"
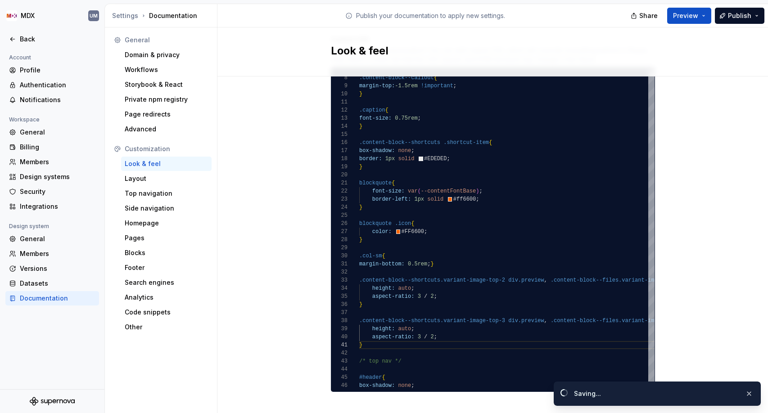
click at [703, 19] on button "Preview" at bounding box center [689, 16] width 44 height 16
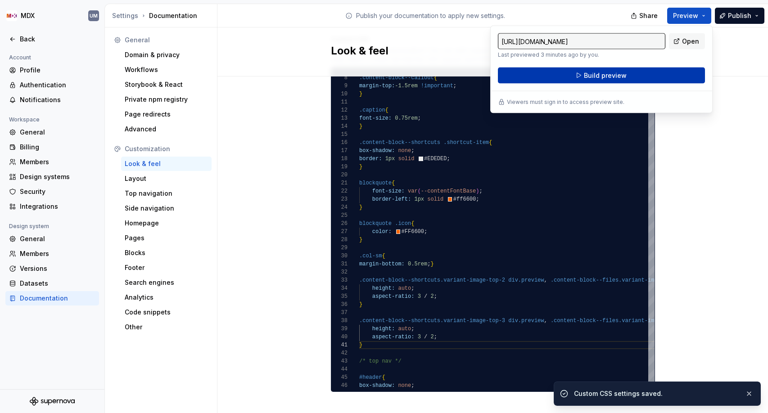
click at [647, 73] on button "Build preview" at bounding box center [601, 76] width 207 height 16
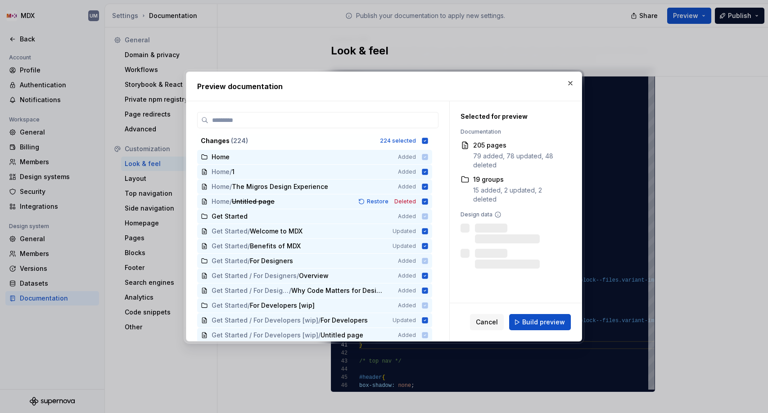
click at [537, 320] on span "Build preview" at bounding box center [543, 322] width 43 height 9
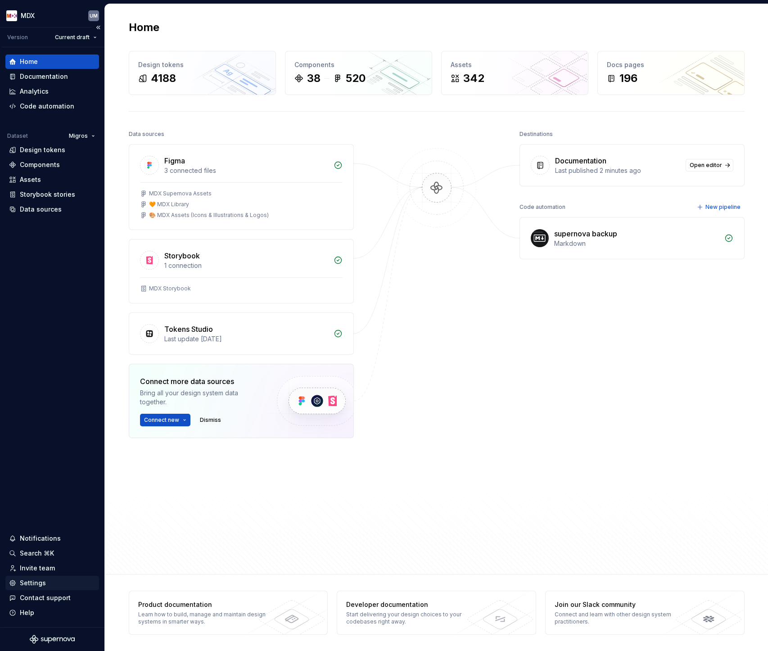
click at [36, 585] on div "Settings" at bounding box center [33, 582] width 26 height 9
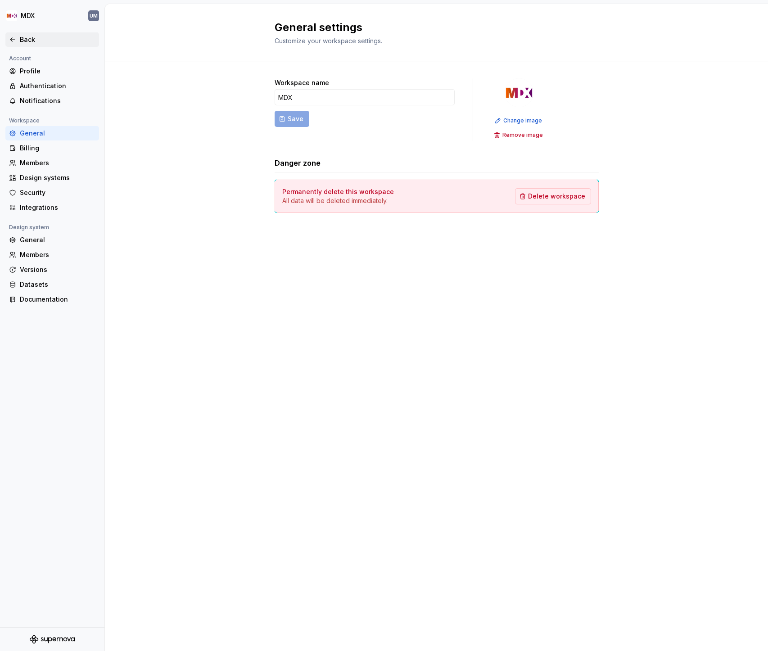
click at [14, 41] on icon at bounding box center [12, 39] width 7 height 7
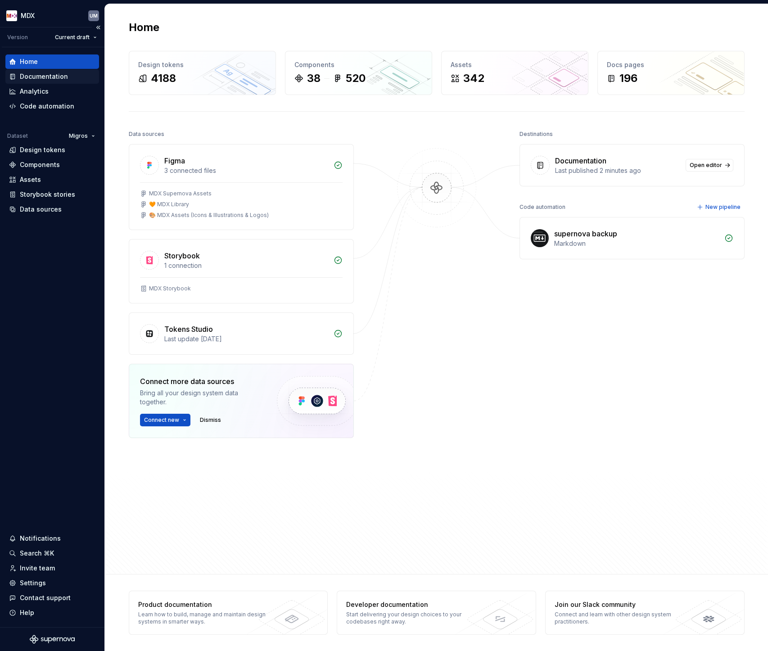
click at [51, 76] on div "Documentation" at bounding box center [44, 76] width 48 height 9
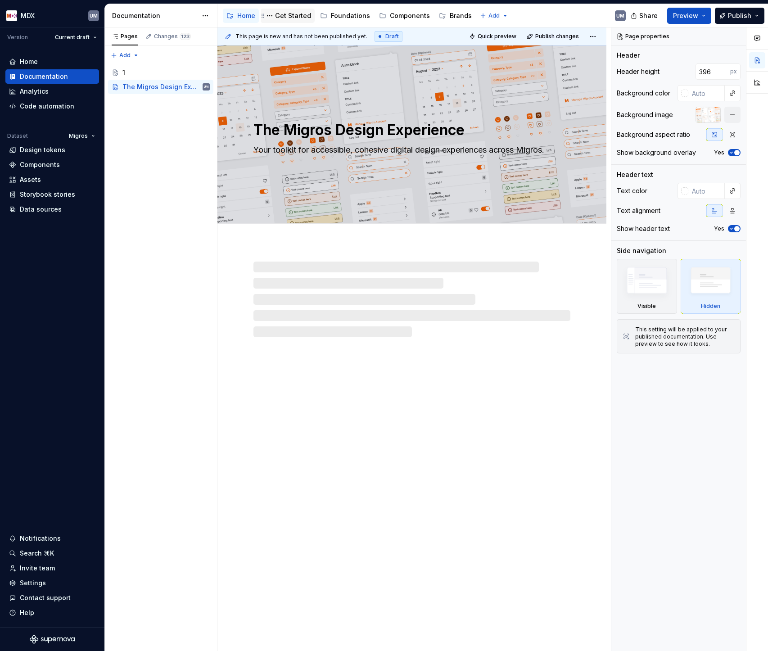
click at [300, 13] on div "Get Started" at bounding box center [293, 15] width 36 height 9
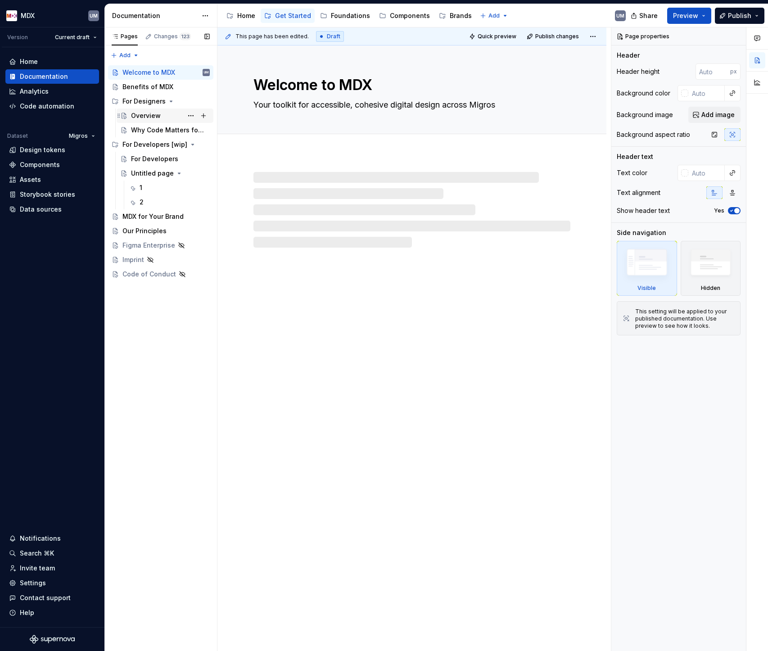
click at [148, 114] on div "Overview" at bounding box center [146, 115] width 30 height 9
click at [155, 116] on div "Overview" at bounding box center [146, 115] width 30 height 9
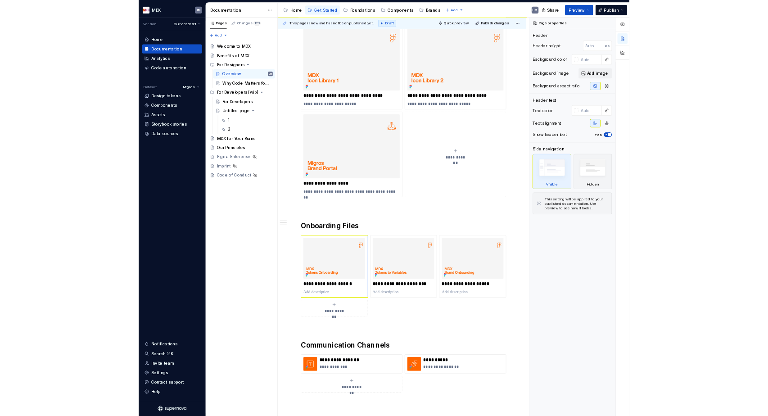
scroll to position [421, 0]
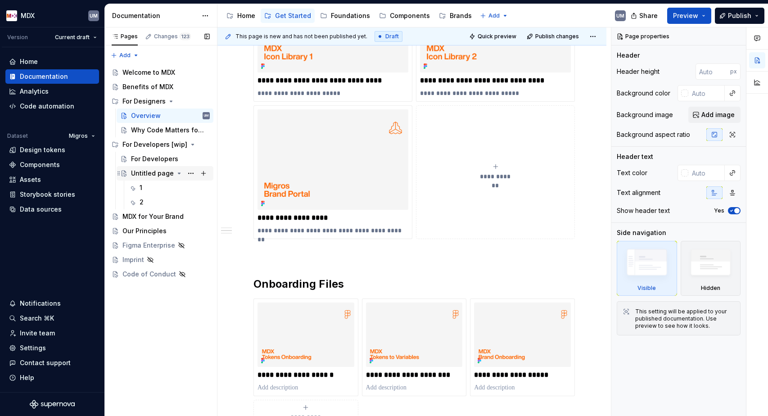
type textarea "*"
